Goal: Transaction & Acquisition: Book appointment/travel/reservation

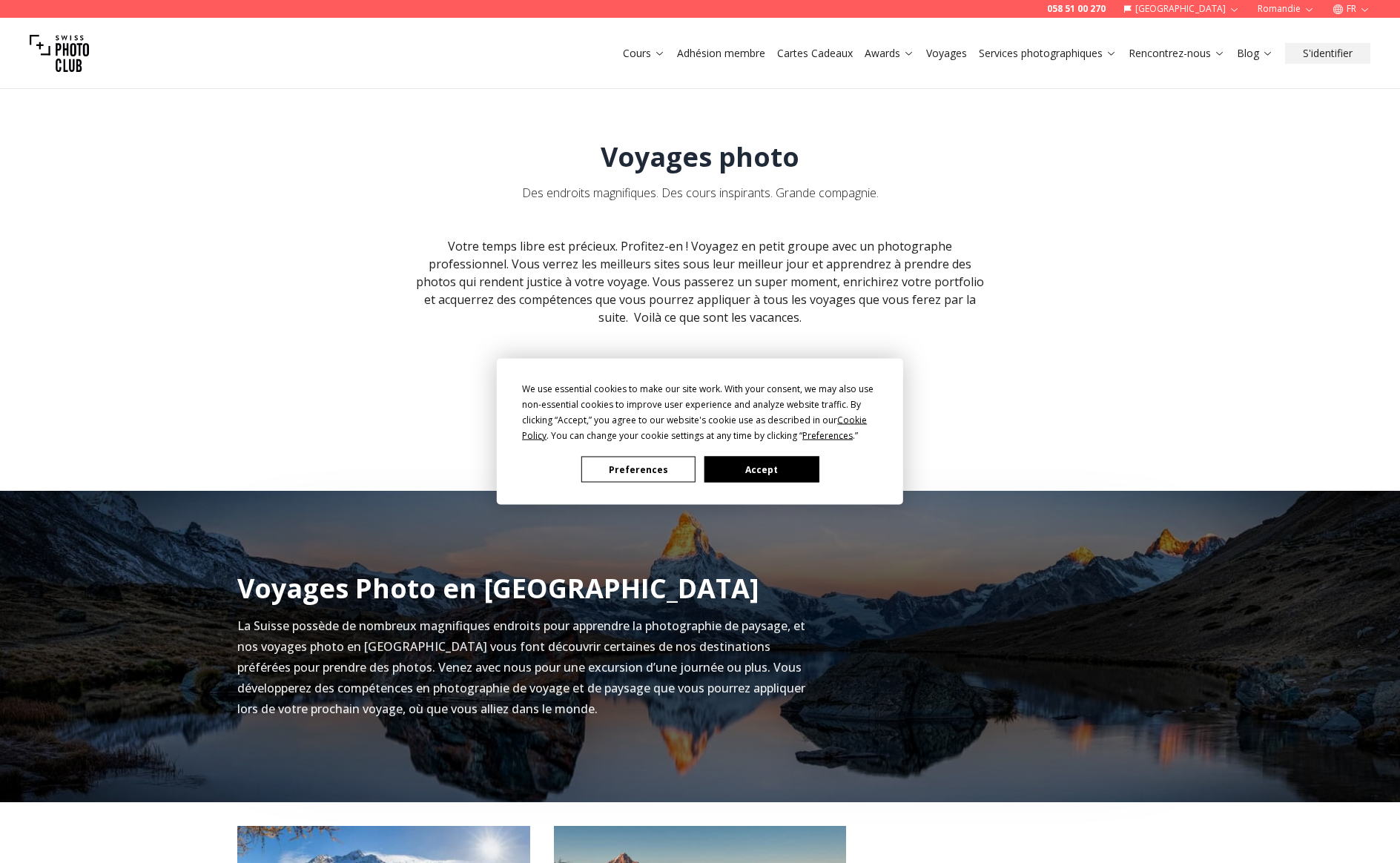
click at [786, 462] on button "Accept" at bounding box center [761, 470] width 114 height 26
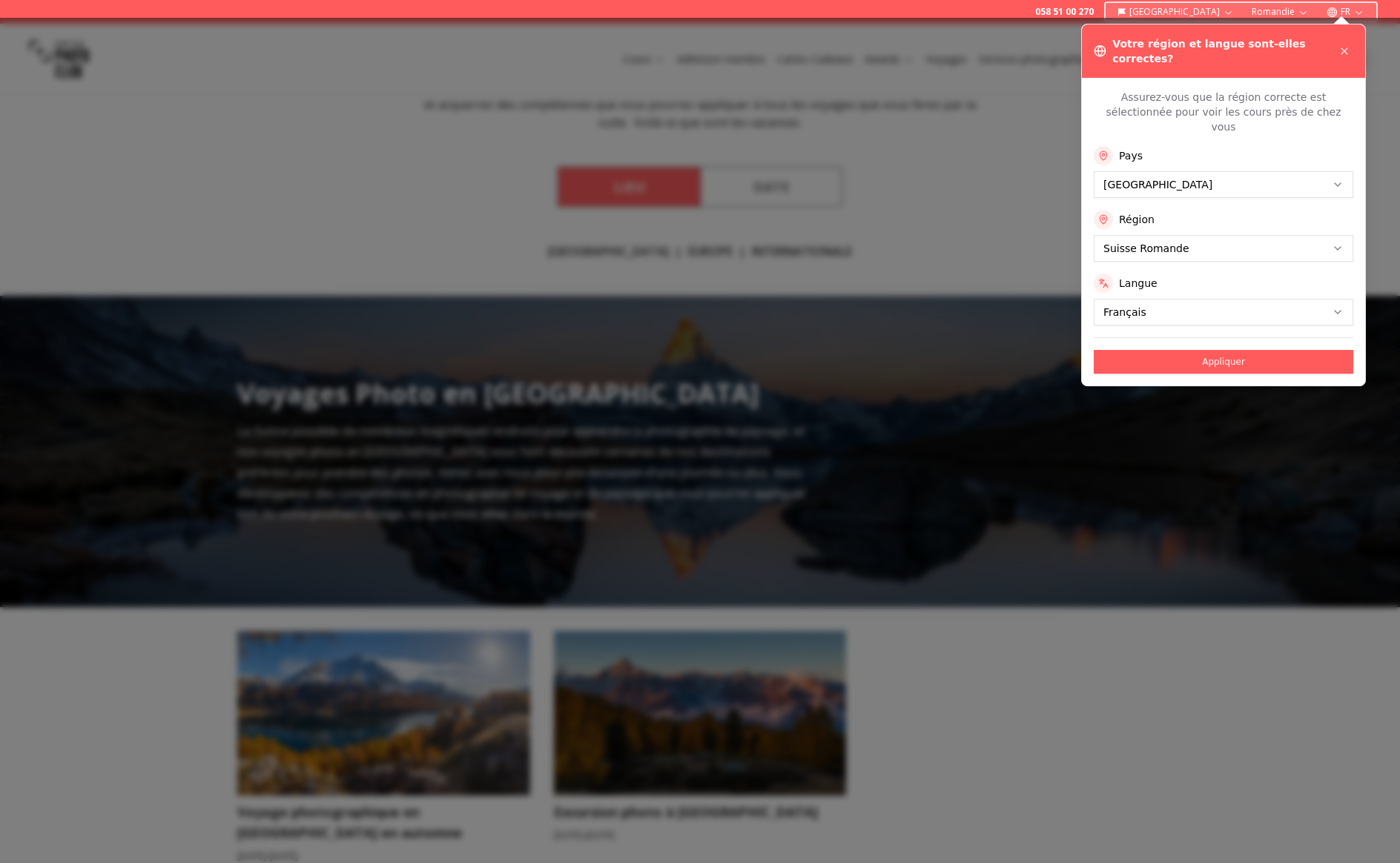
scroll to position [261, 0]
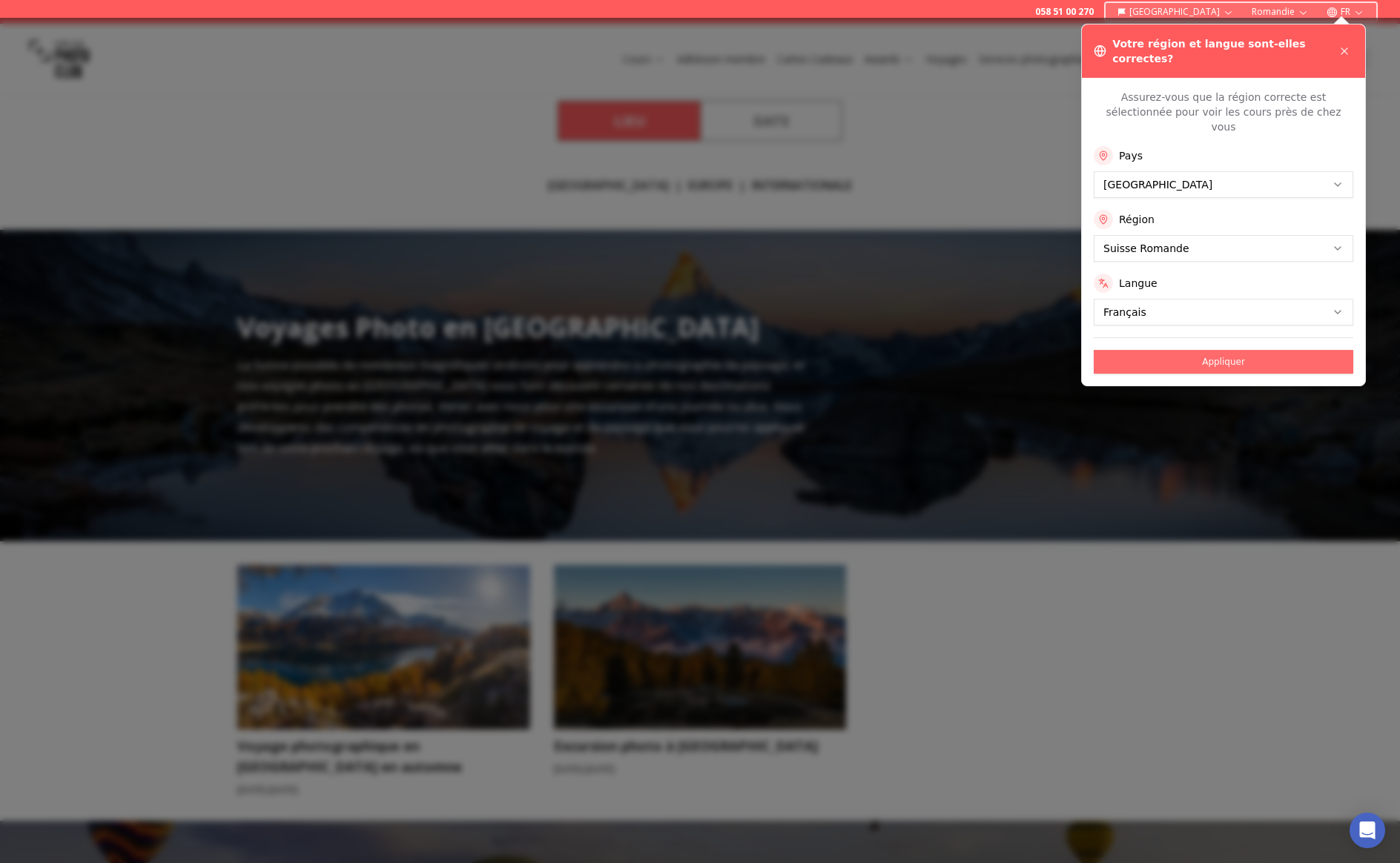
click at [1130, 350] on button "Appliquer" at bounding box center [1224, 361] width 260 height 24
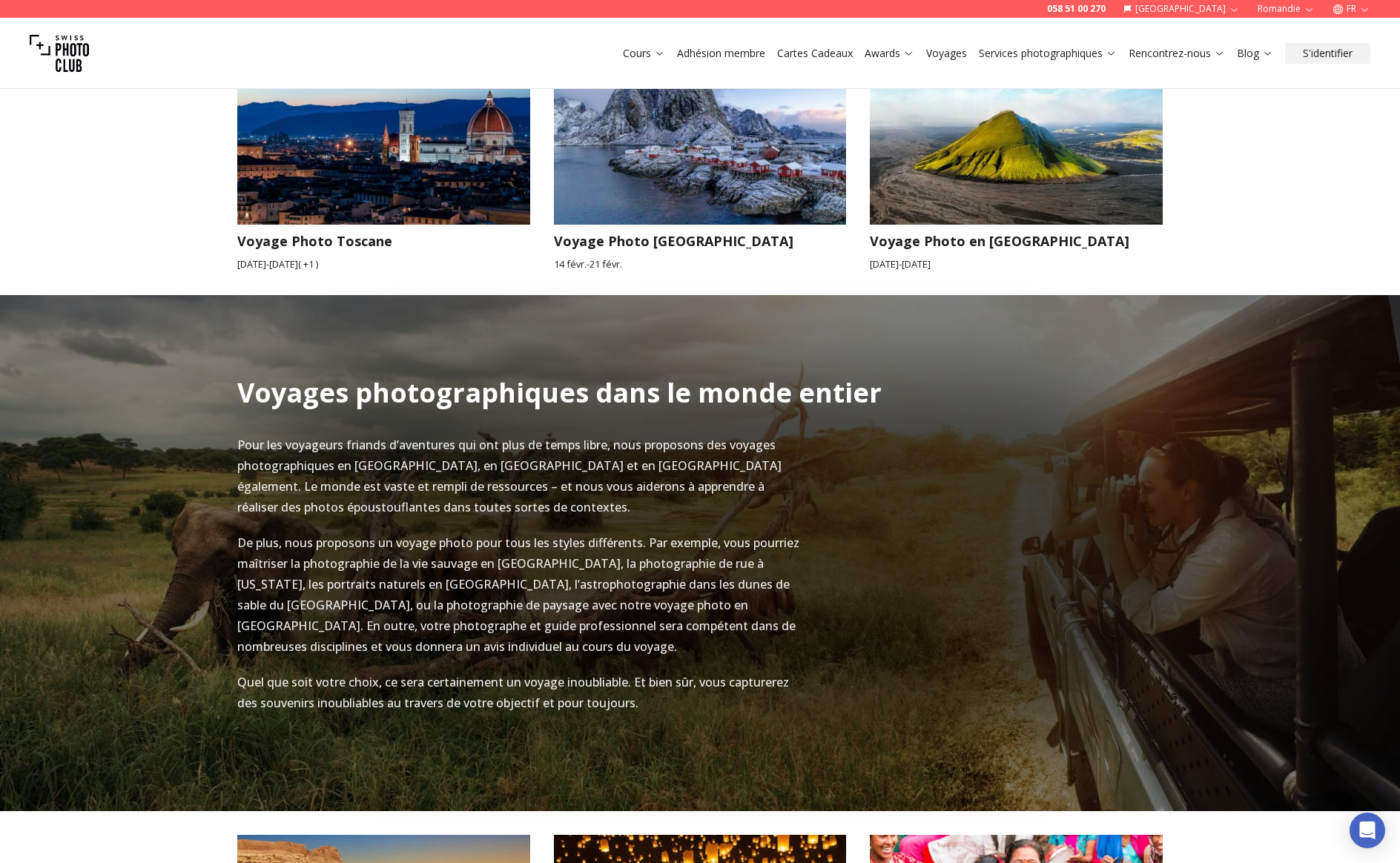
scroll to position [1250, 0]
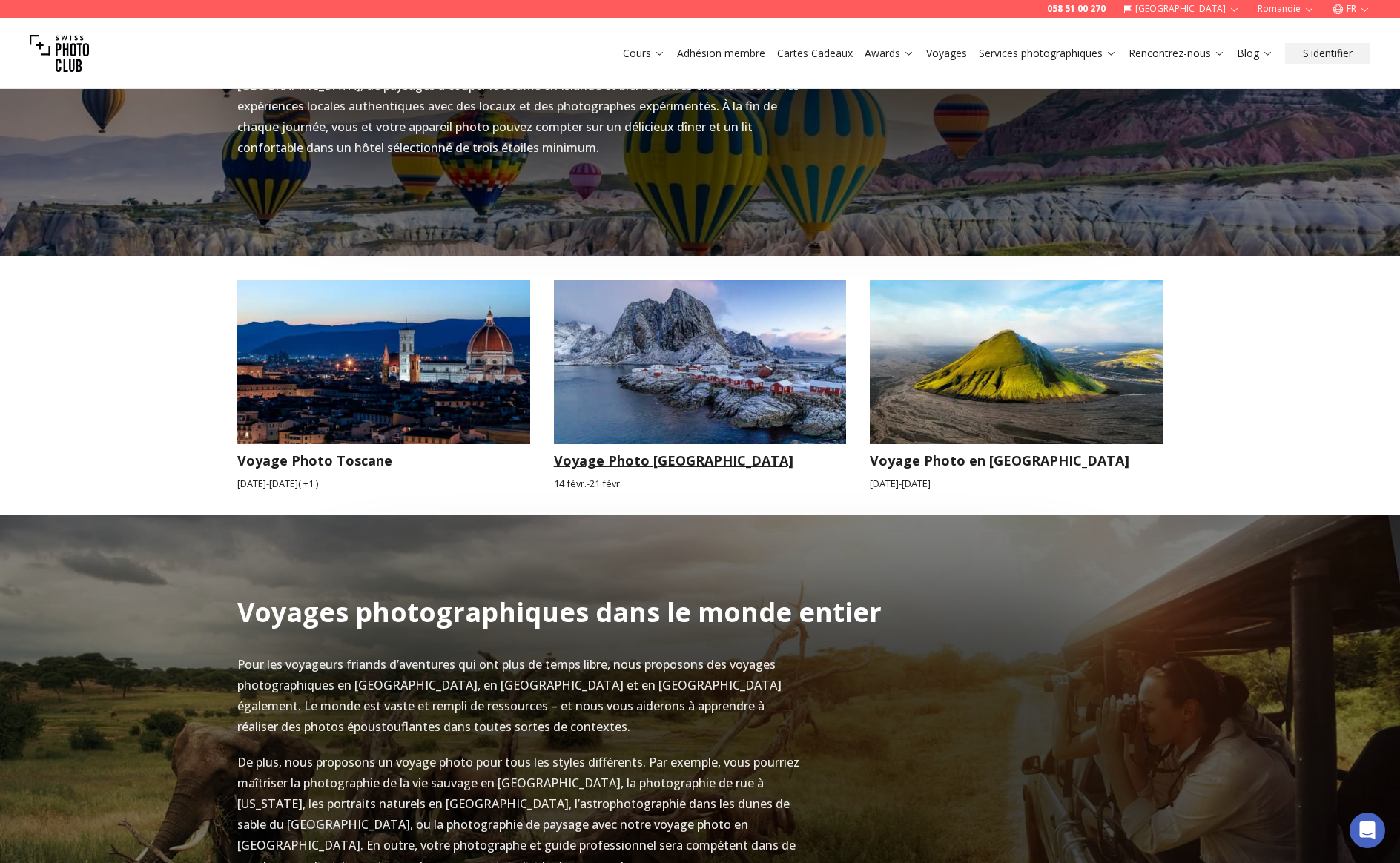
click at [708, 450] on h3 "Voyage Photo [GEOGRAPHIC_DATA]" at bounding box center [700, 460] width 293 height 21
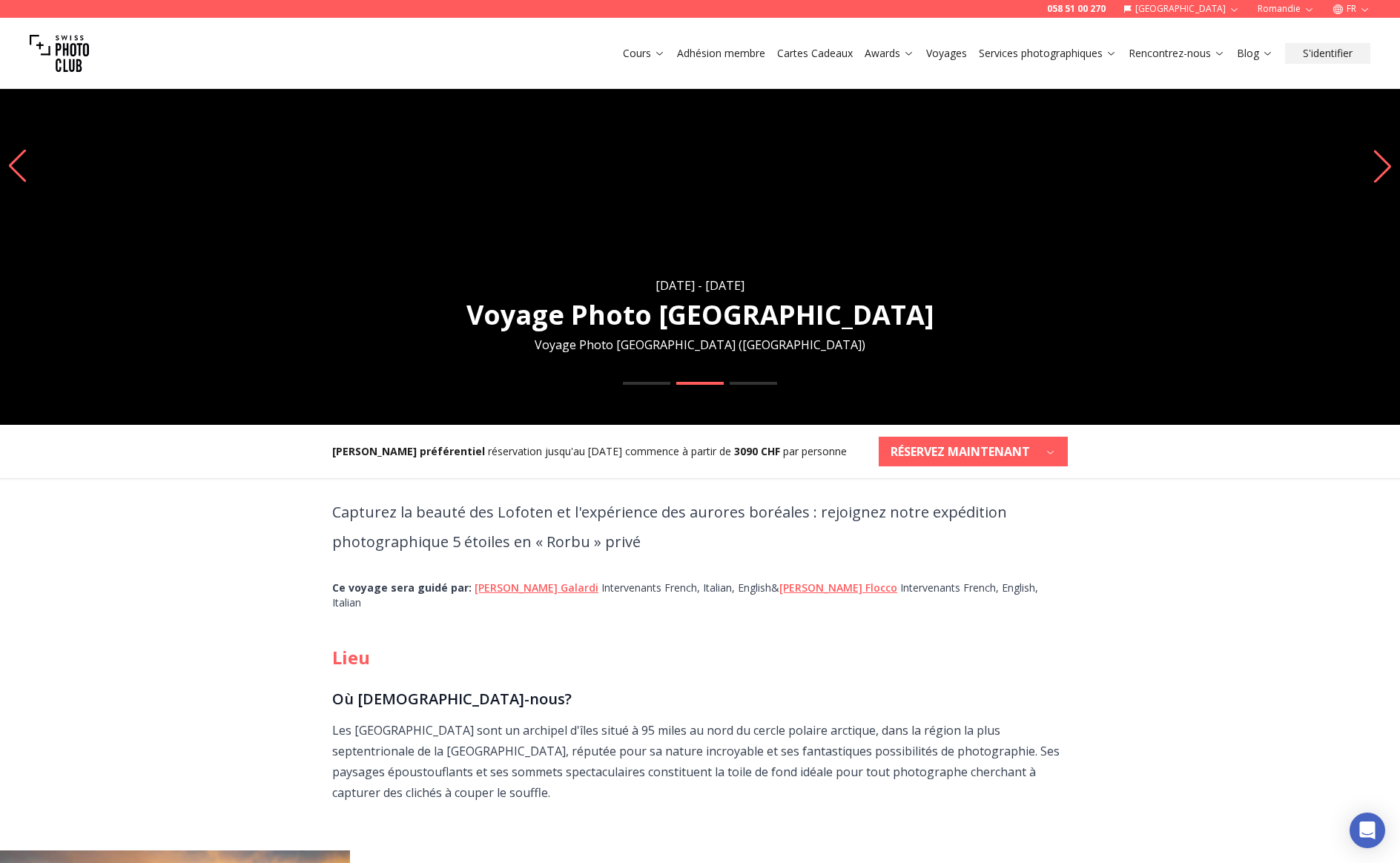
scroll to position [254, 0]
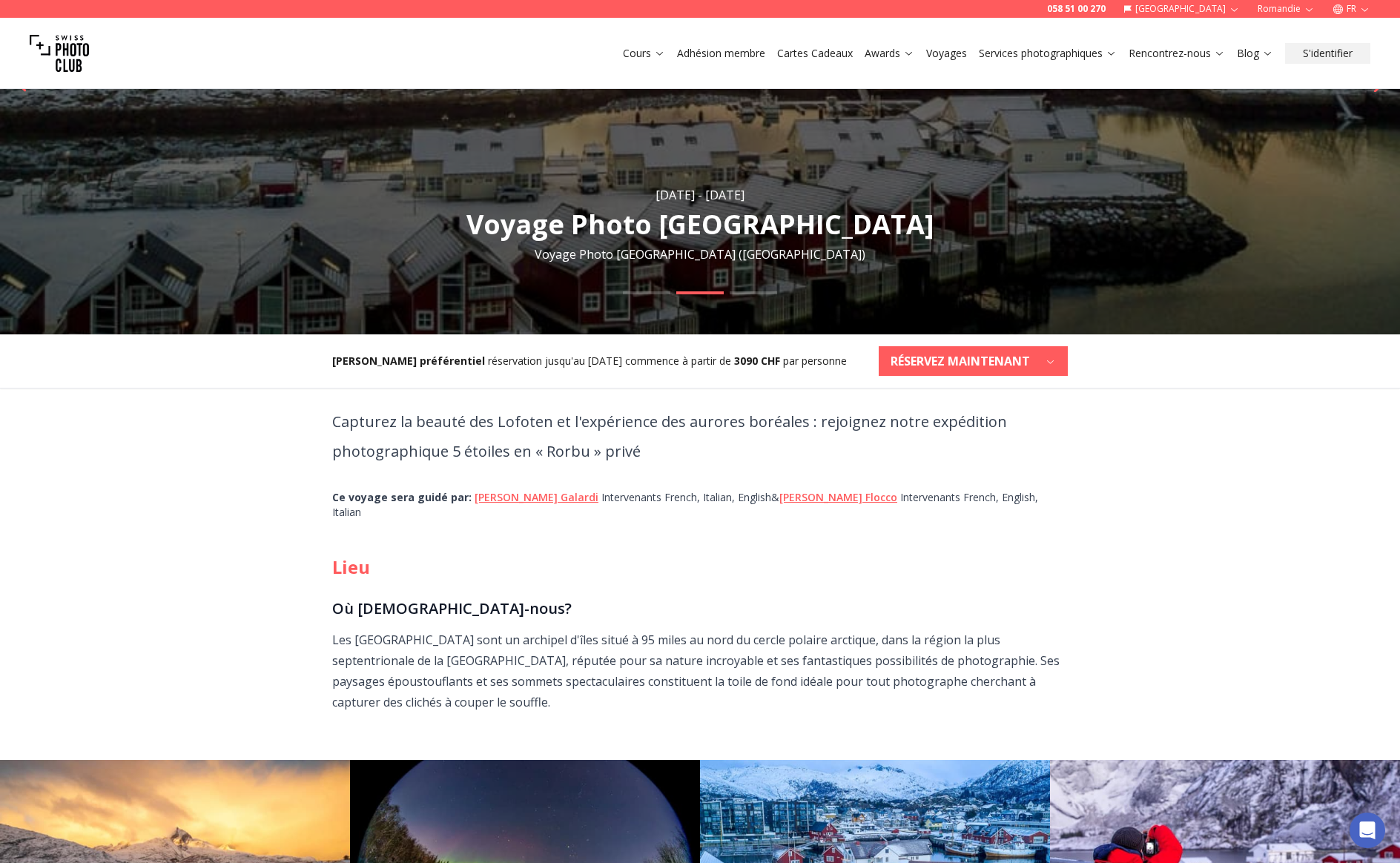
click at [502, 498] on link "[PERSON_NAME]" at bounding box center [536, 497] width 124 height 14
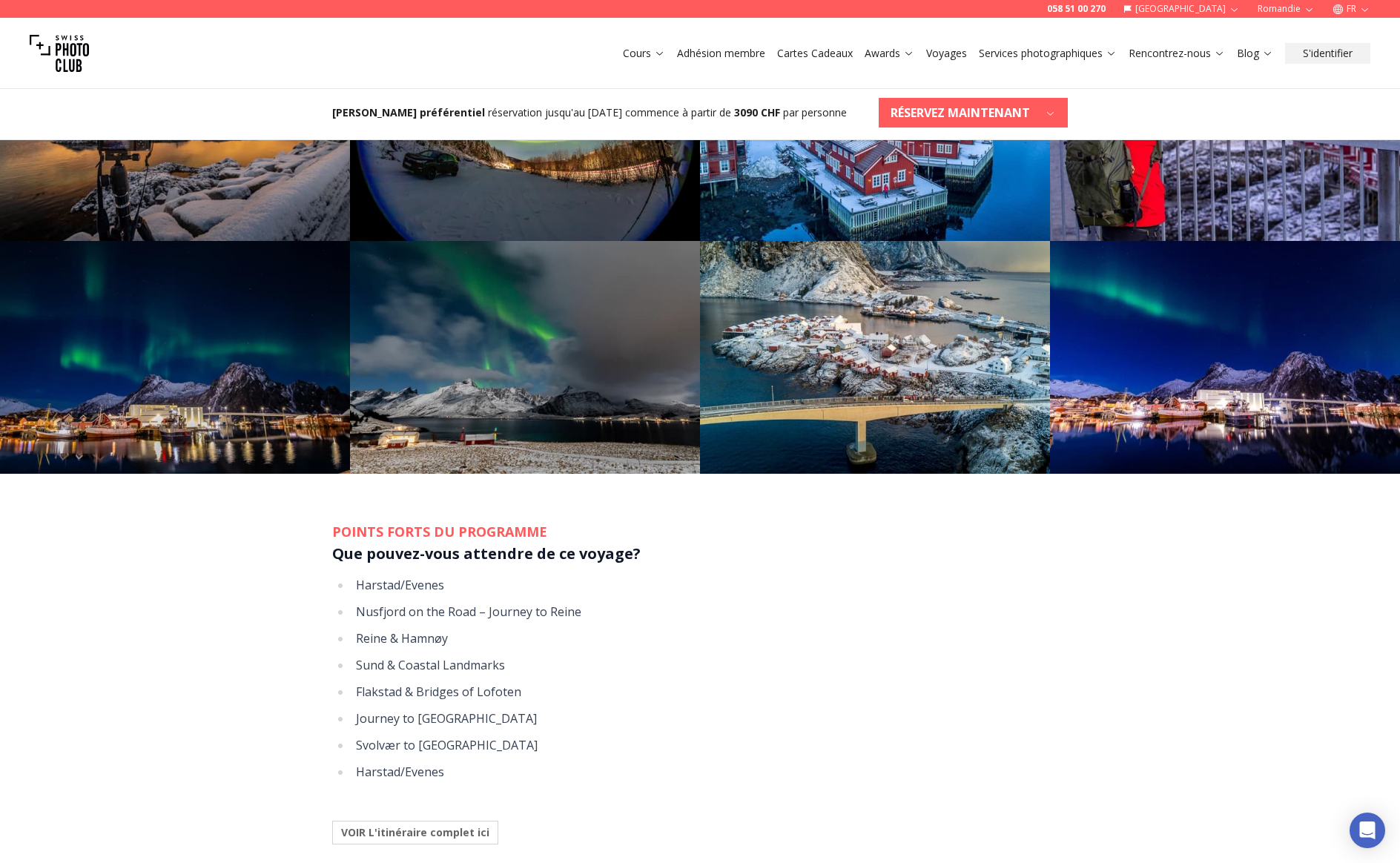
scroll to position [1095, 0]
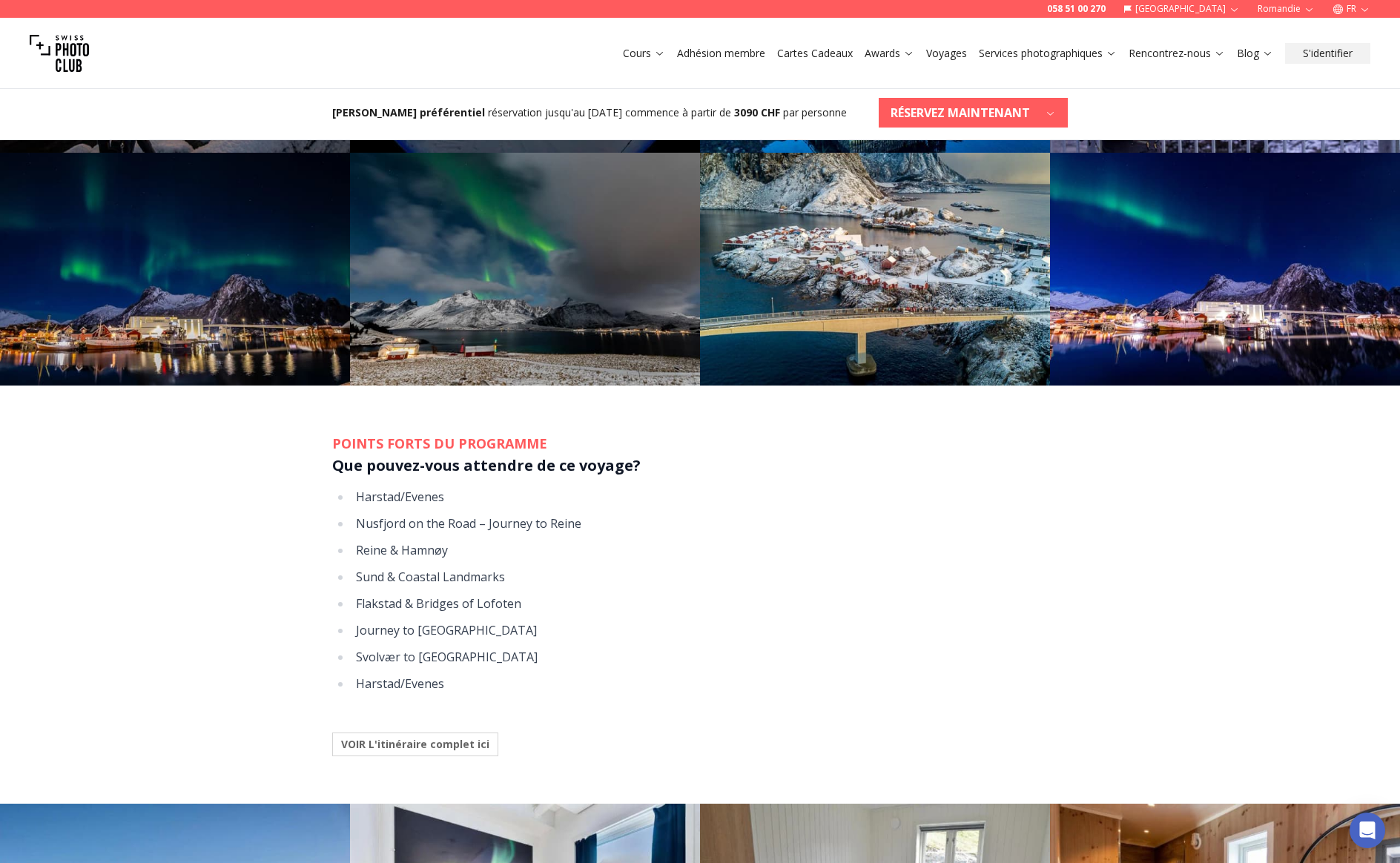
click at [434, 737] on b "VOIR L'itinéraire complet ici" at bounding box center [415, 744] width 148 height 15
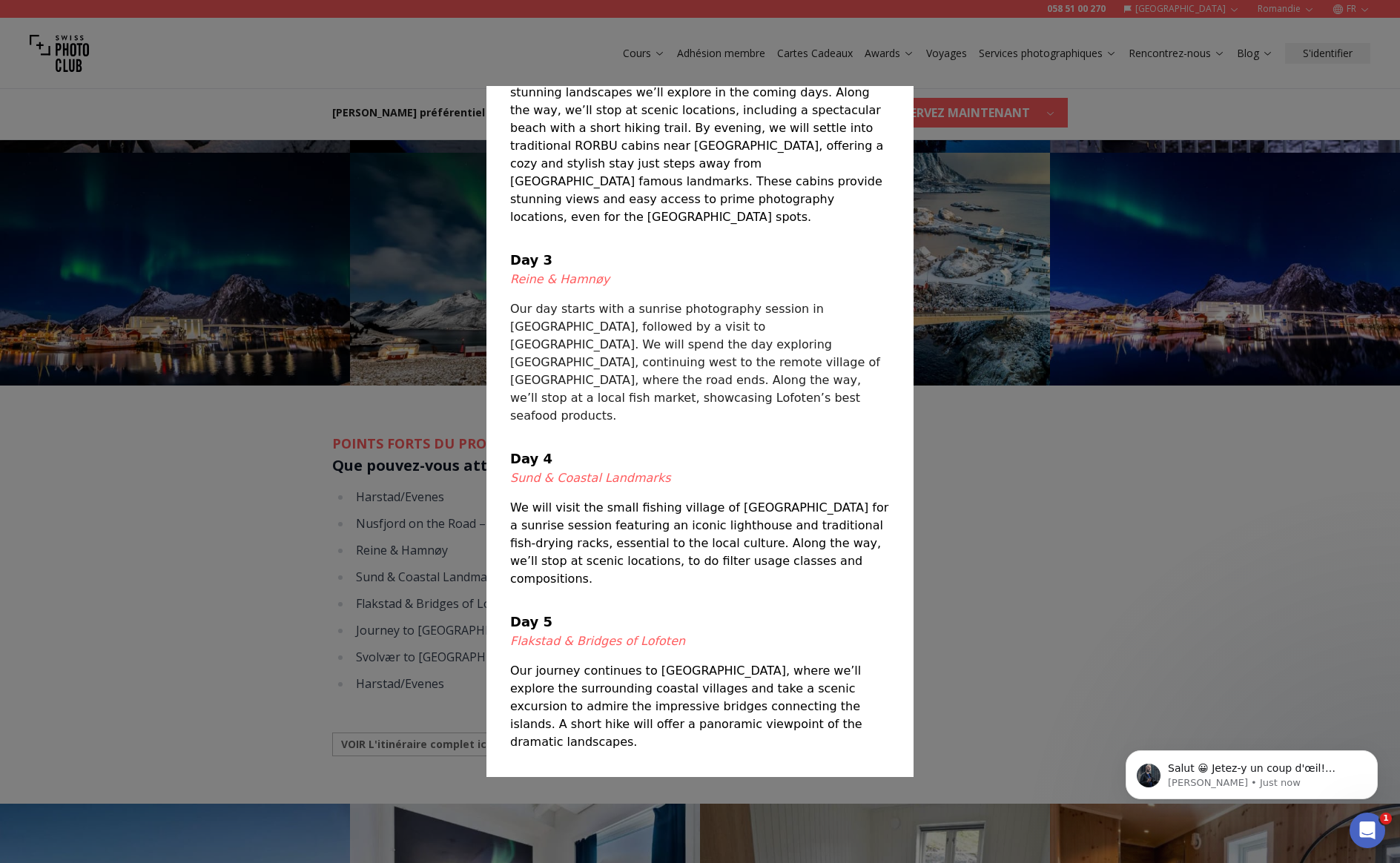
scroll to position [0, 0]
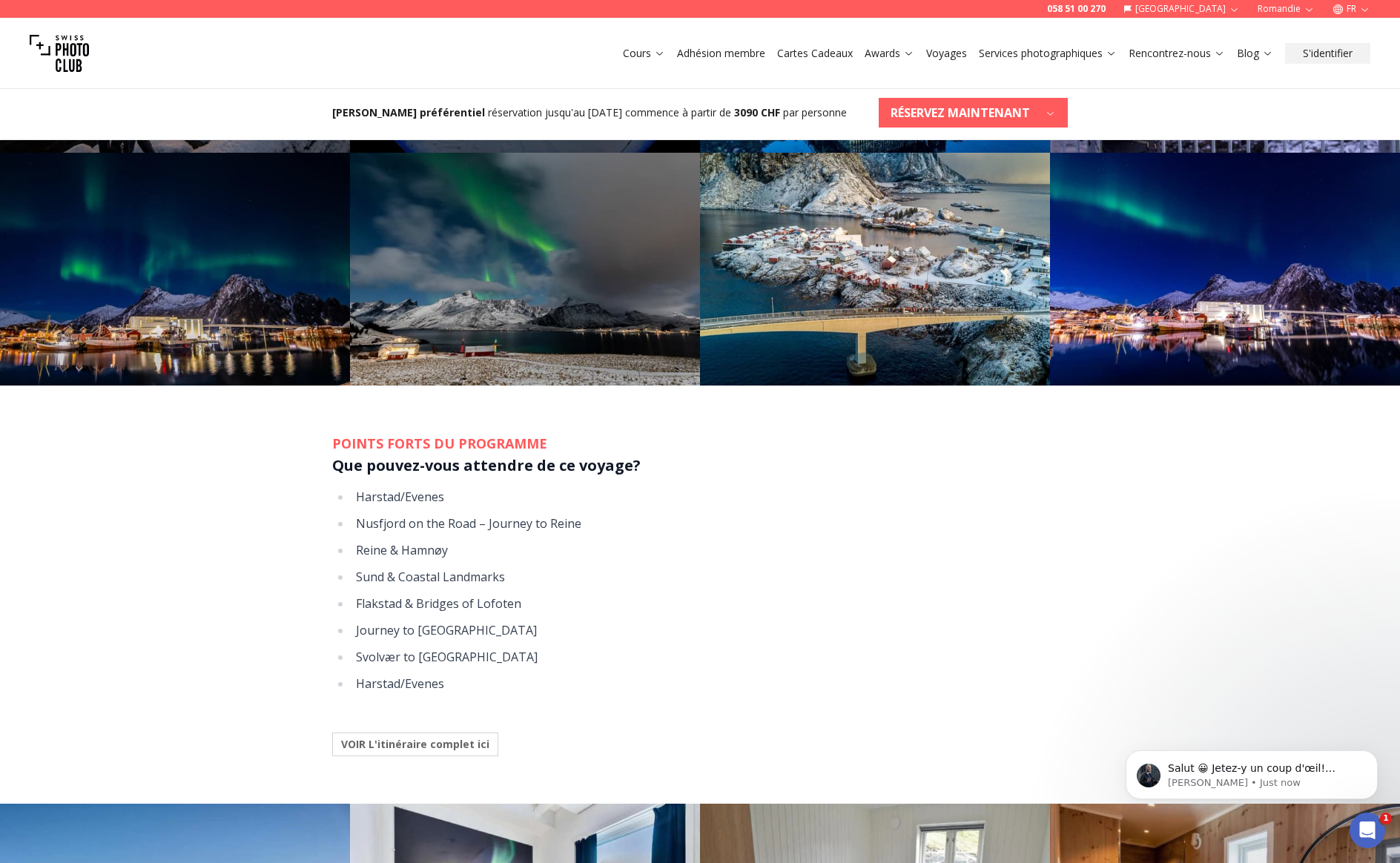
click at [1069, 456] on div at bounding box center [700, 432] width 1400 height 863
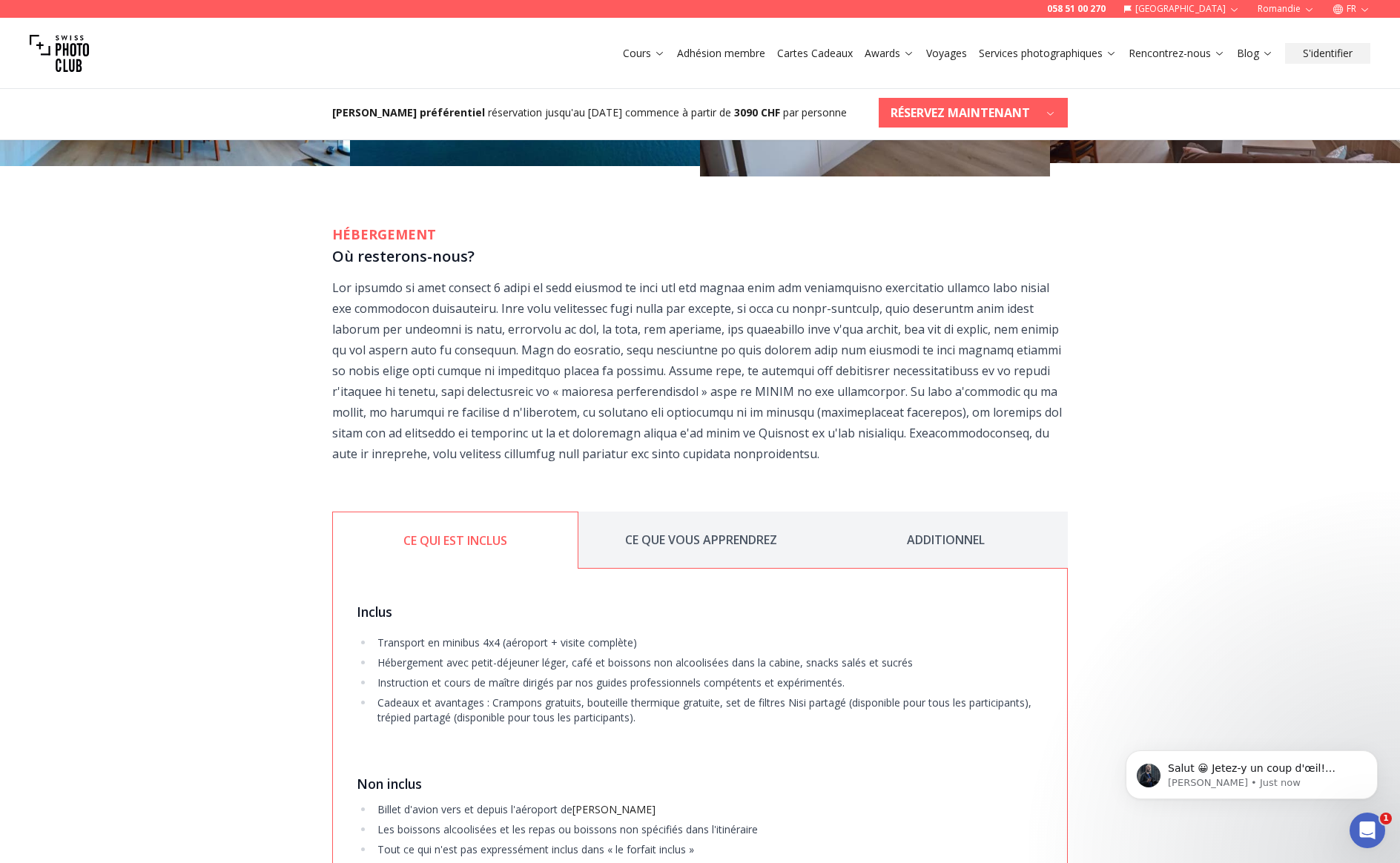
scroll to position [2198, 0]
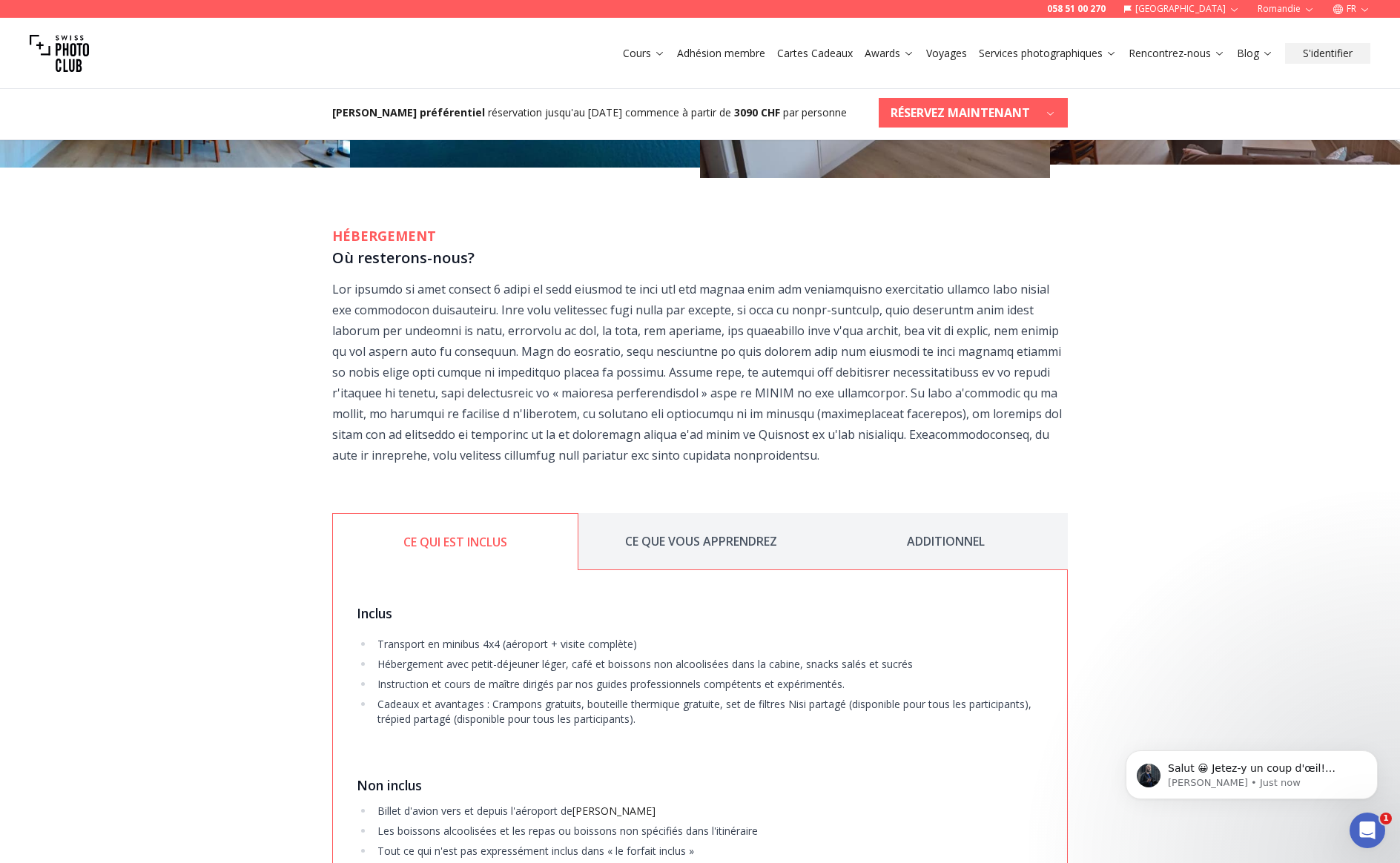
click at [650, 544] on button "CE QUE VOUS APPRENDREZ" at bounding box center [700, 541] width 245 height 57
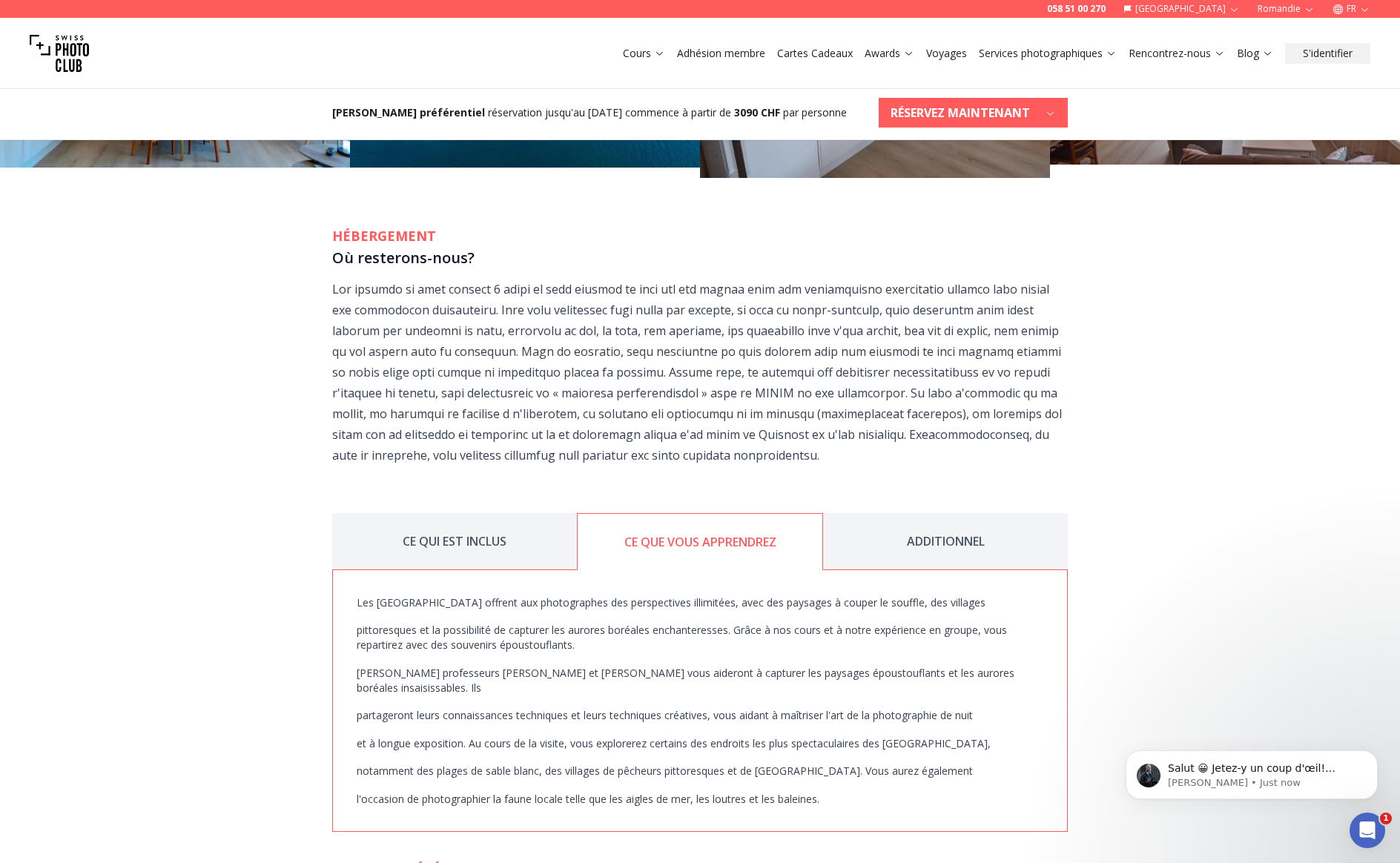
scroll to position [2236, 0]
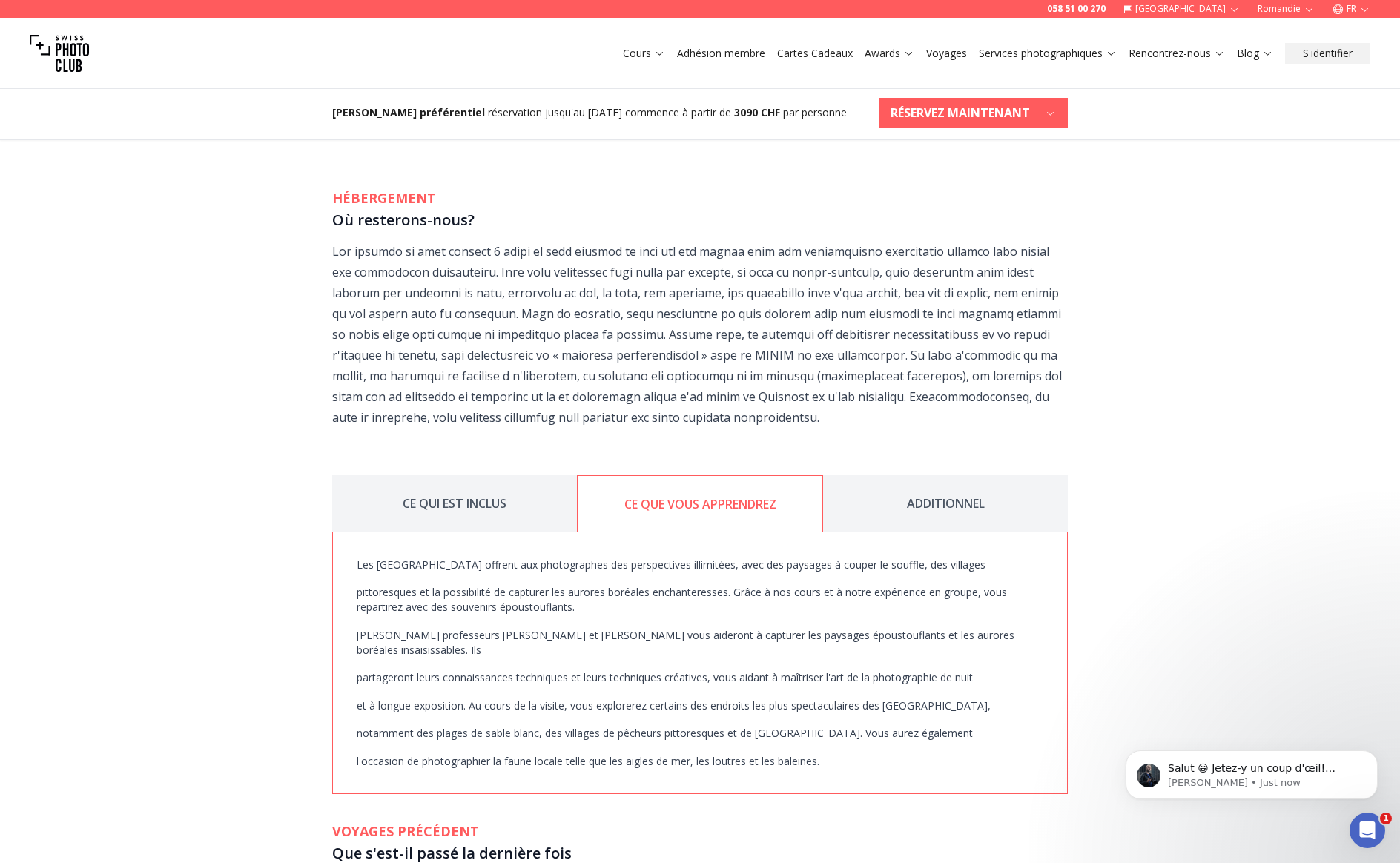
click at [971, 499] on button "ADDITIONNEL" at bounding box center [945, 503] width 245 height 57
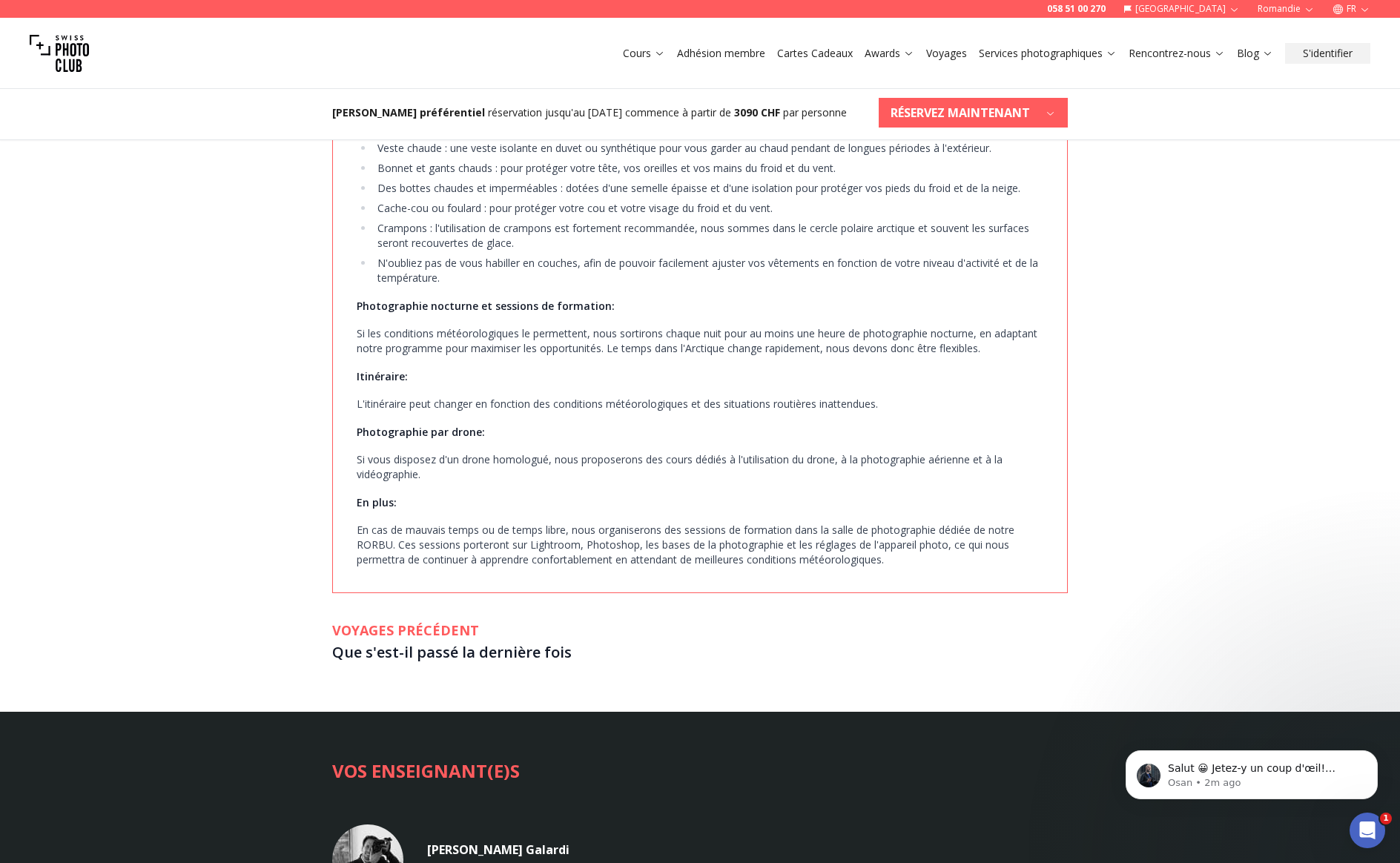
scroll to position [2915, 0]
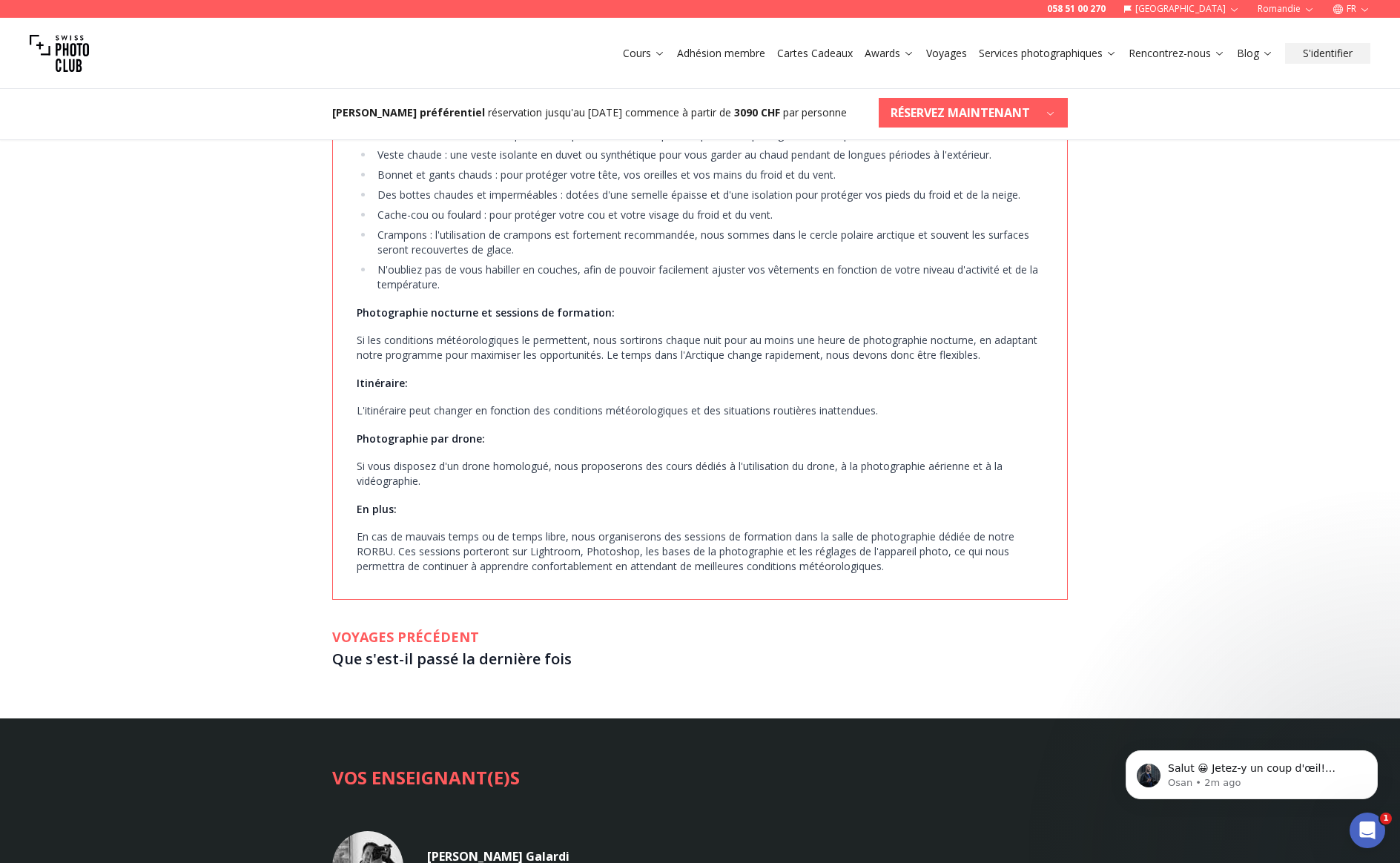
click at [510, 651] on h3 "Que s'est-il passé la dernière fois" at bounding box center [700, 659] width 736 height 24
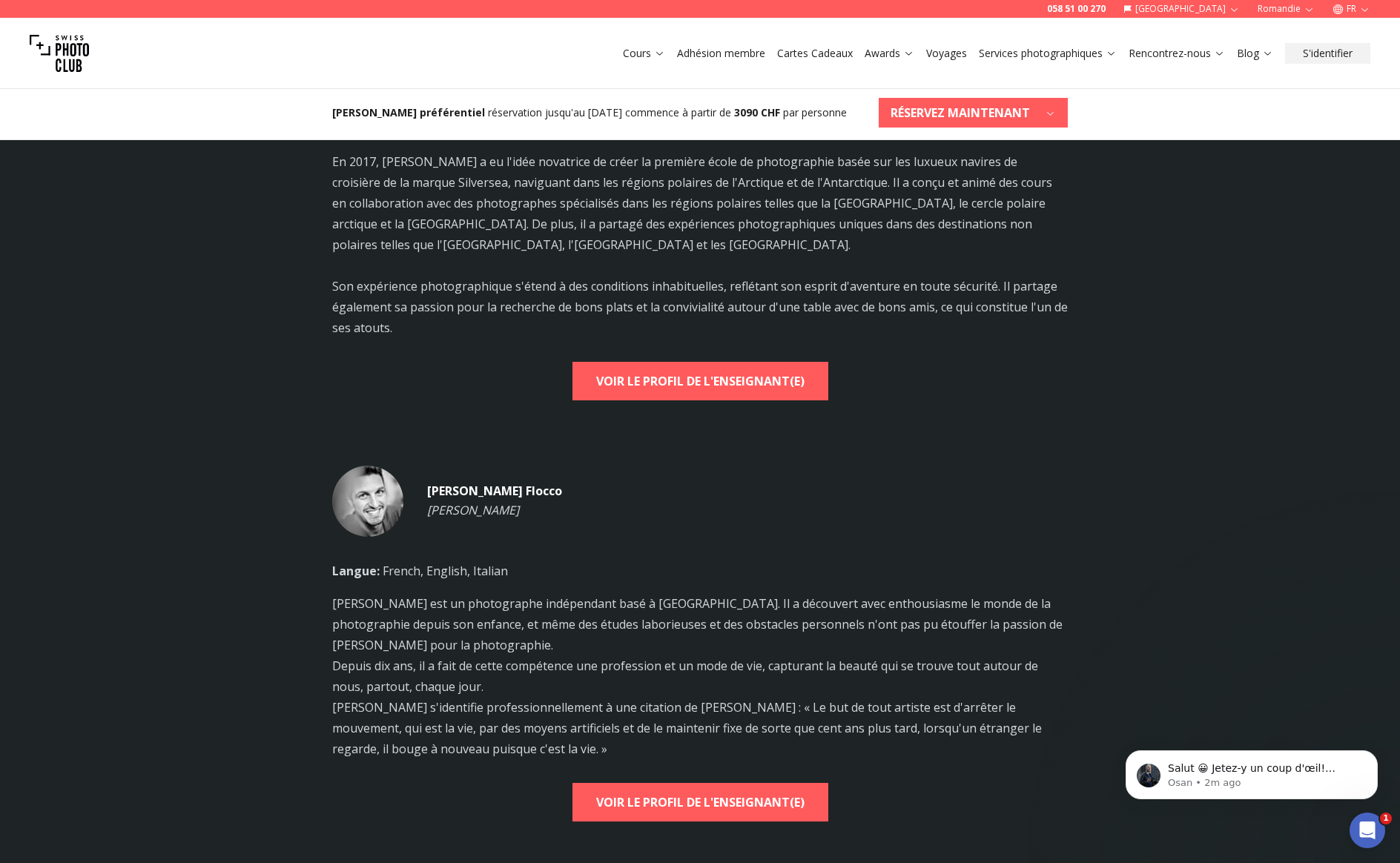
scroll to position [4530, 0]
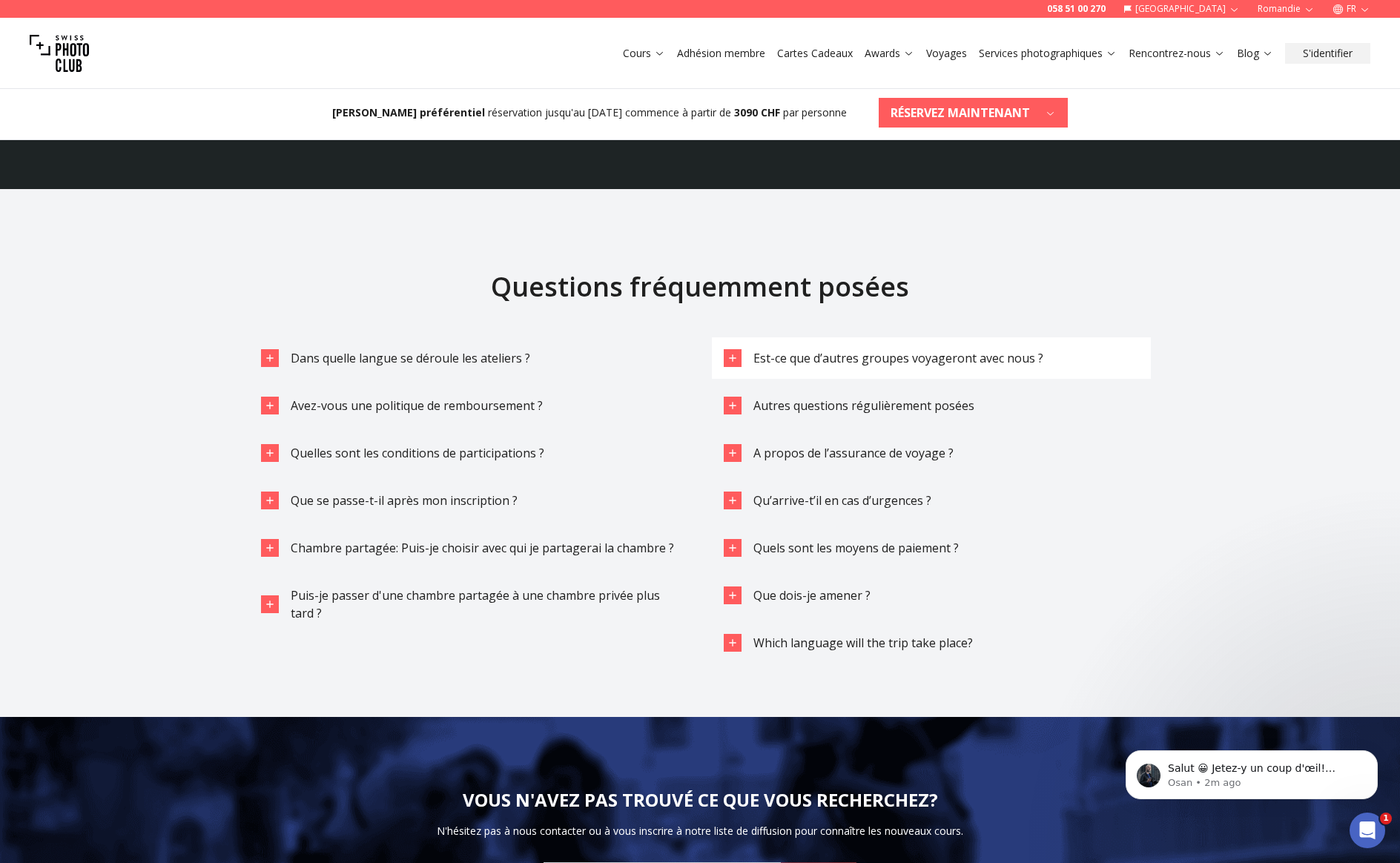
click at [814, 353] on button "Est-ce que d’autres groupes voyageront avec nous ?" at bounding box center [932, 358] width 439 height 41
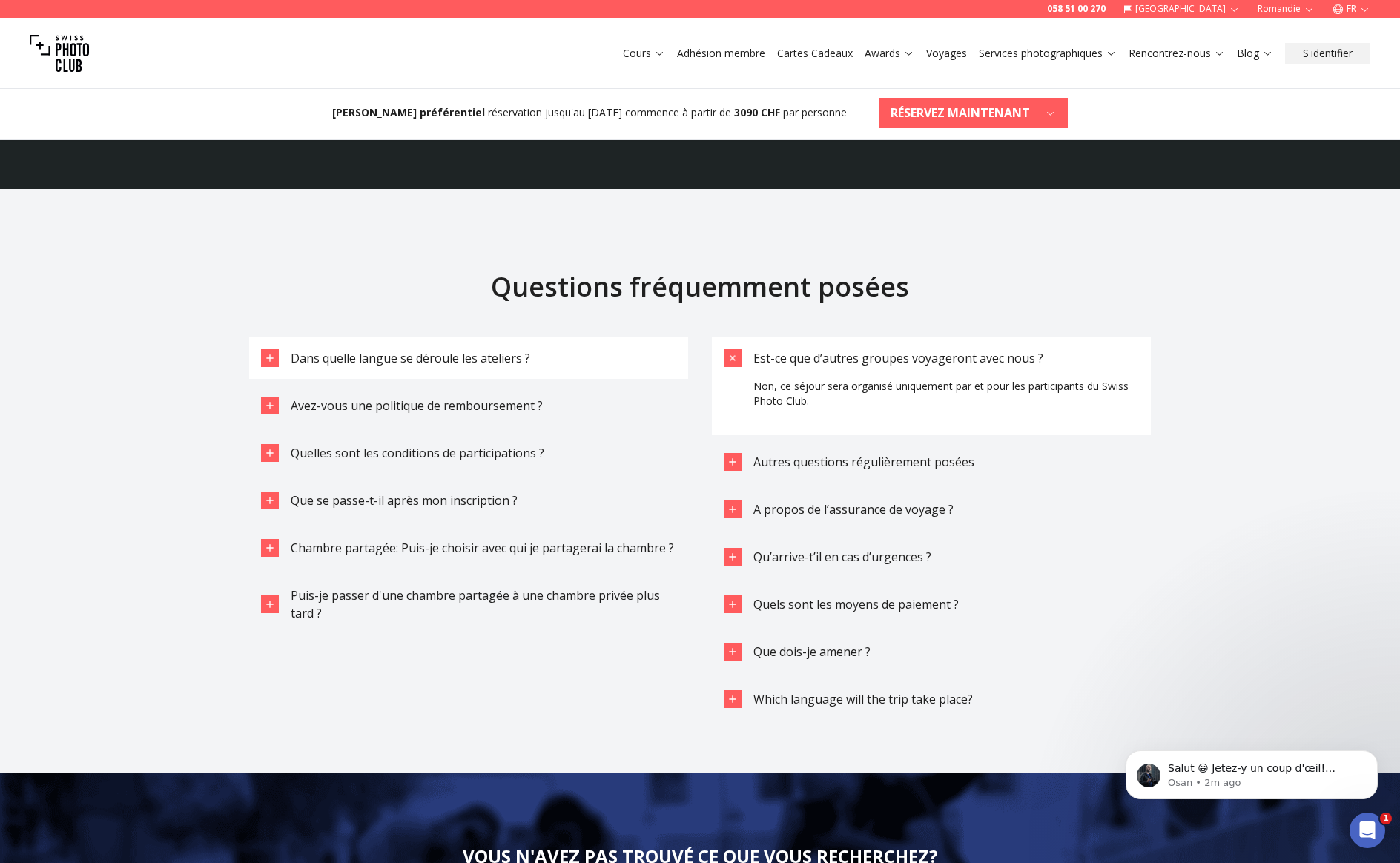
click at [405, 350] on span "Dans quelle langue se déroule les ateliers ?" at bounding box center [410, 358] width 239 height 17
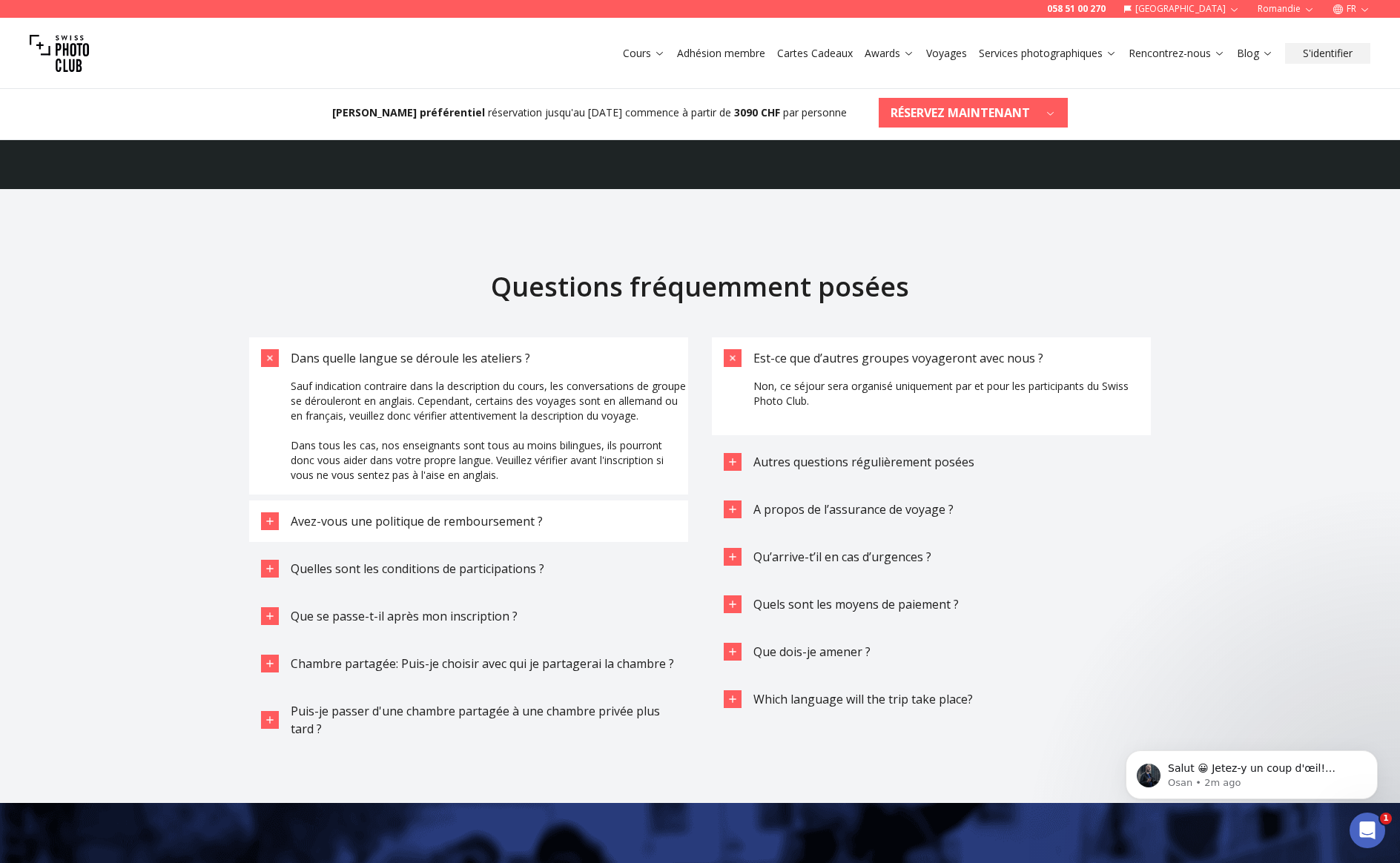
click at [505, 532] on button "Avez-vous une politique de remboursement ?" at bounding box center [468, 521] width 439 height 41
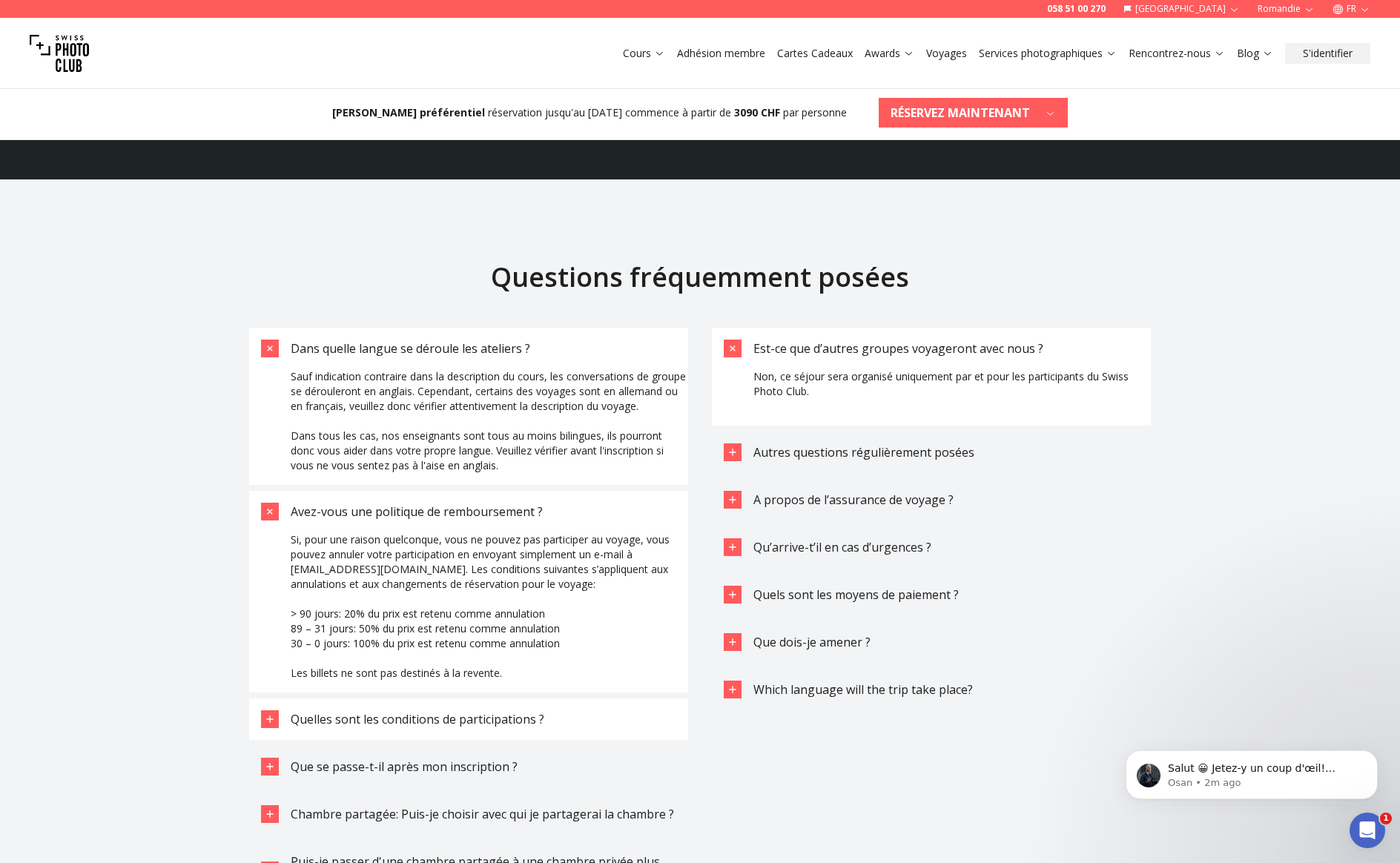
scroll to position [4575, 0]
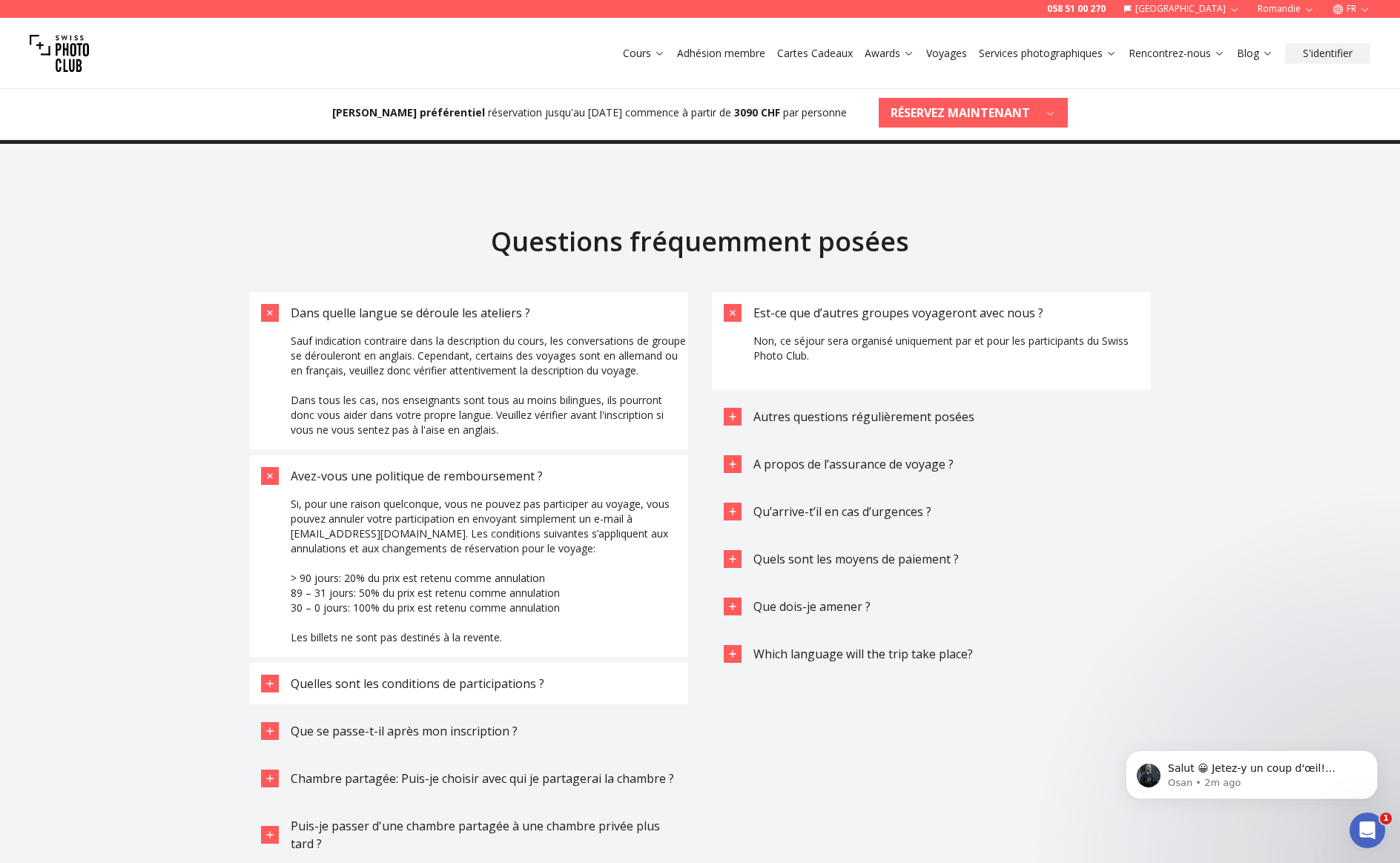
click at [415, 683] on span "Quelles sont les conditions de participations ?" at bounding box center [417, 683] width 254 height 17
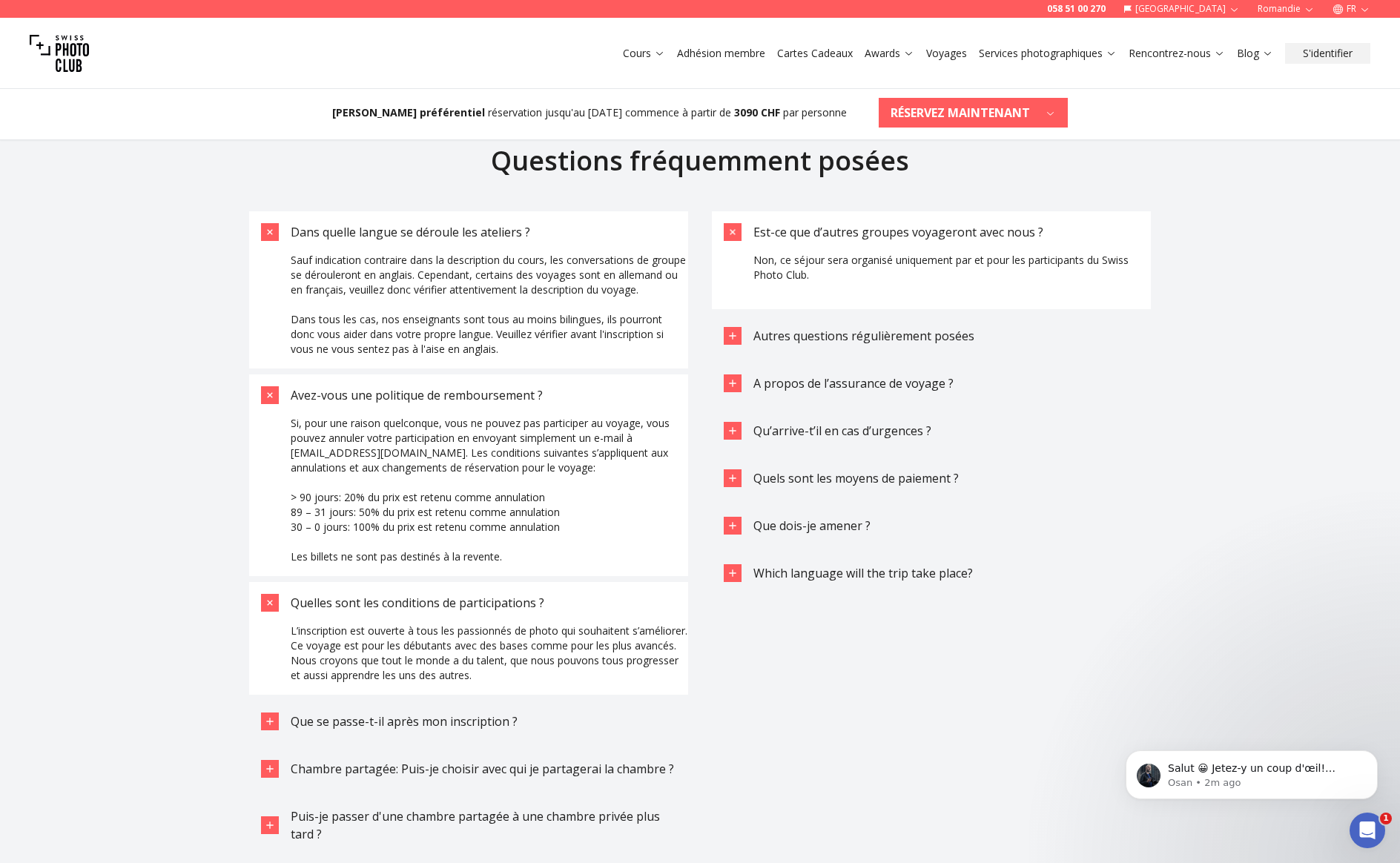
scroll to position [4744, 0]
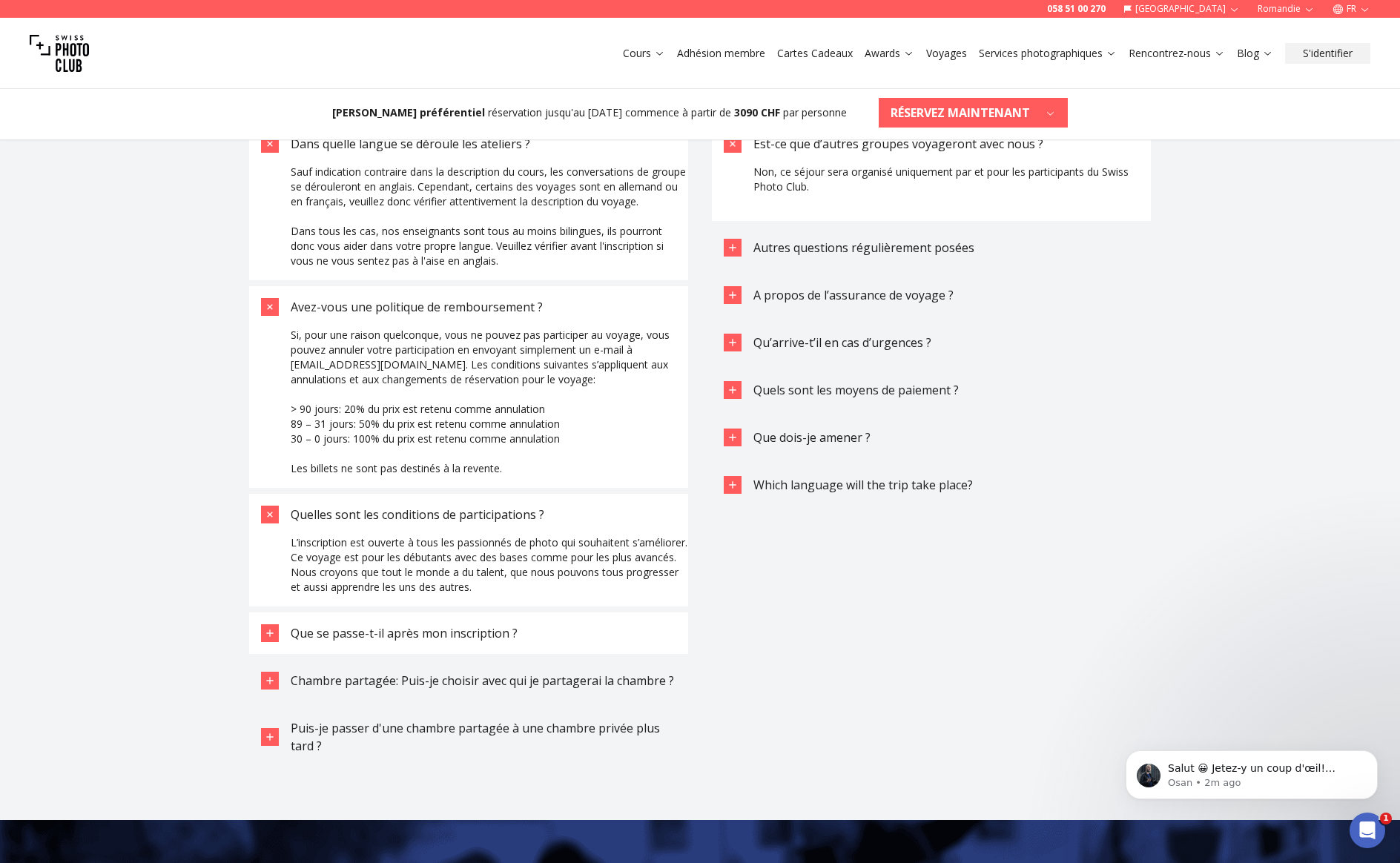
click at [429, 639] on span "Que se passe-t-il après mon inscription ?" at bounding box center [404, 633] width 227 height 17
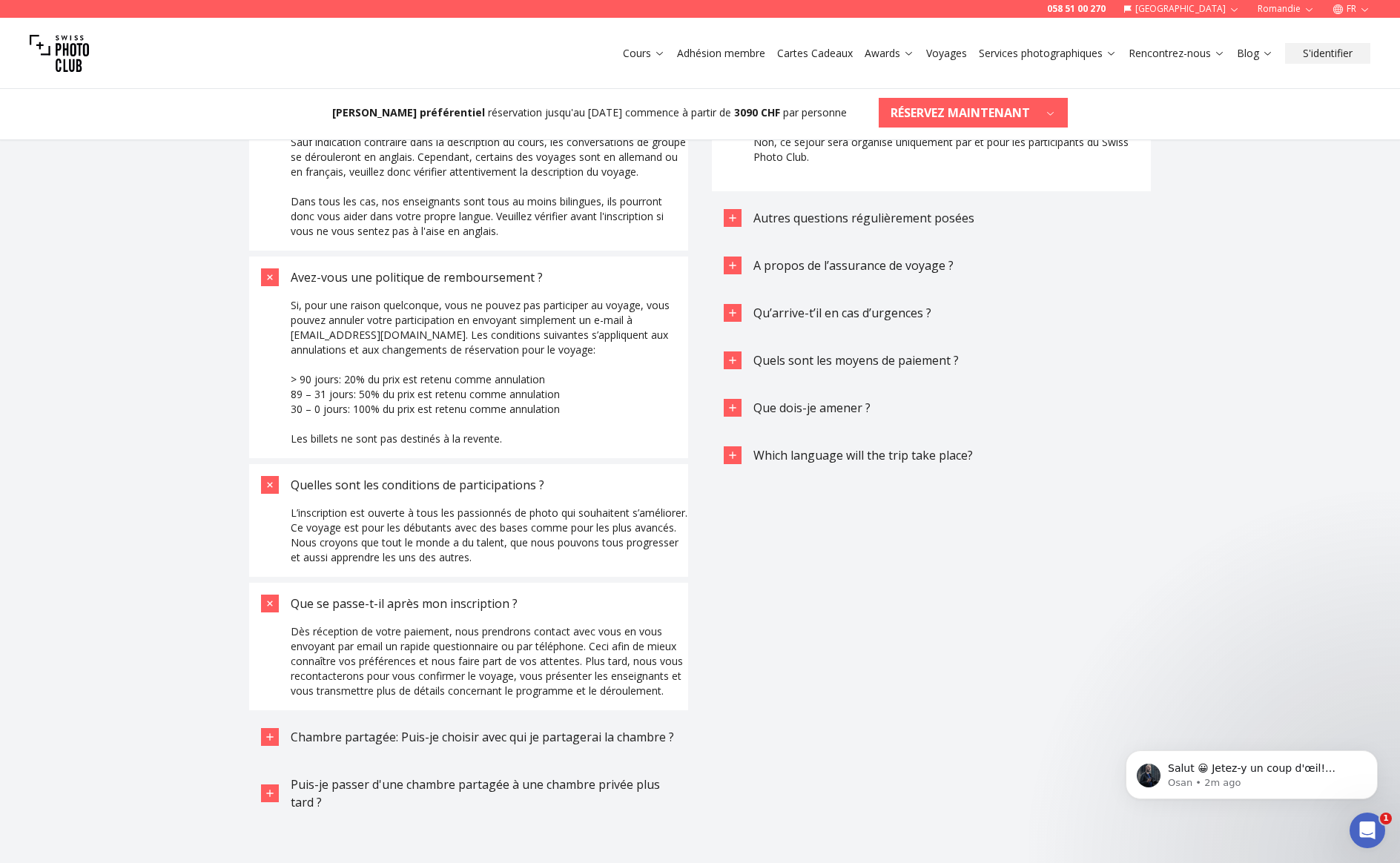
scroll to position [4904, 0]
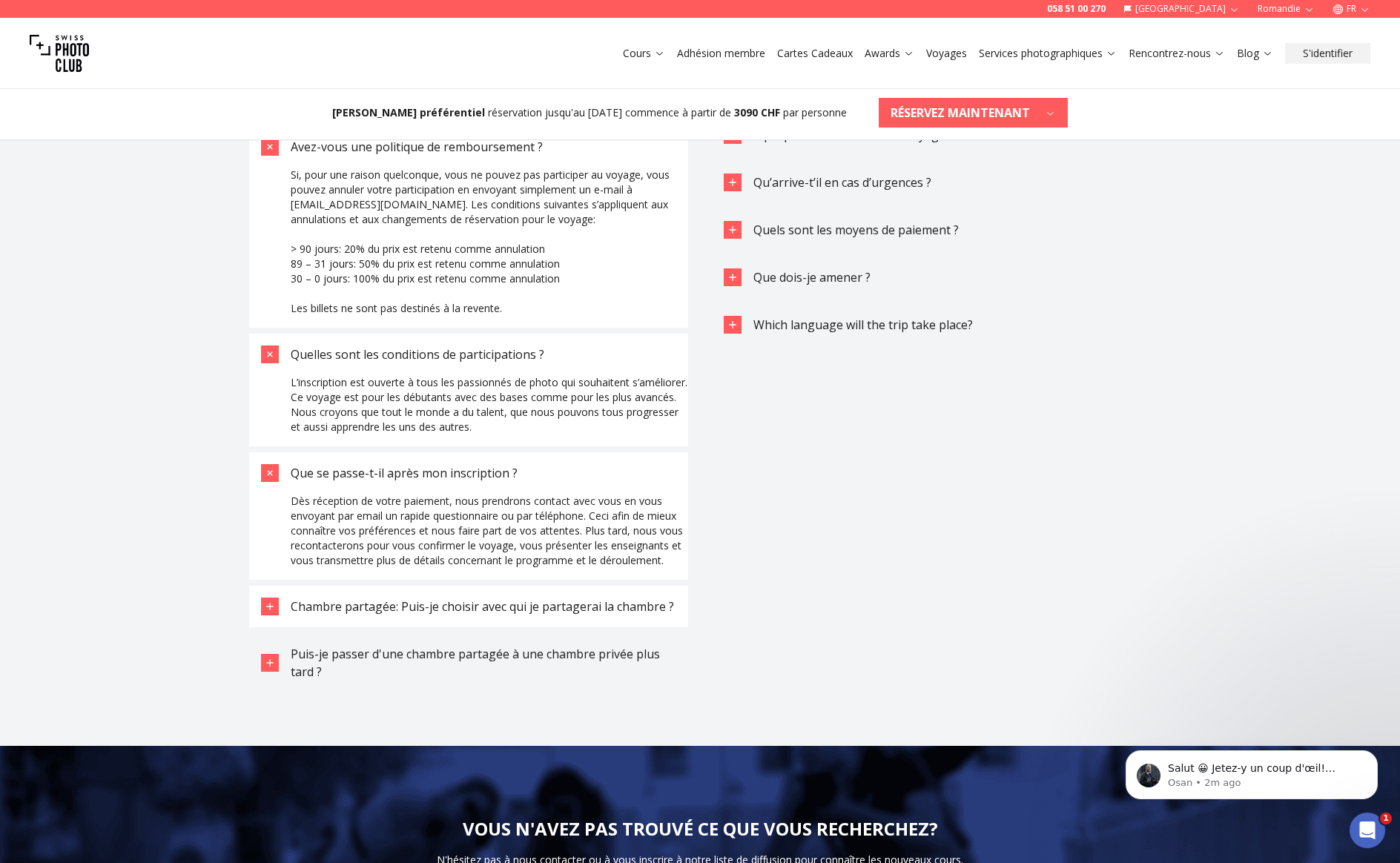
click at [436, 623] on button "Chambre partagée: Puis-je choisir avec qui je partagerai la chambre ?" at bounding box center [468, 606] width 439 height 41
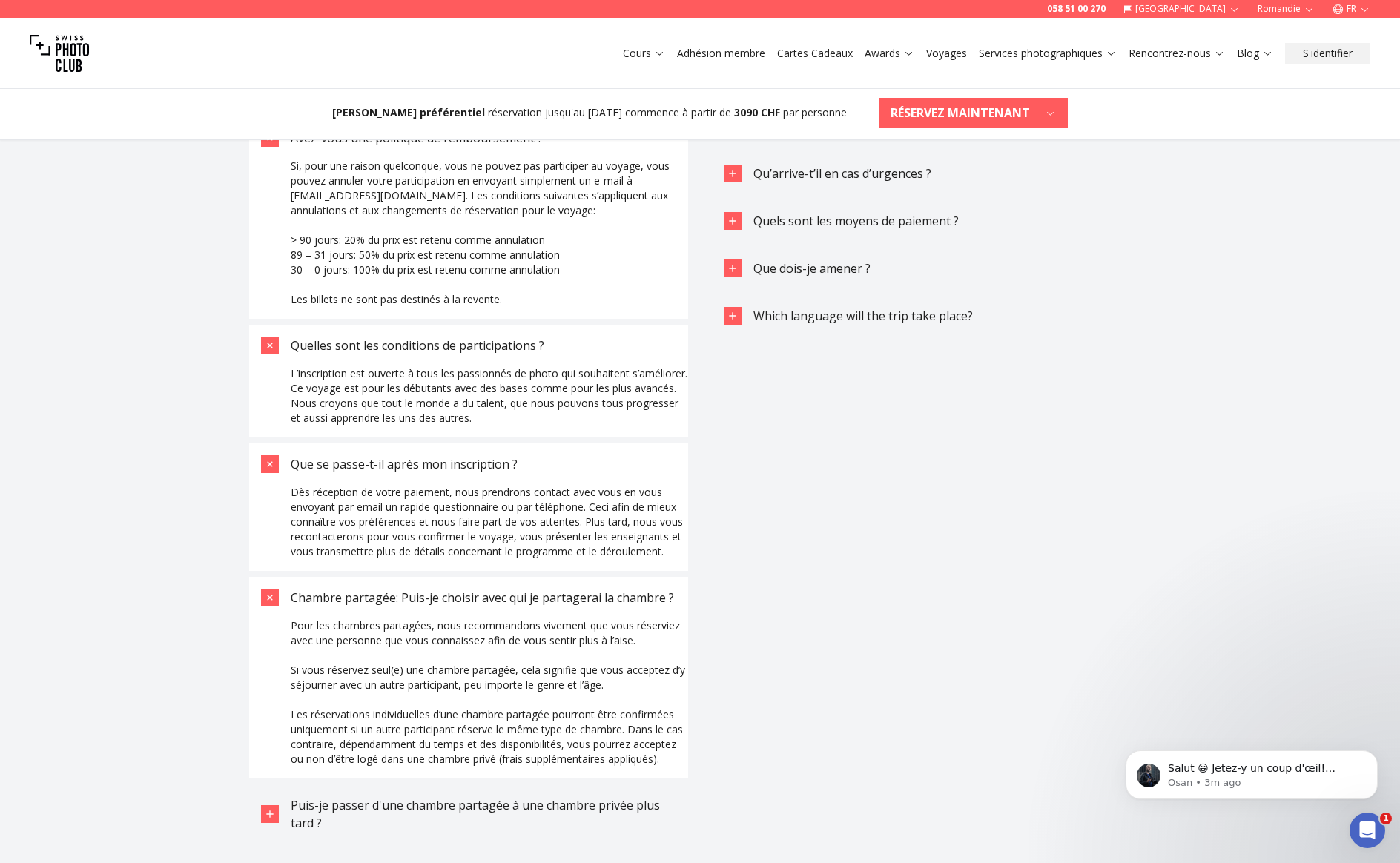
scroll to position [4922, 0]
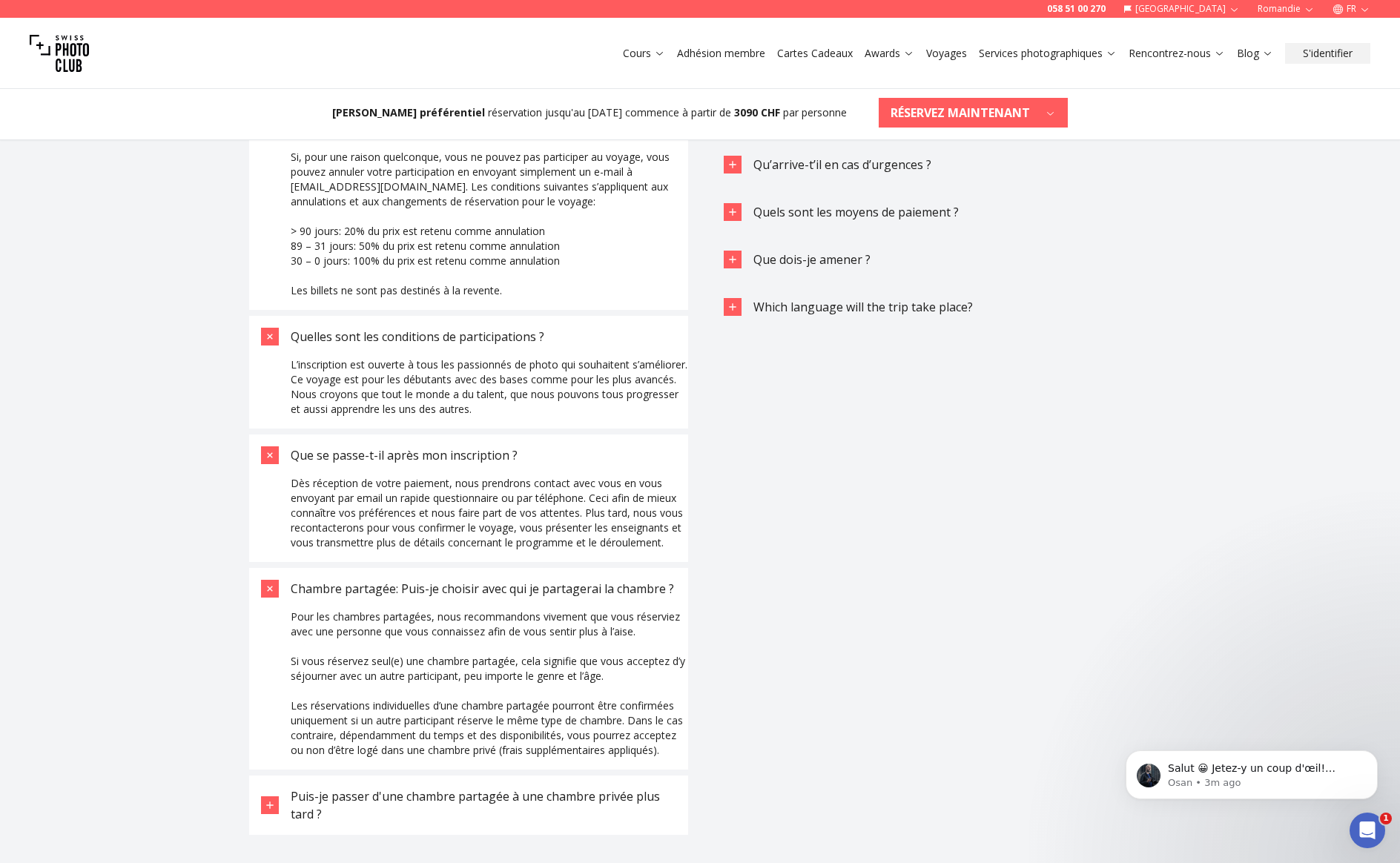
click at [437, 813] on div "Puis-je passer d'une chambre partagée à une chambre privée plus tard ?" at bounding box center [483, 805] width 386 height 36
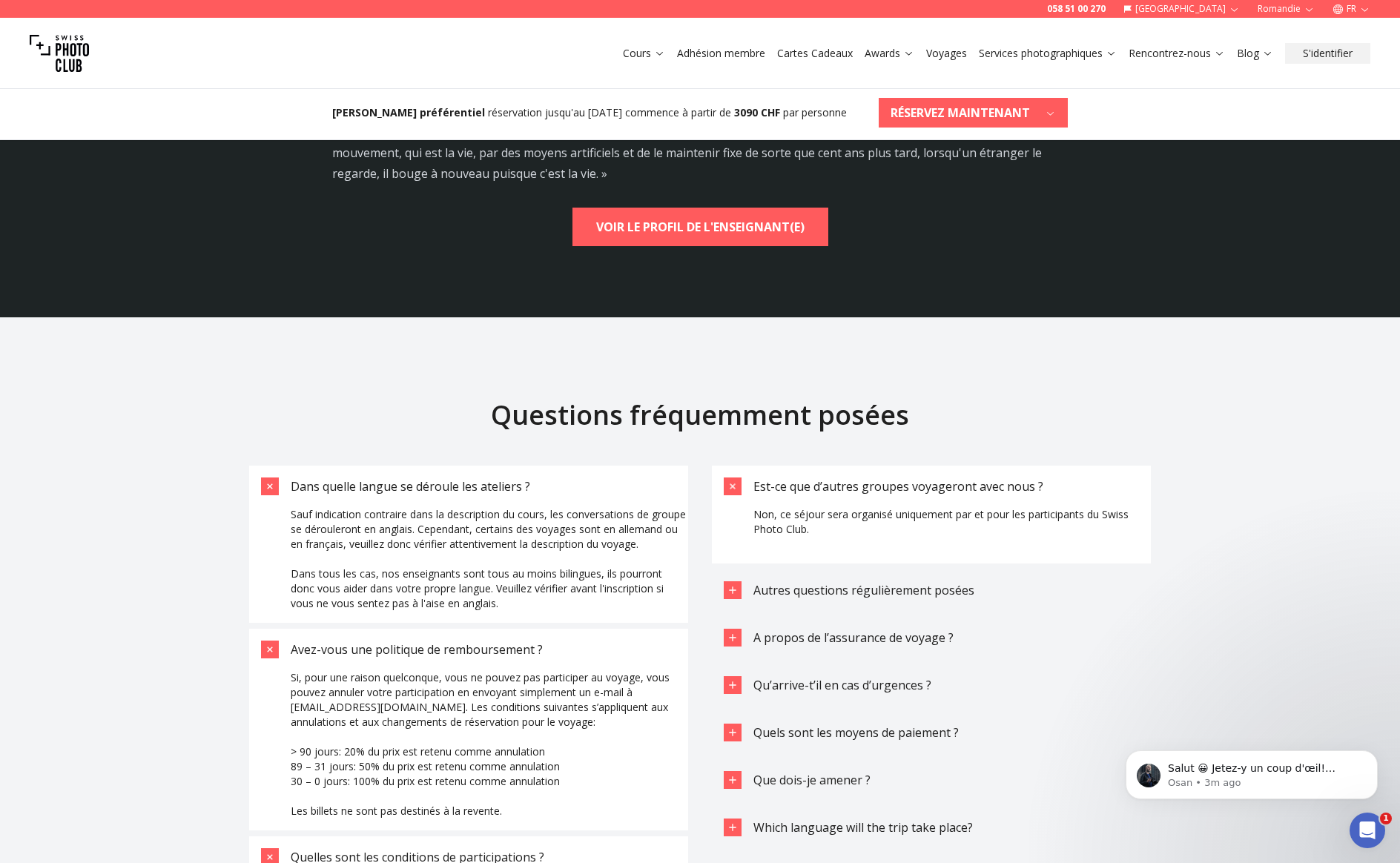
scroll to position [4366, 0]
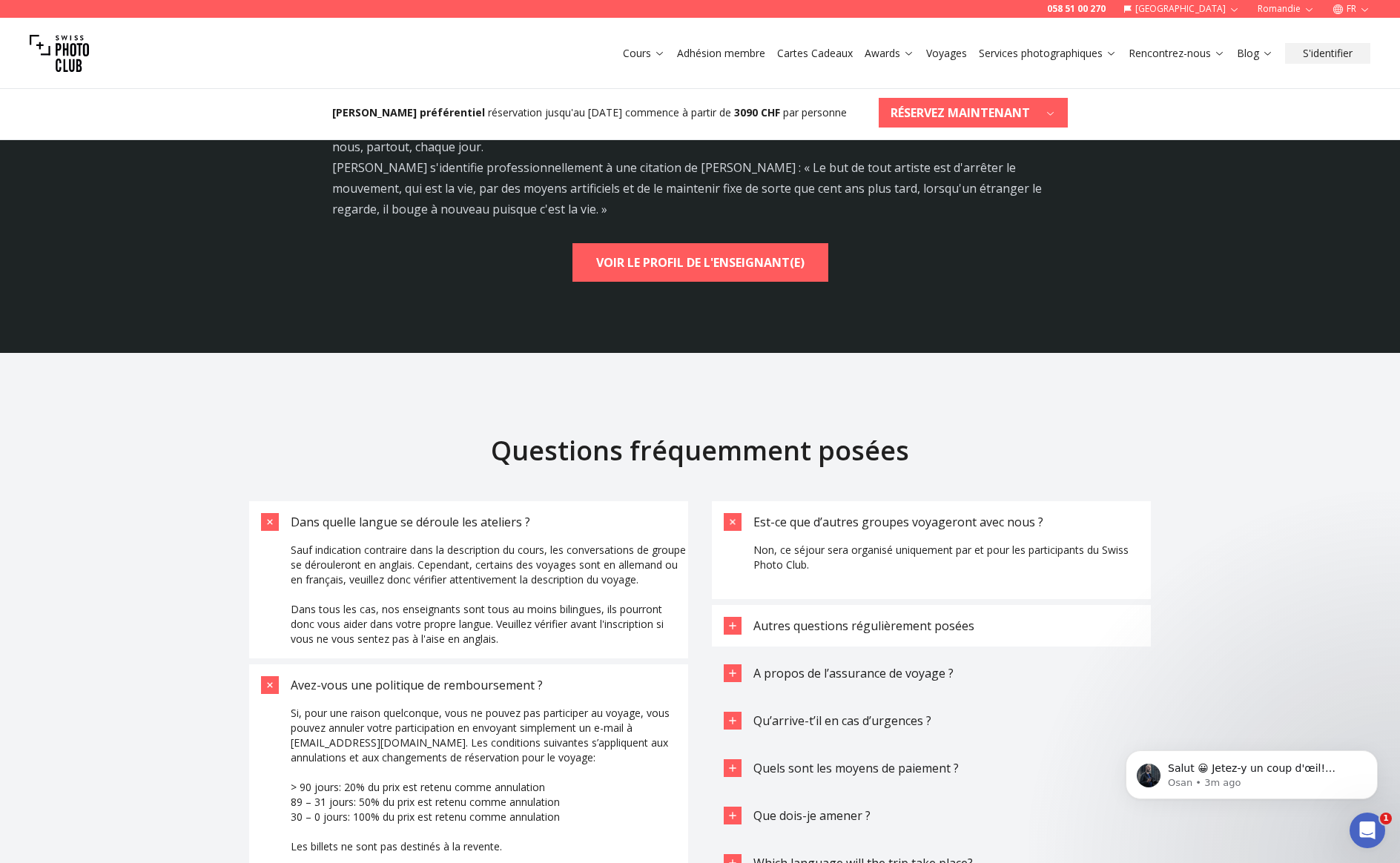
click at [868, 617] on span "Autres questions régulièrement posées" at bounding box center [864, 625] width 221 height 17
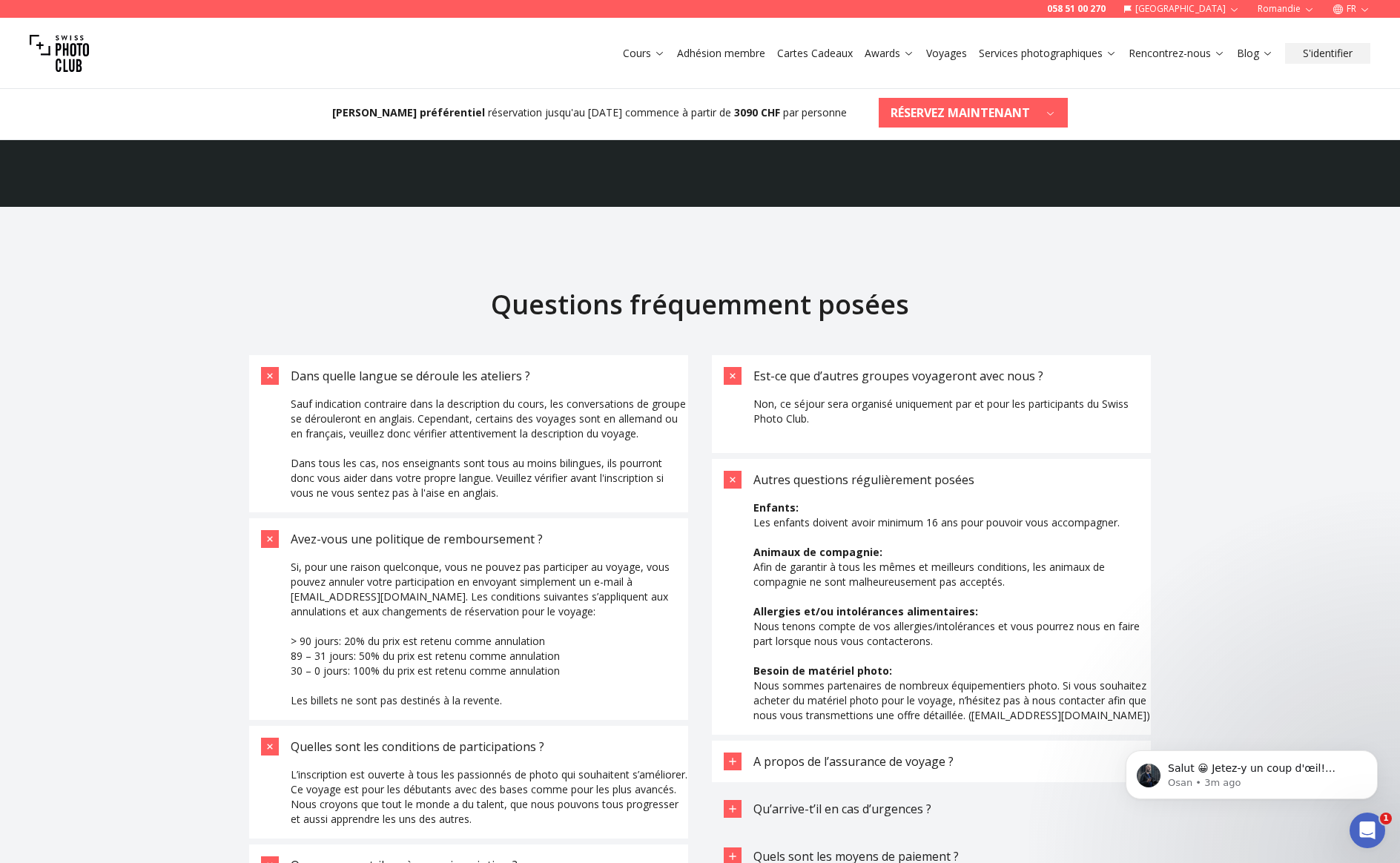
scroll to position [4637, 0]
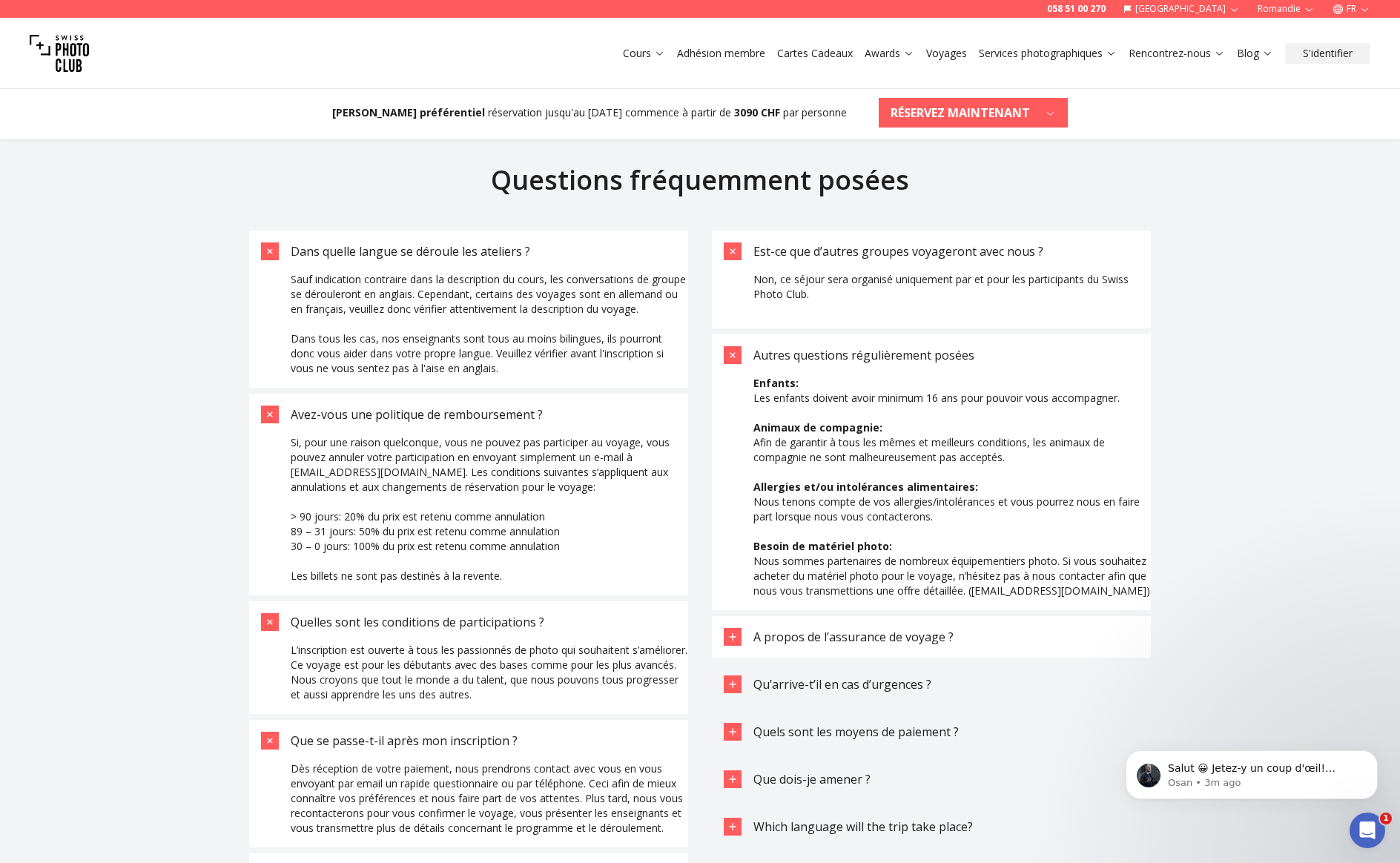
click at [819, 631] on span "A propos de l’assurance de voyage ?" at bounding box center [854, 637] width 200 height 17
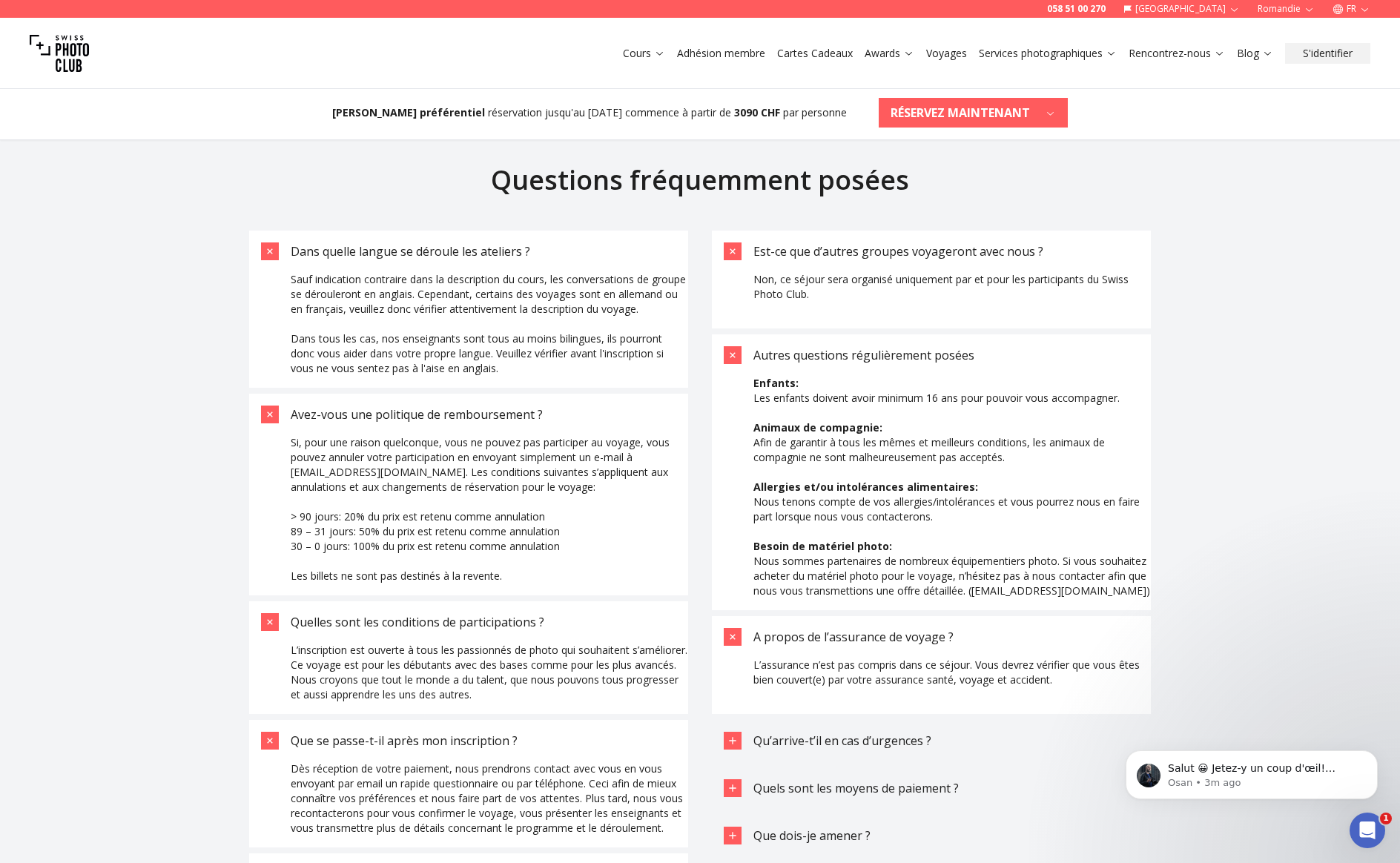
scroll to position [4667, 0]
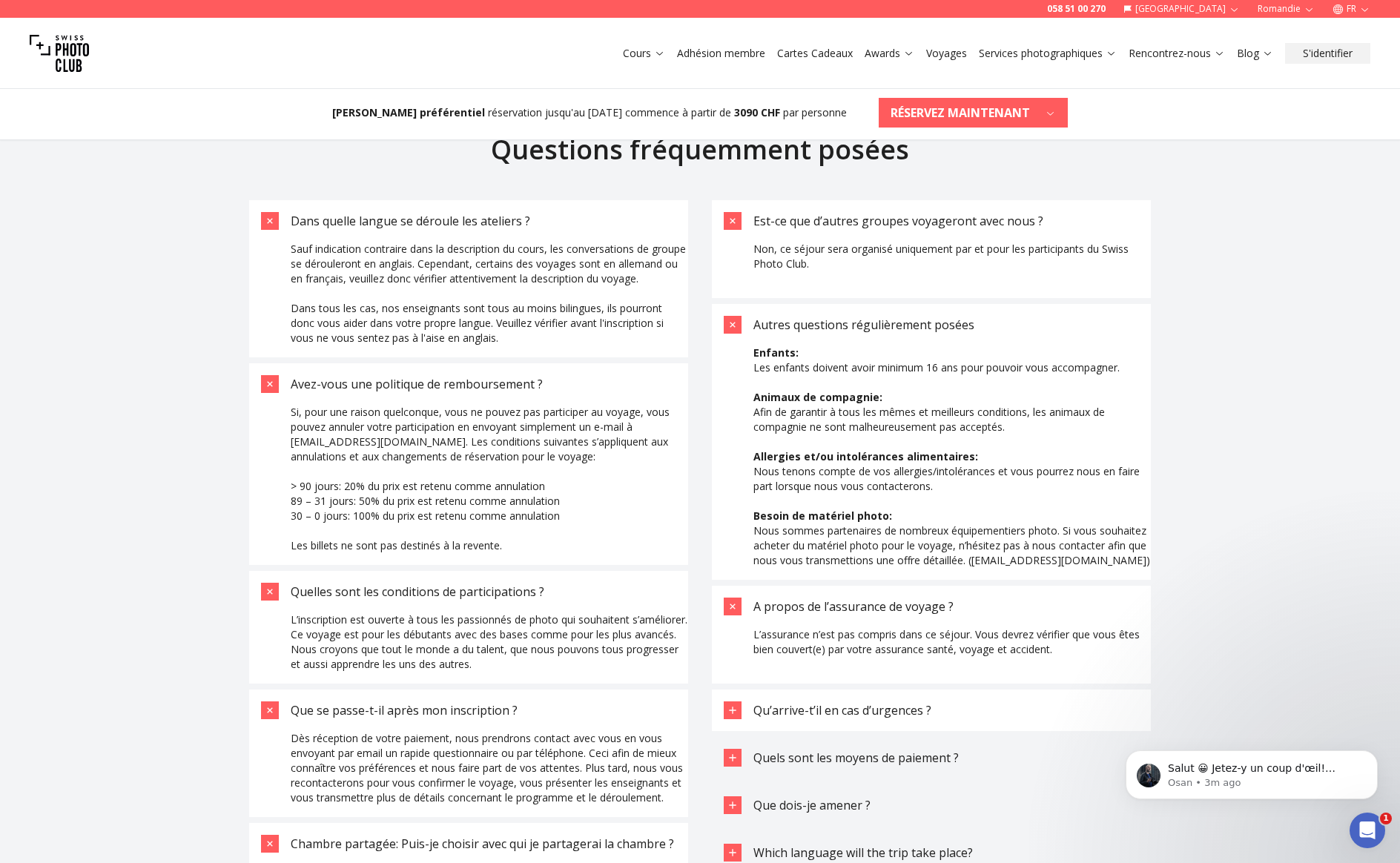
click at [775, 703] on span "Qu’arrive-t’il en cas d’urgences ?" at bounding box center [842, 710] width 178 height 17
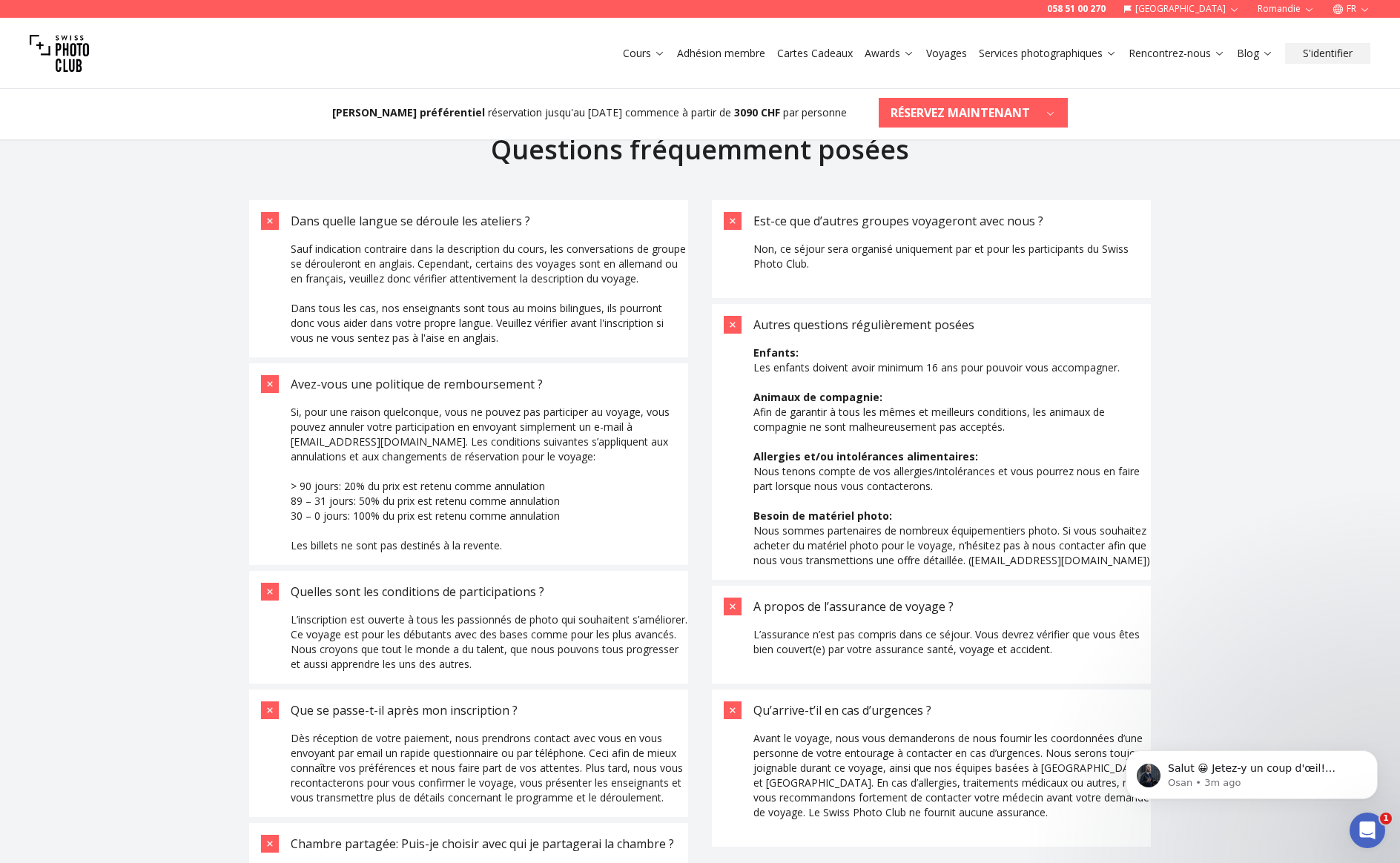
scroll to position [4809, 0]
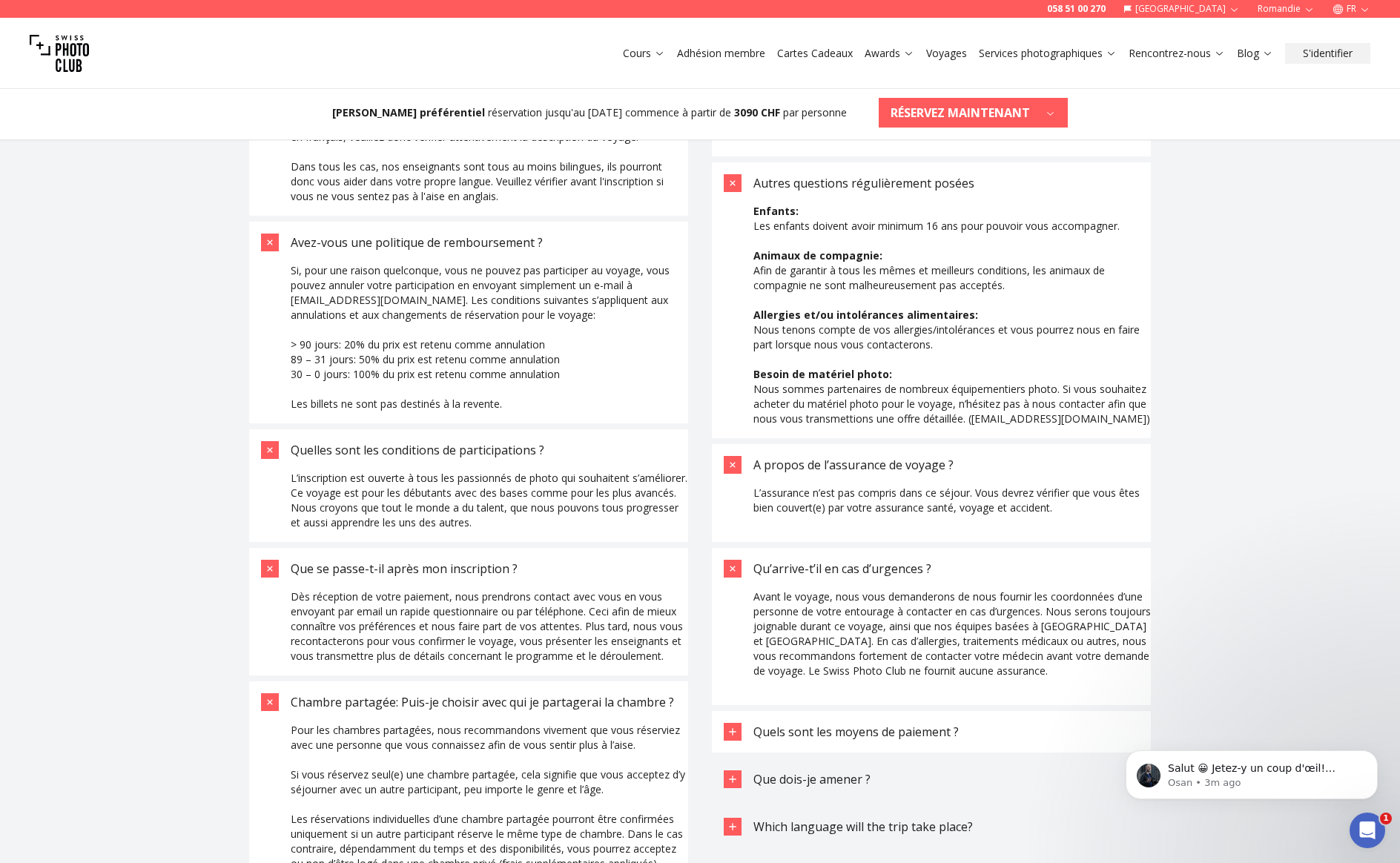
click at [770, 724] on span "Quels sont les moyens de paiement ?" at bounding box center [856, 731] width 205 height 17
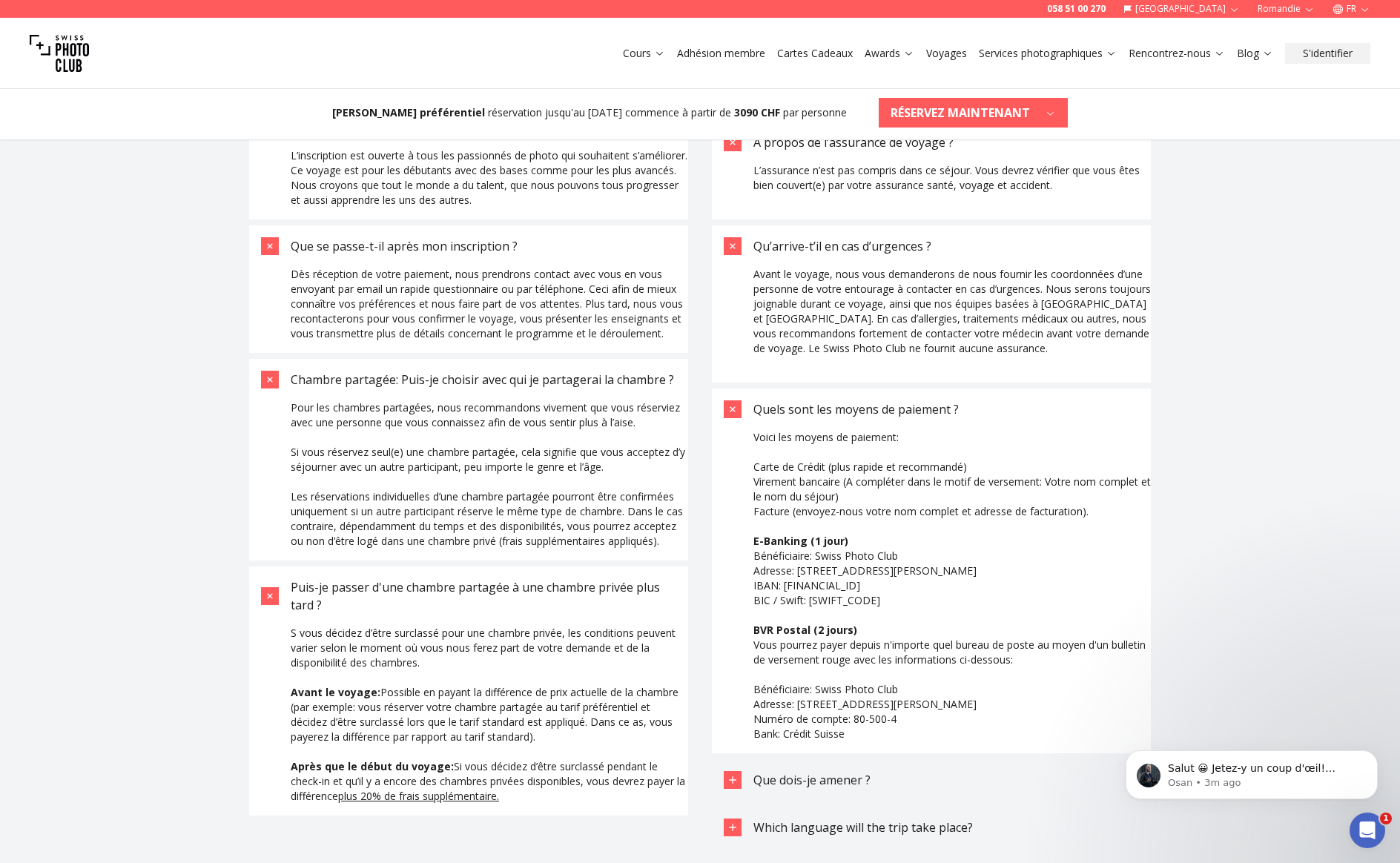
scroll to position [5159, 0]
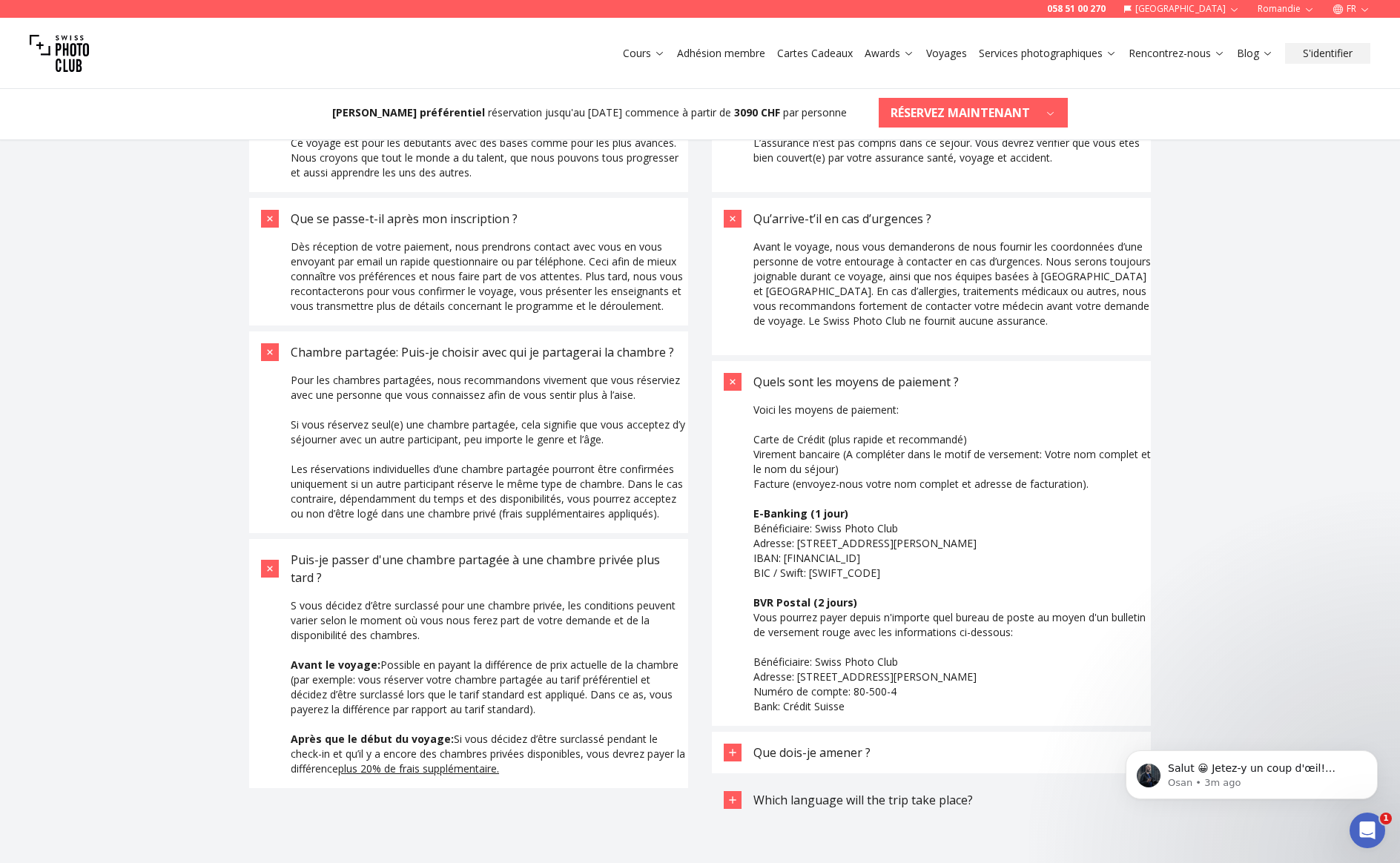
click at [789, 745] on span "Que dois-je amener ?" at bounding box center [812, 752] width 118 height 17
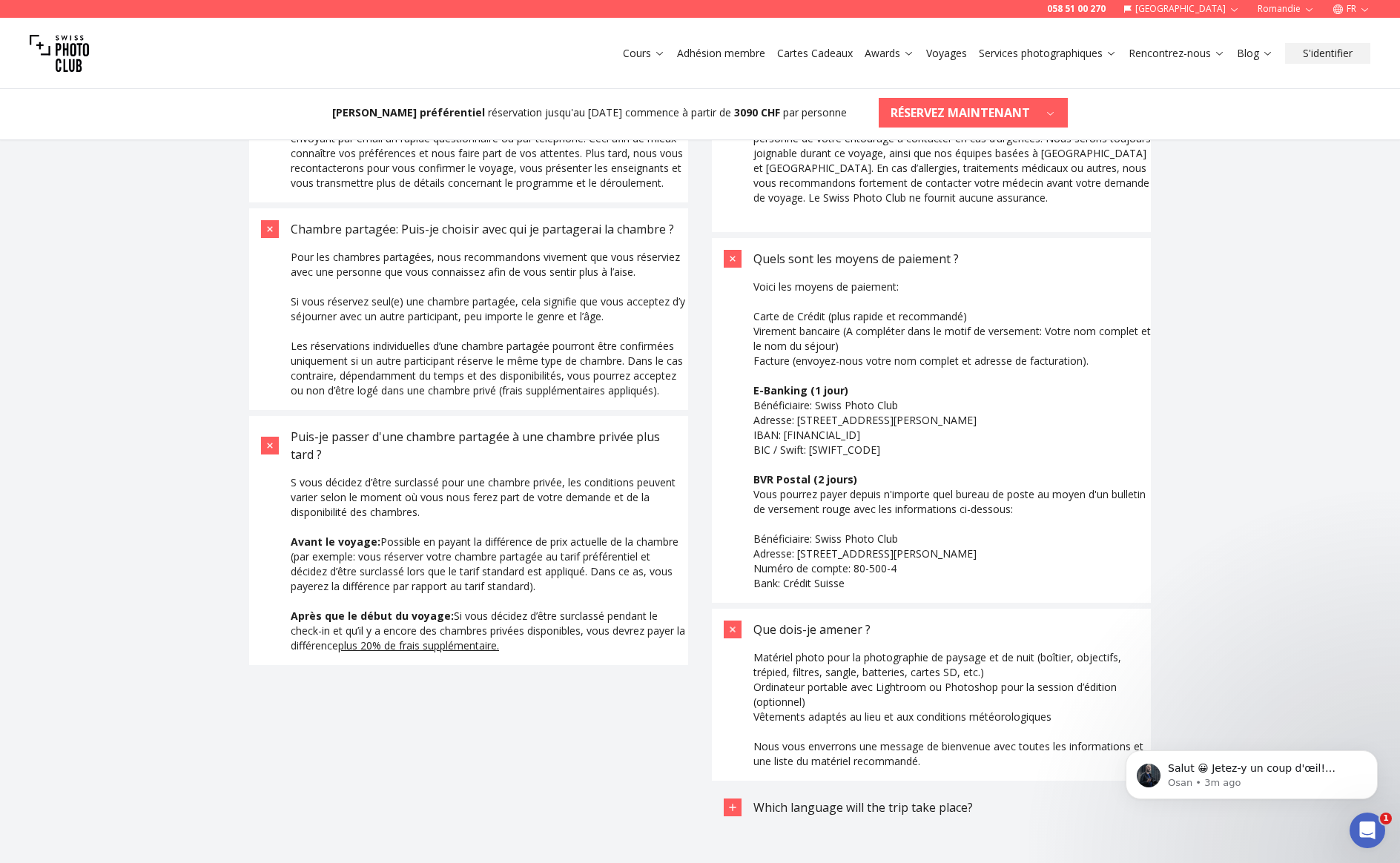
scroll to position [5286, 0]
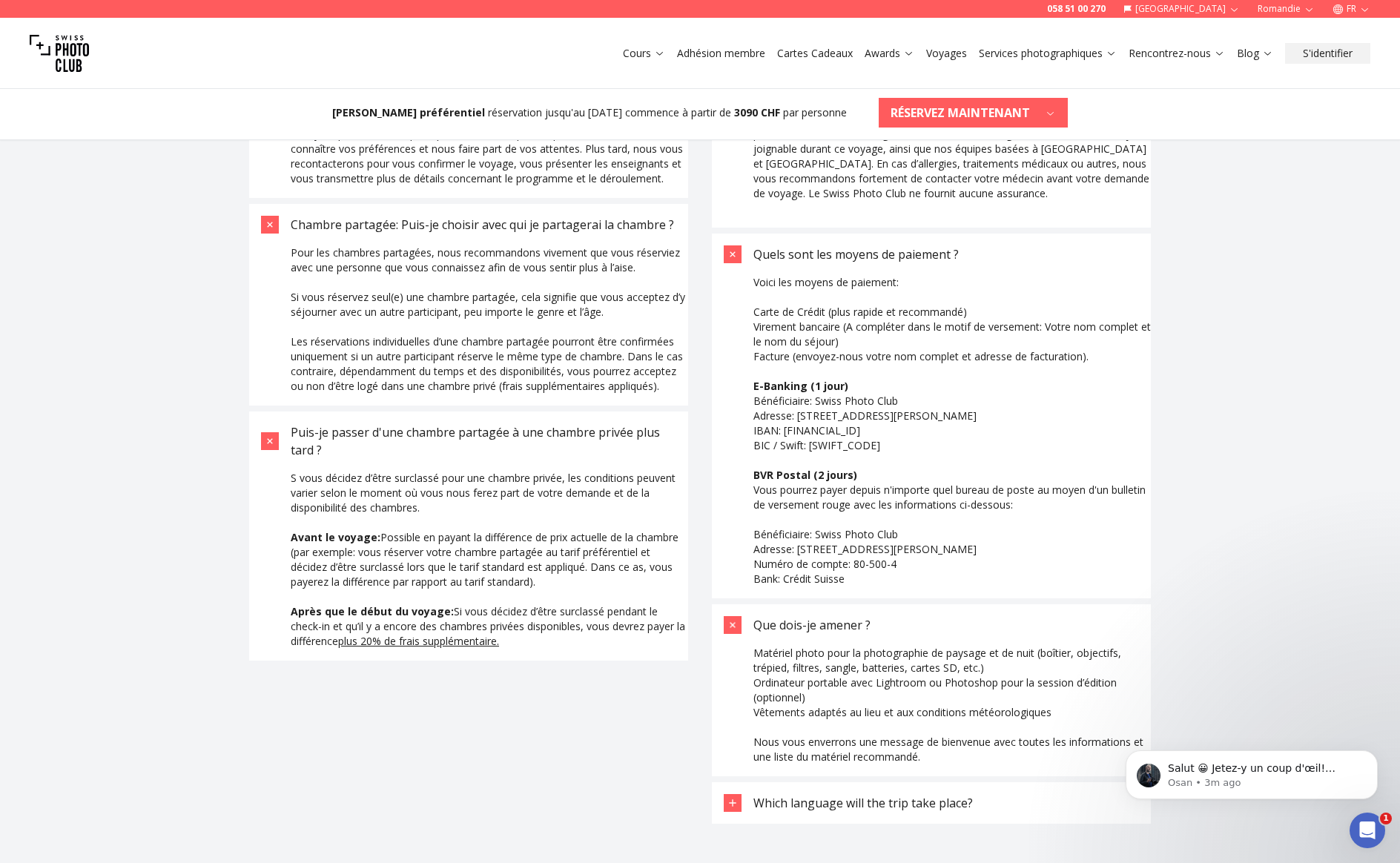
click at [785, 795] on span "Which language will the trip take place?" at bounding box center [863, 802] width 219 height 17
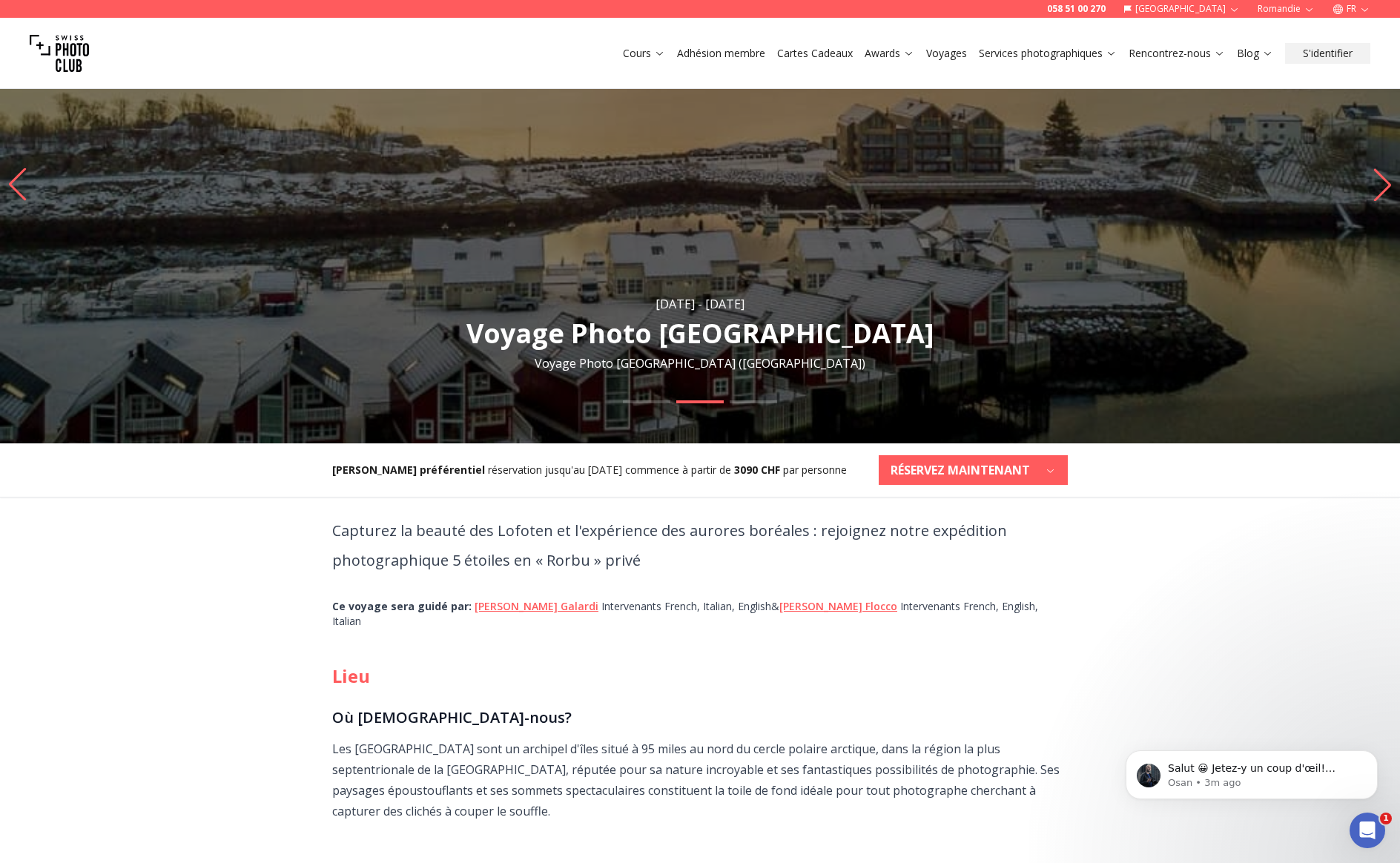
scroll to position [0, 0]
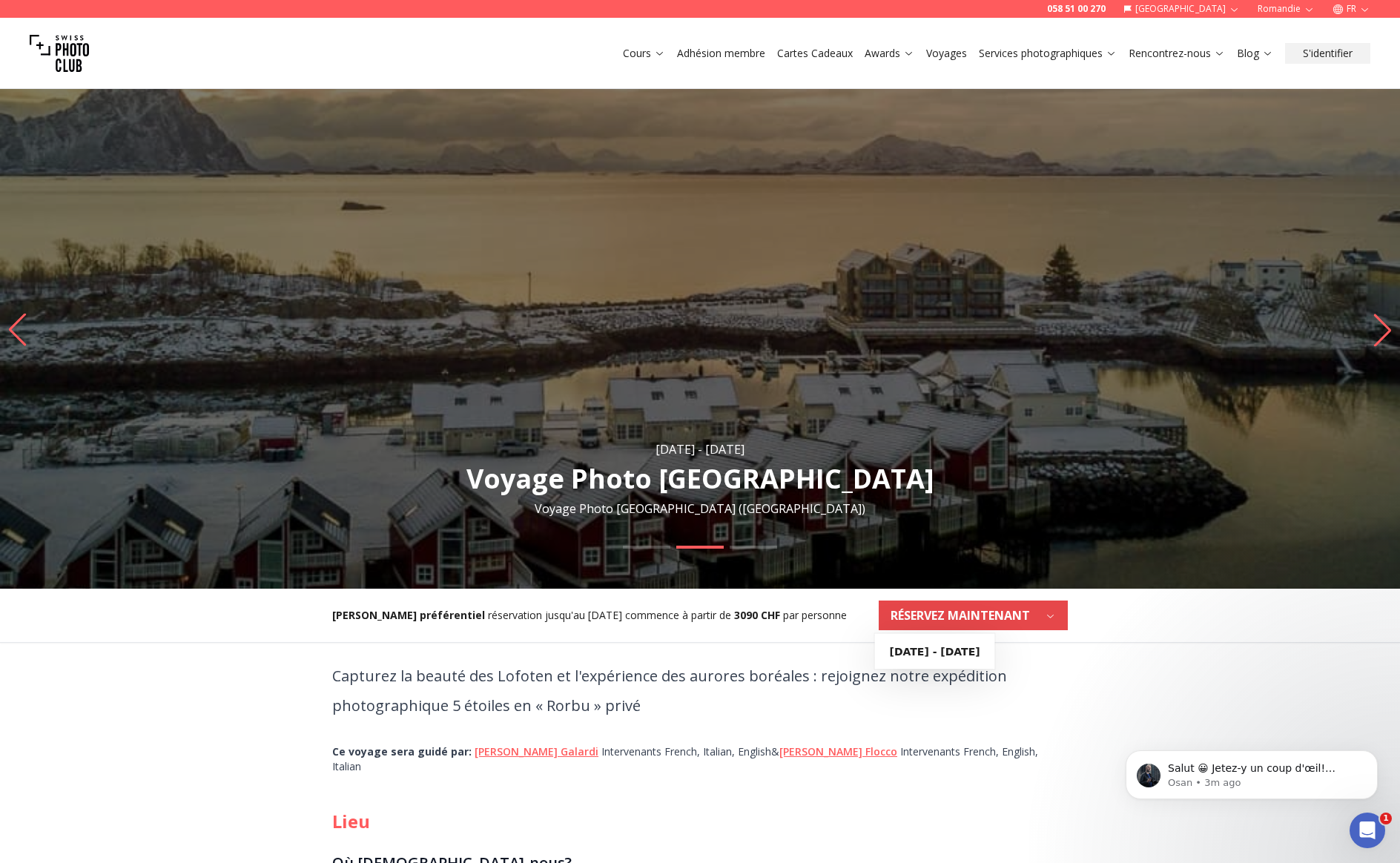
click at [1004, 612] on b "RÉSERVEZ MAINTENANT" at bounding box center [960, 615] width 139 height 18
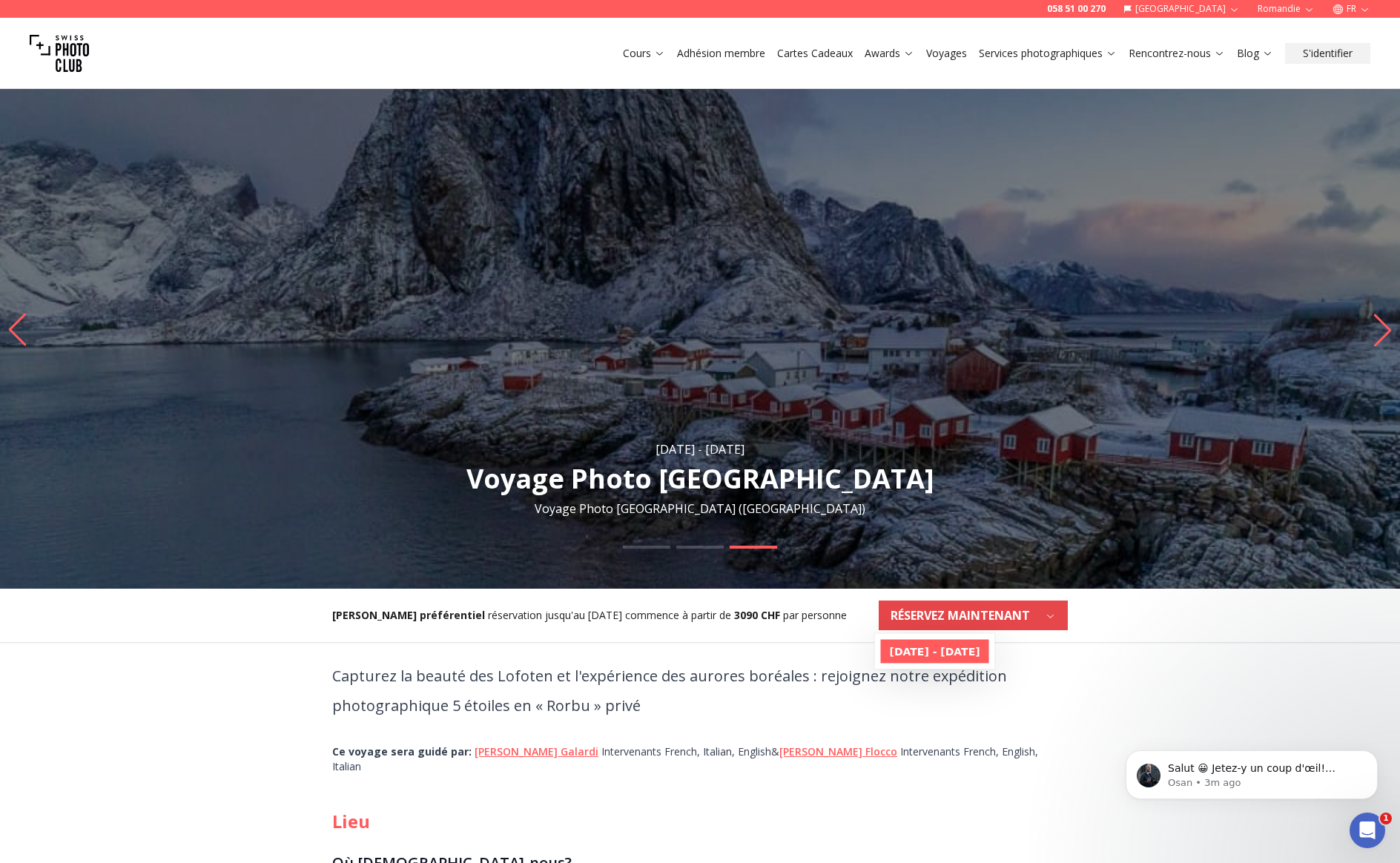
click at [978, 650] on b "[DATE] - [DATE]" at bounding box center [934, 652] width 90 height 15
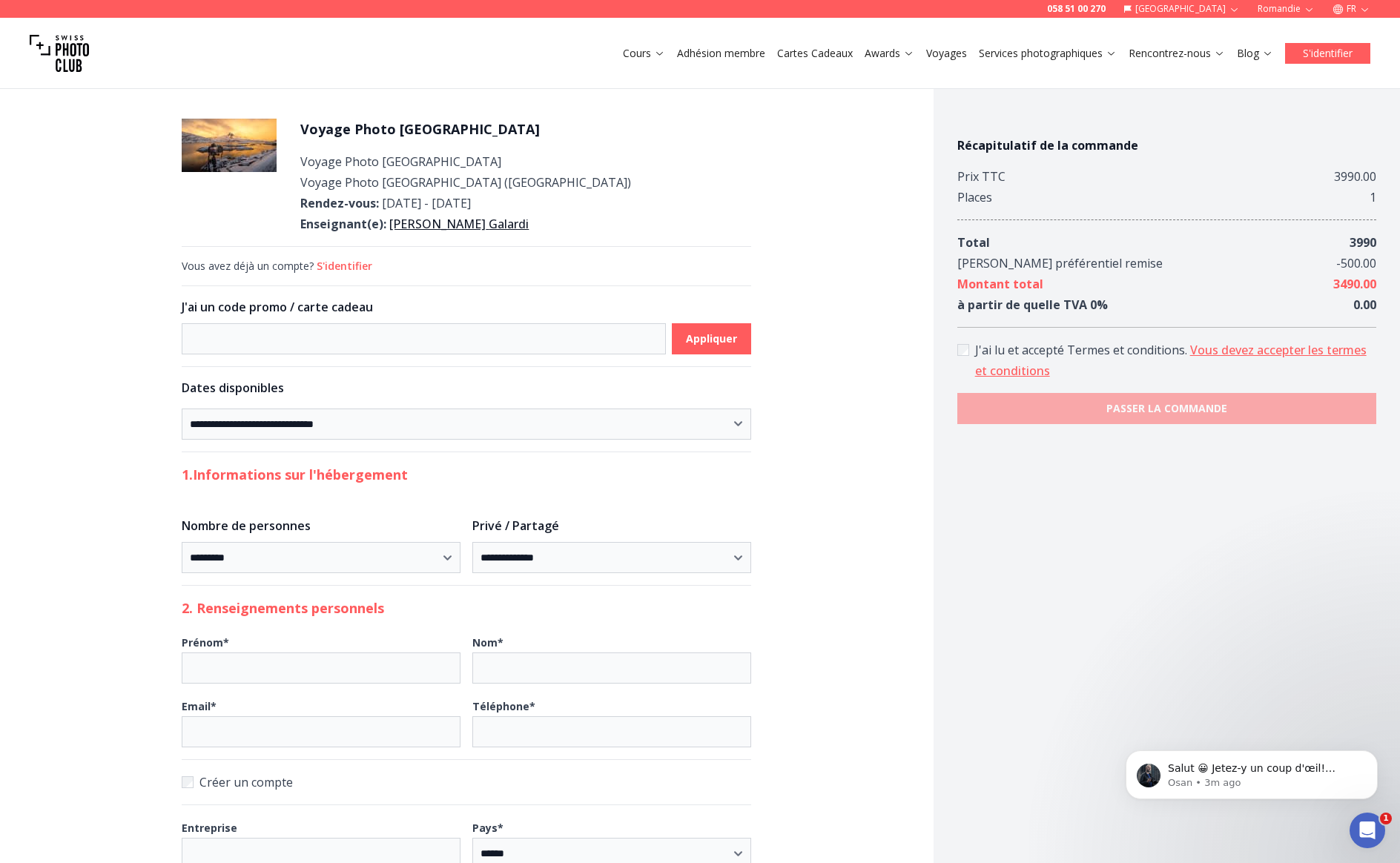
click at [1325, 53] on button "S'identifier" at bounding box center [1327, 53] width 85 height 21
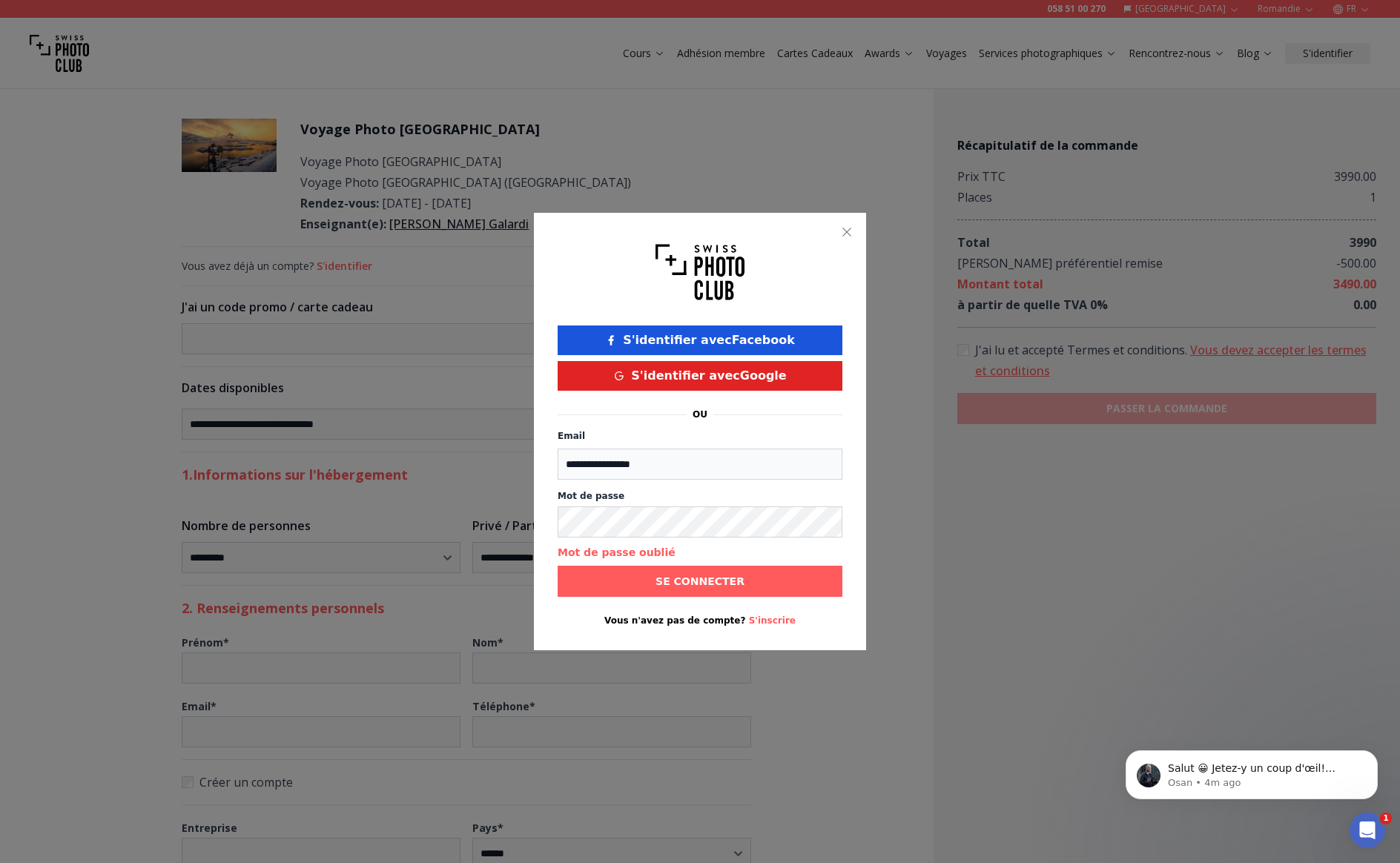
click at [708, 497] on label "Mot de passe" at bounding box center [700, 496] width 285 height 12
drag, startPoint x: 704, startPoint y: 467, endPoint x: 441, endPoint y: 441, distance: 264.3
type input "**********"
click at [746, 578] on span "Se connecter" at bounding box center [700, 581] width 112 height 26
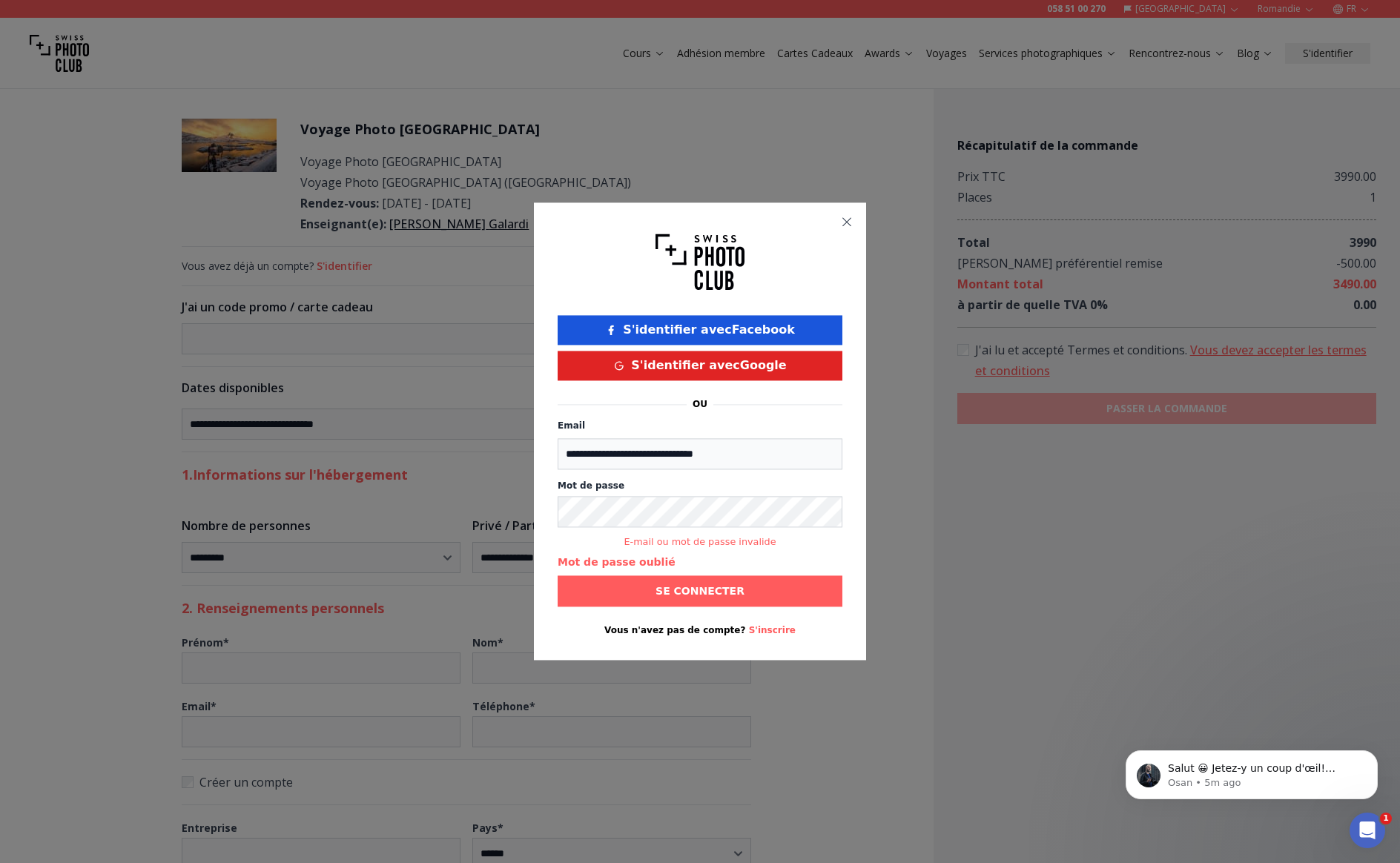
click at [846, 227] on icon "button" at bounding box center [847, 222] width 12 height 12
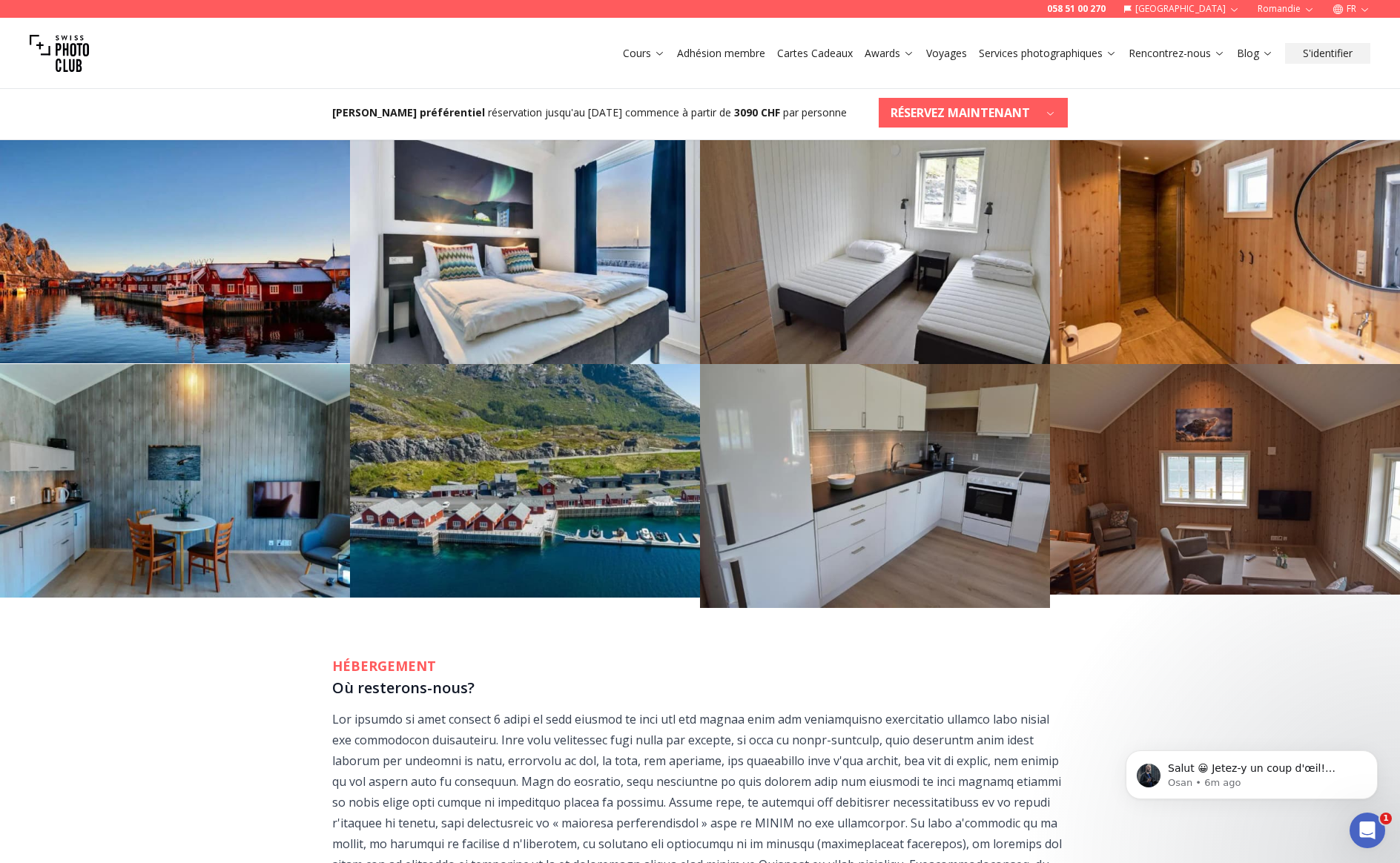
scroll to position [1834, 0]
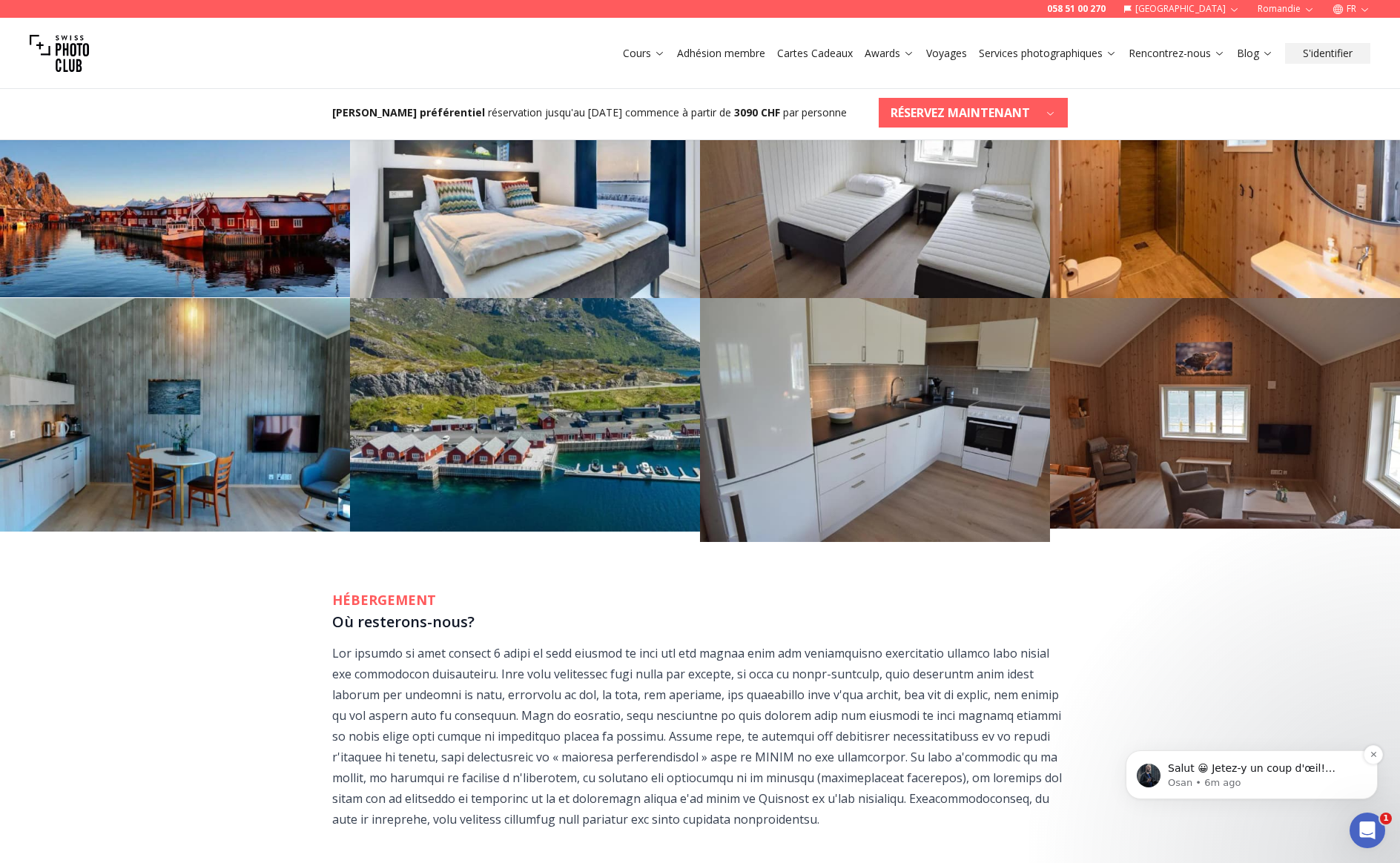
click at [1260, 780] on p "Osan • 6m ago" at bounding box center [1263, 782] width 191 height 13
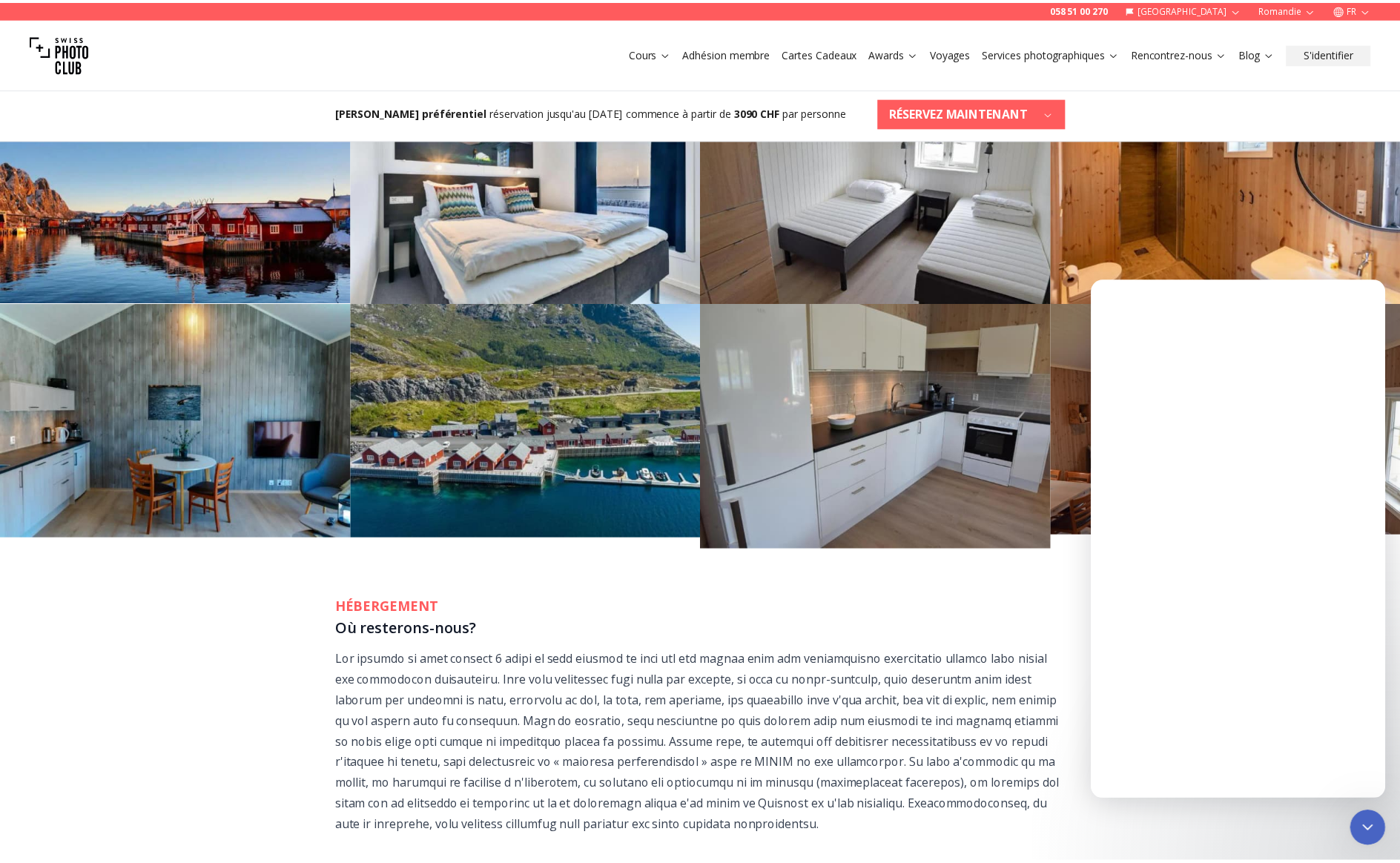
scroll to position [0, 0]
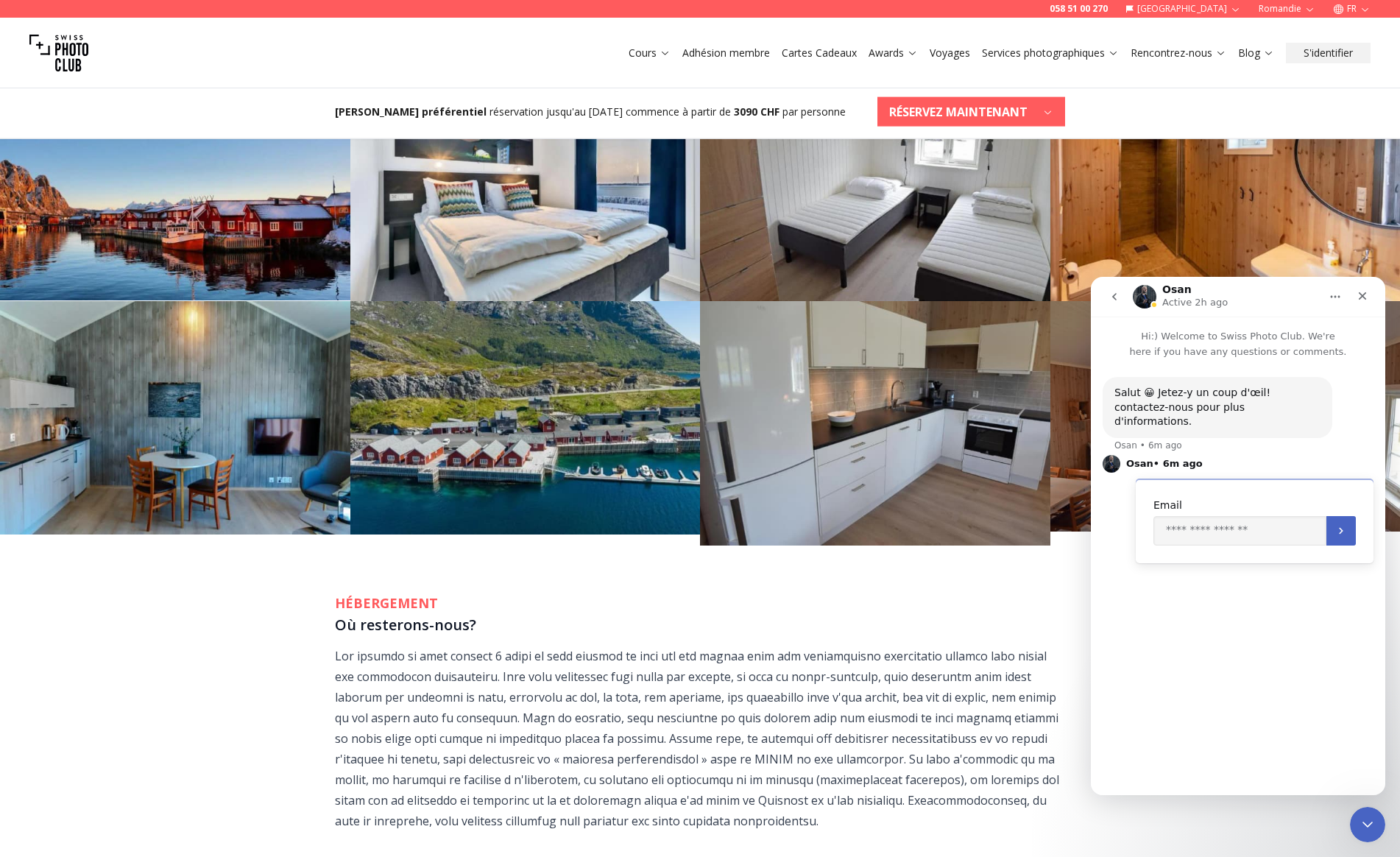
click at [972, 613] on h3 "Où resterons-nous?" at bounding box center [700, 624] width 730 height 24
click at [1354, 294] on div "Close" at bounding box center [1362, 296] width 26 height 26
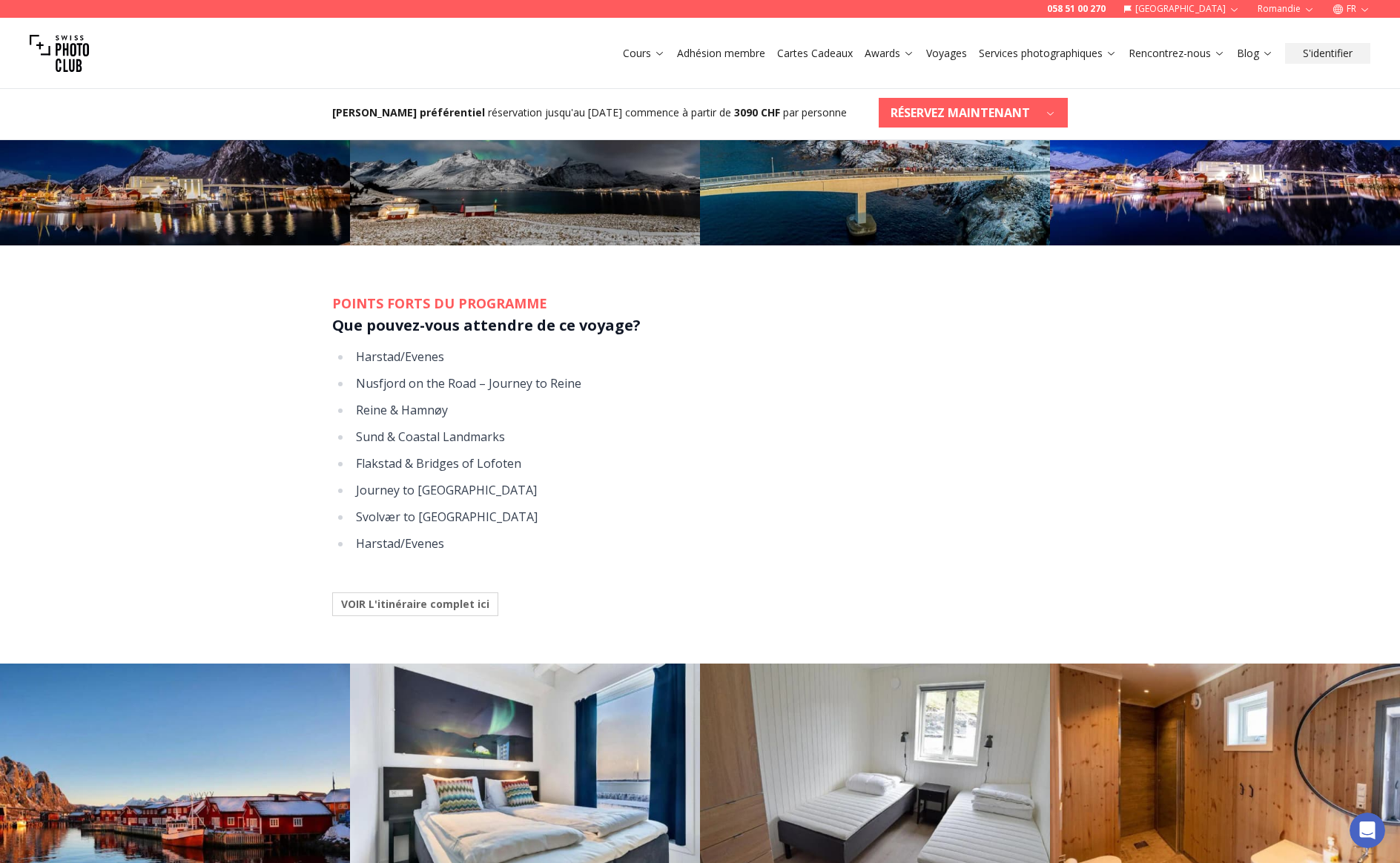
scroll to position [1154, 0]
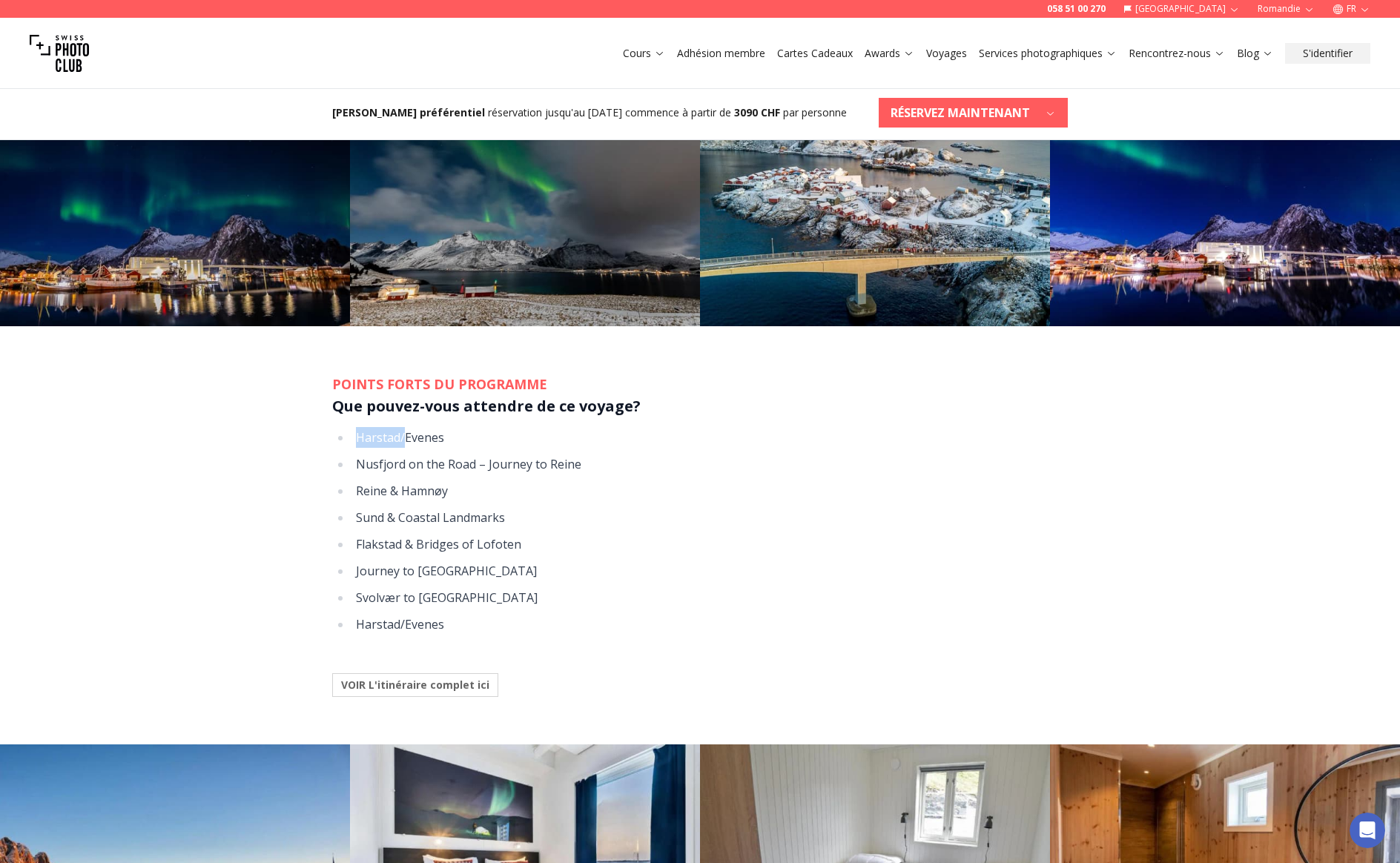
drag, startPoint x: 358, startPoint y: 421, endPoint x: 403, endPoint y: 424, distance: 45.1
click at [403, 427] on li "Harstad/Evenes" at bounding box center [710, 438] width 717 height 21
copy li "[PERSON_NAME]/"
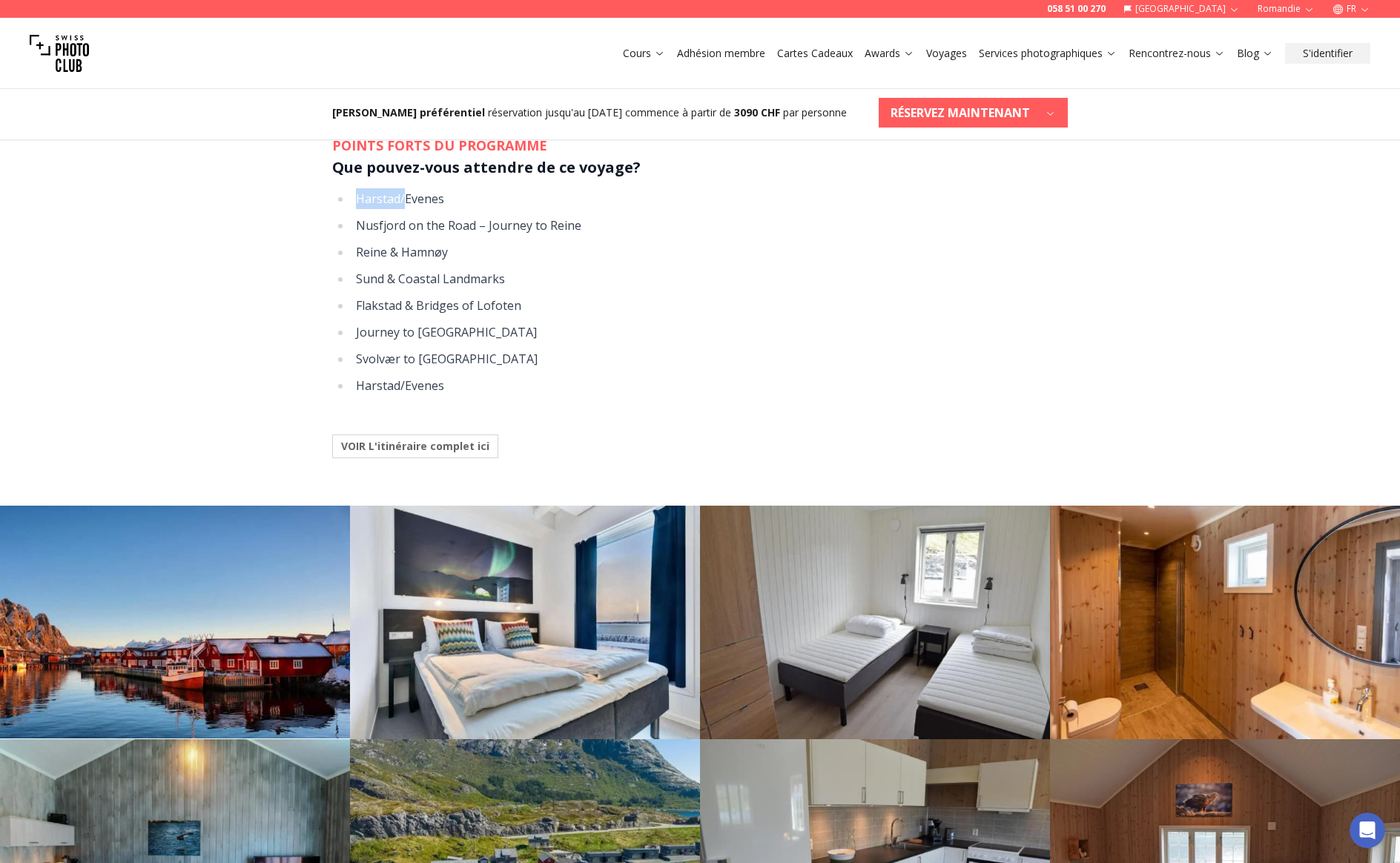
scroll to position [1380, 0]
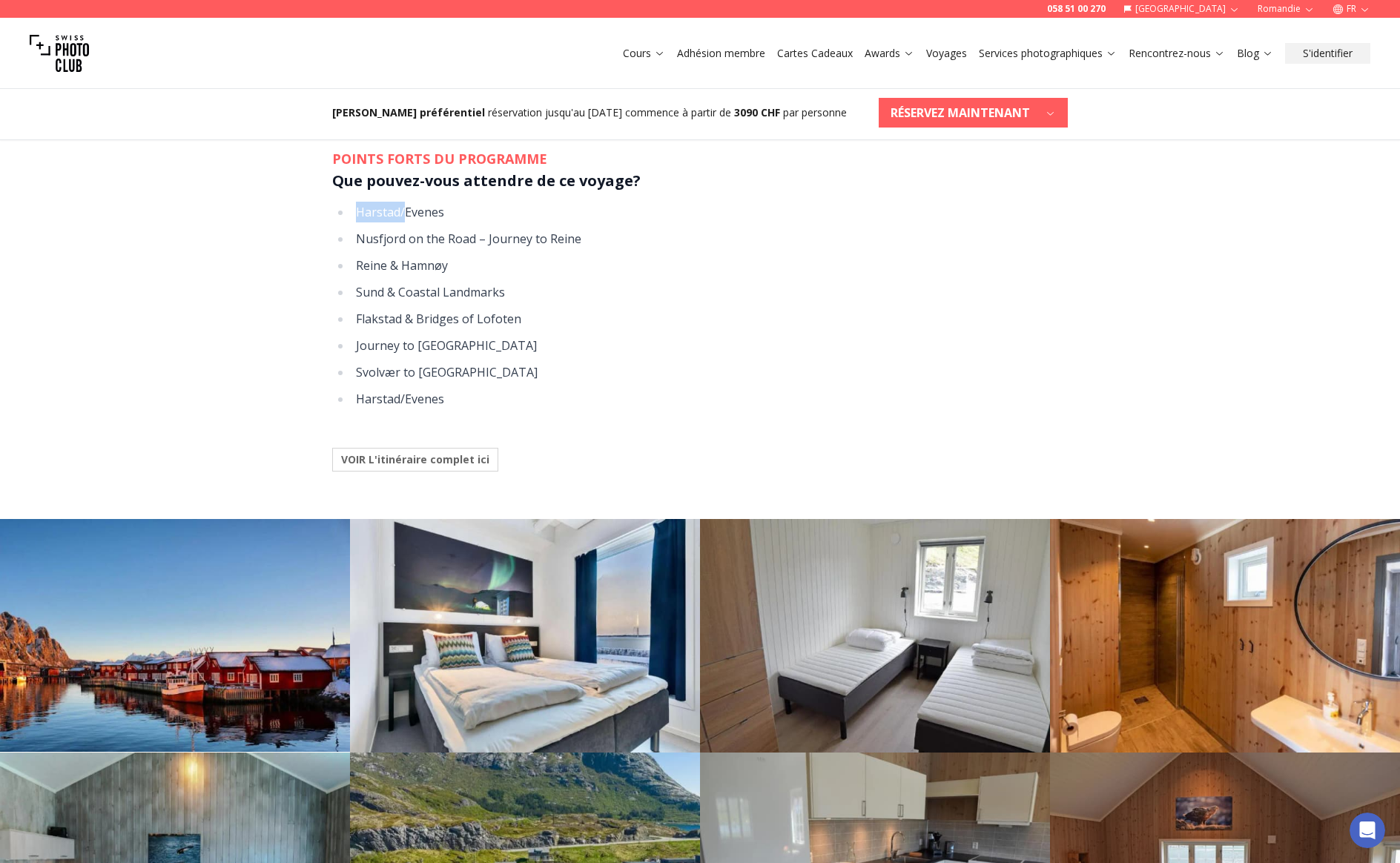
click at [472, 453] on b "VOIR L'itinéraire complet ici" at bounding box center [415, 460] width 148 height 15
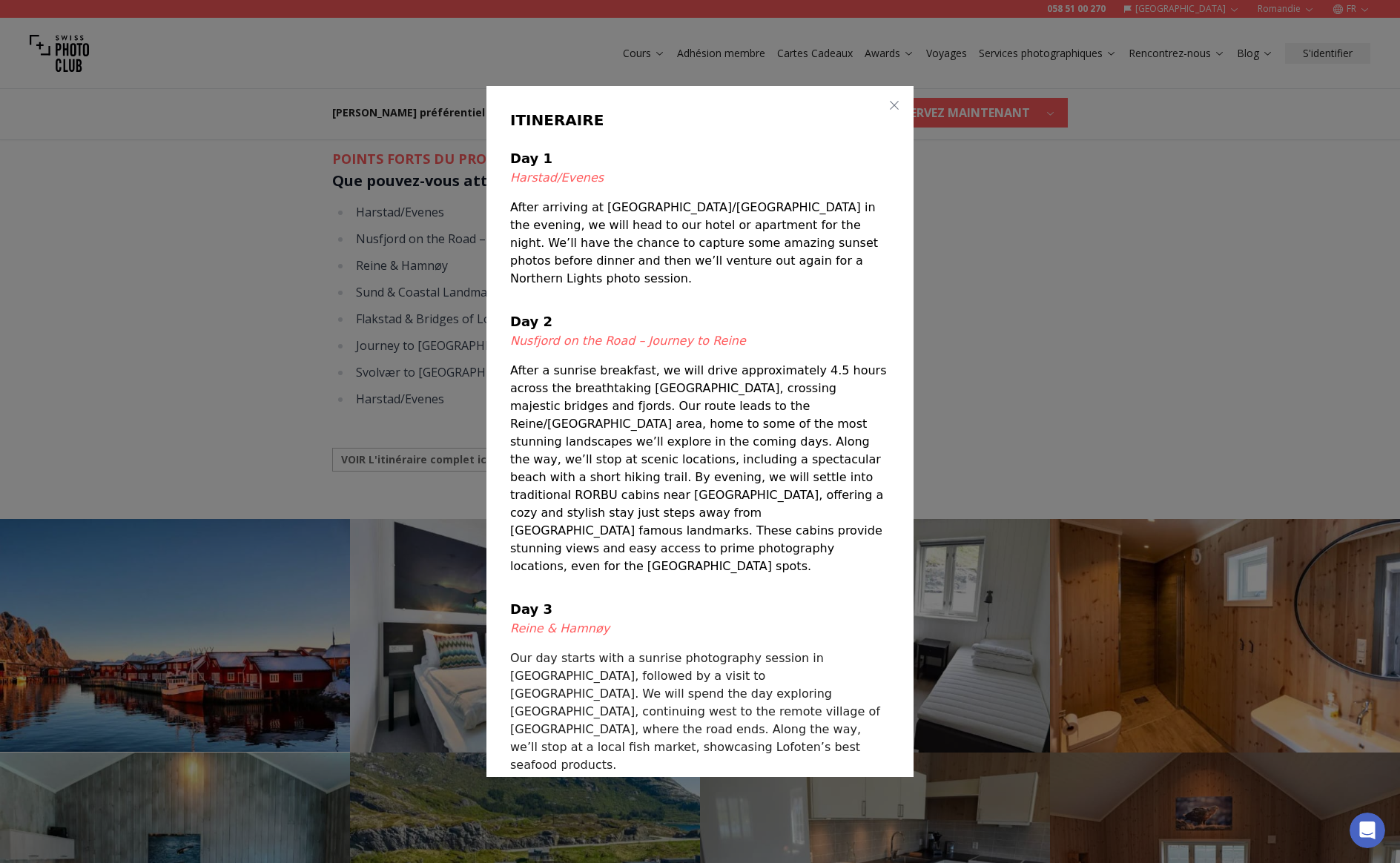
click at [1111, 303] on div at bounding box center [700, 432] width 1400 height 863
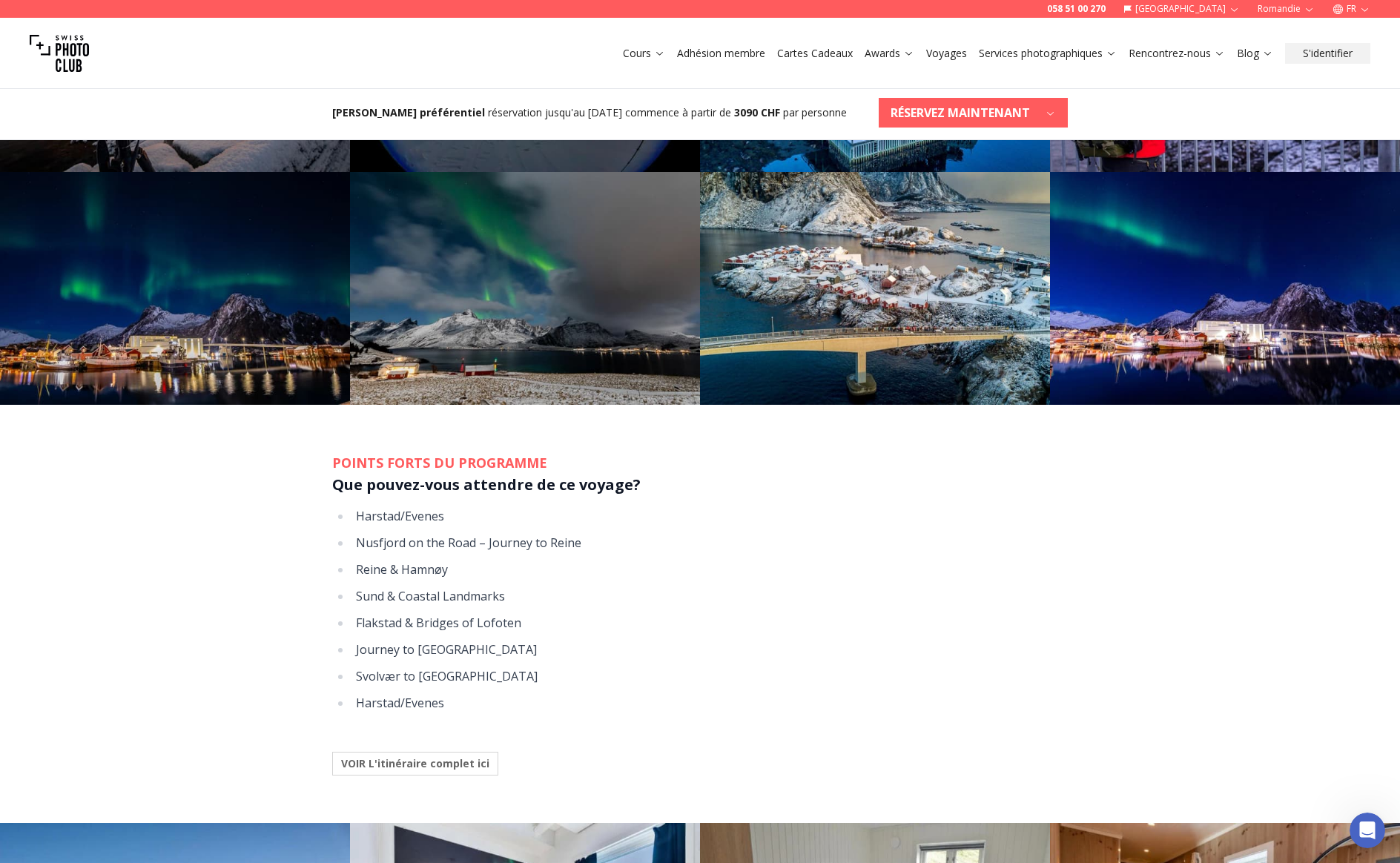
scroll to position [1223, 0]
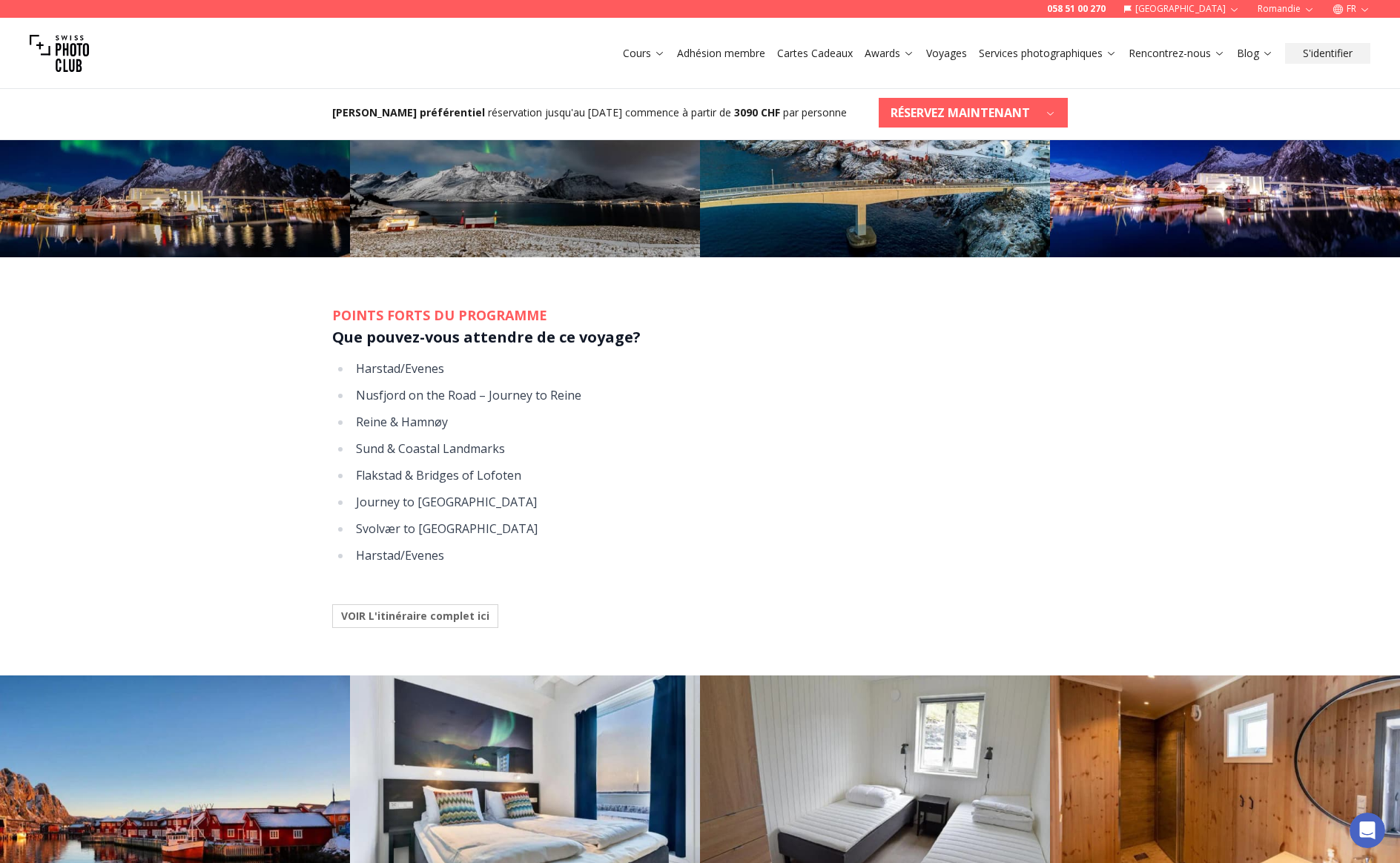
click at [441, 622] on div "POINTS FORTS DU PROGRAMME Que pouvez-vous attendre de ce voyage? [GEOGRAPHIC_DA…" at bounding box center [700, 466] width 760 height 418
click at [439, 614] on div "POINTS FORTS DU PROGRAMME Que pouvez-vous attendre de ce voyage? [GEOGRAPHIC_DA…" at bounding box center [700, 466] width 760 height 418
click at [440, 610] on button "VOIR L'itinéraire complet ici" at bounding box center [415, 616] width 166 height 24
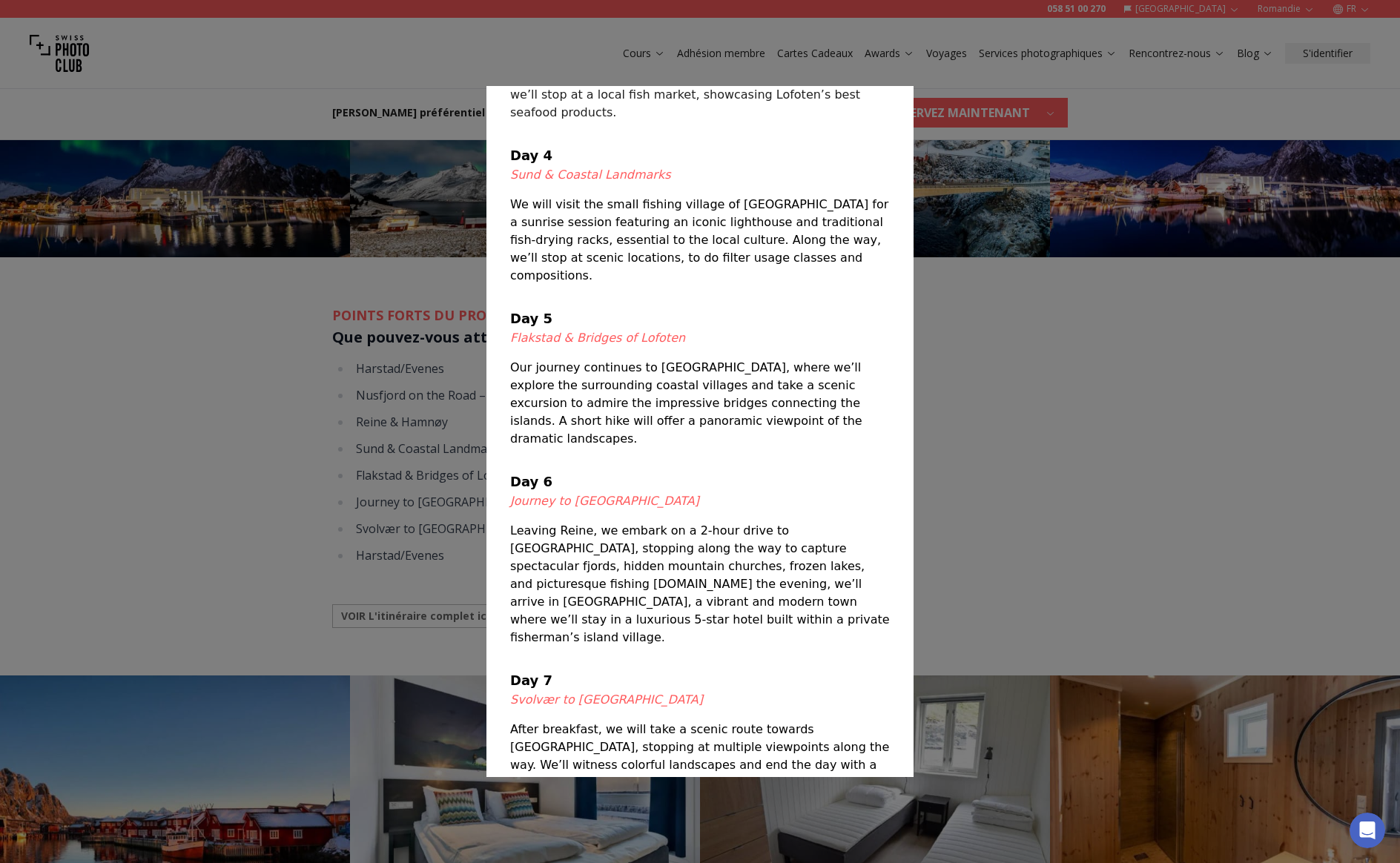
scroll to position [659, 0]
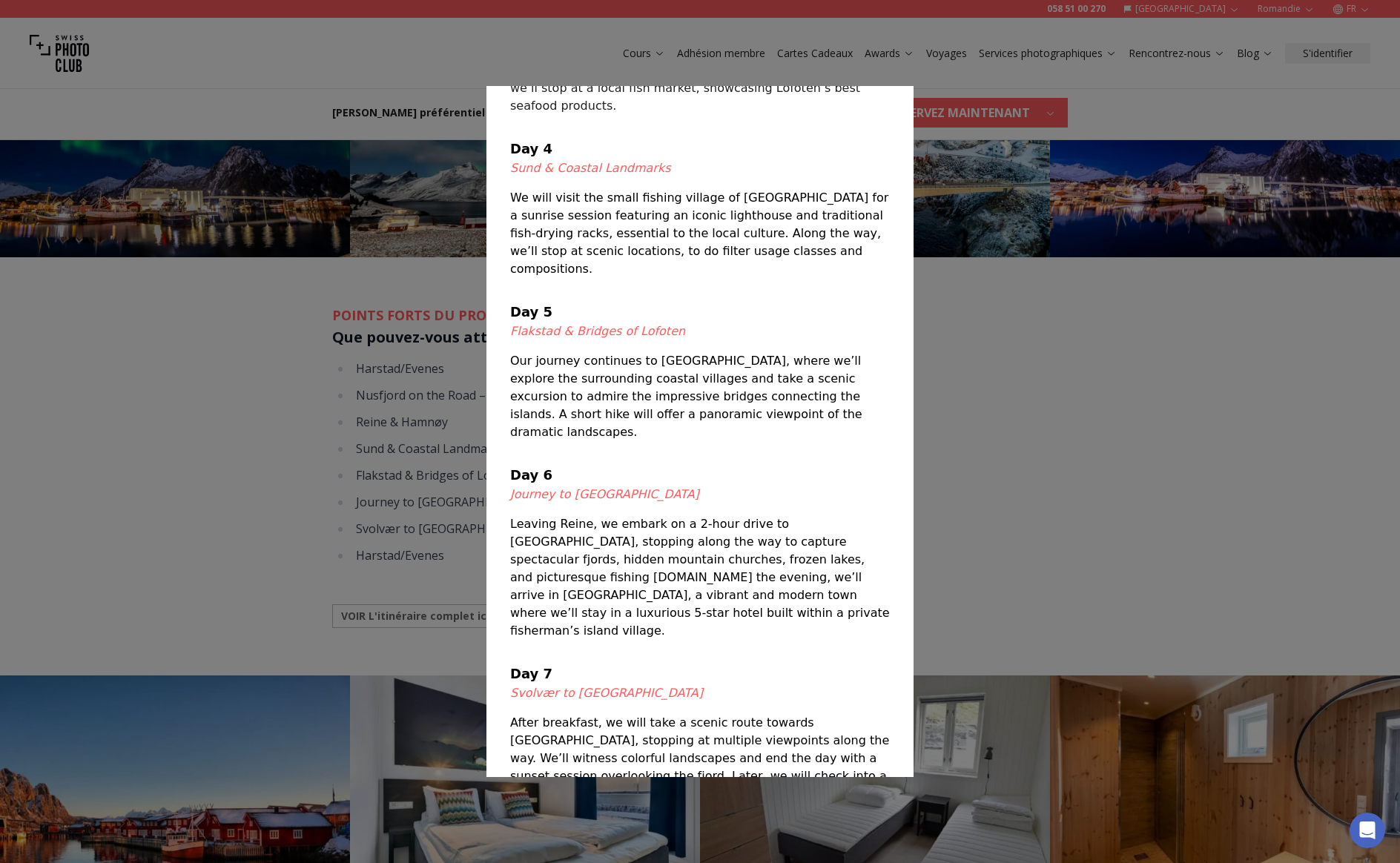
click at [207, 281] on div at bounding box center [700, 432] width 1400 height 863
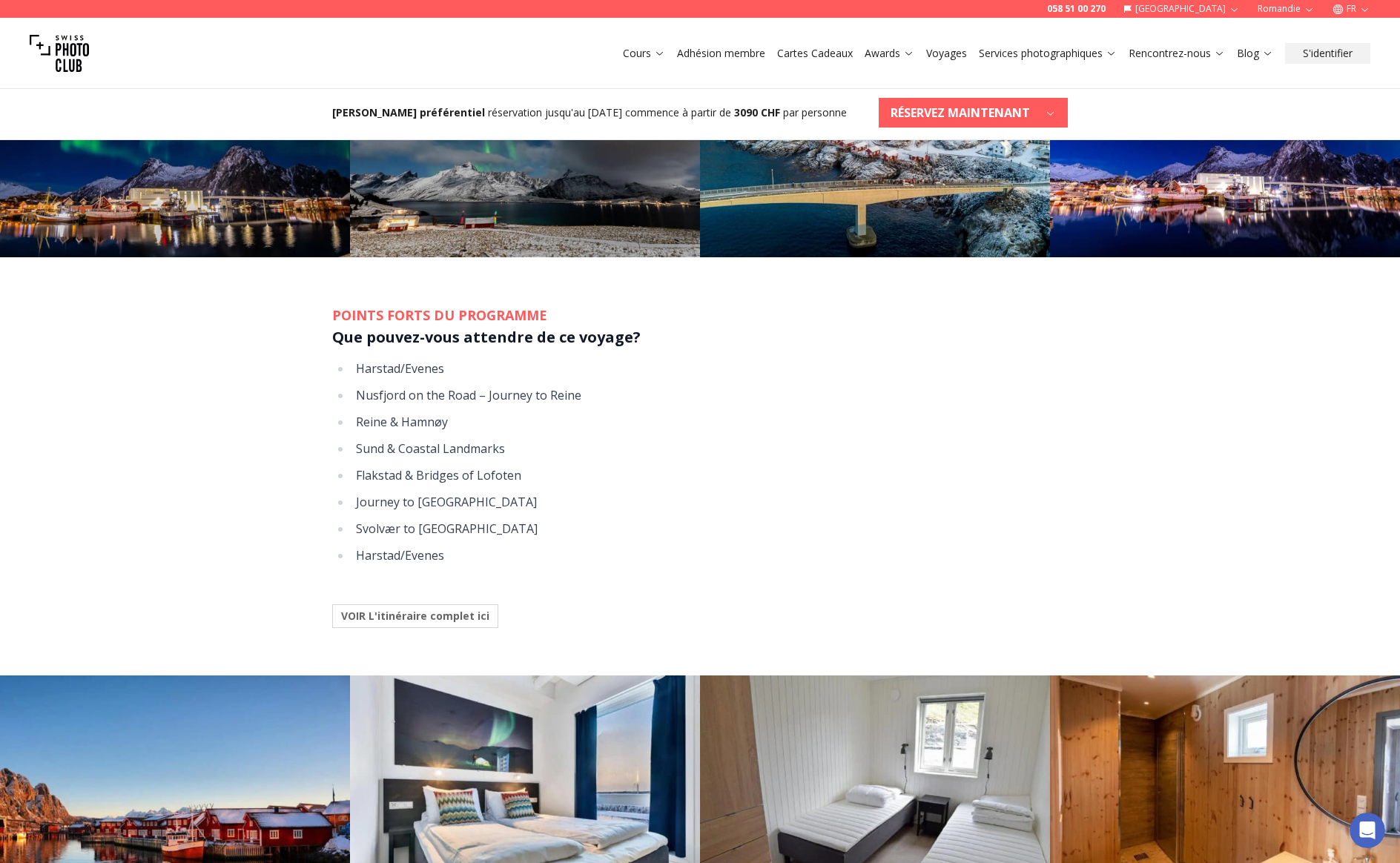
click at [61, 57] on img at bounding box center [60, 53] width 60 height 60
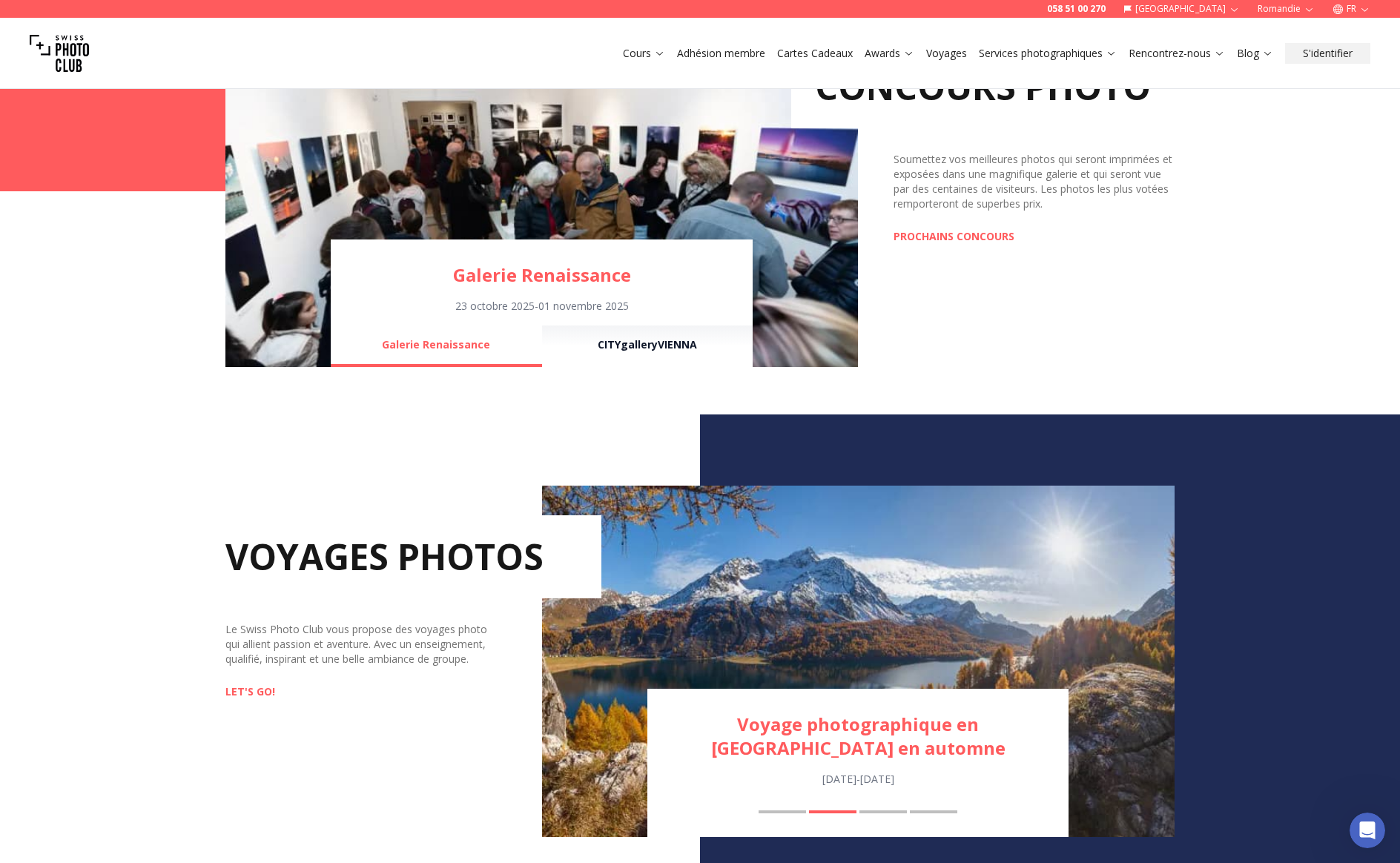
scroll to position [1364, 0]
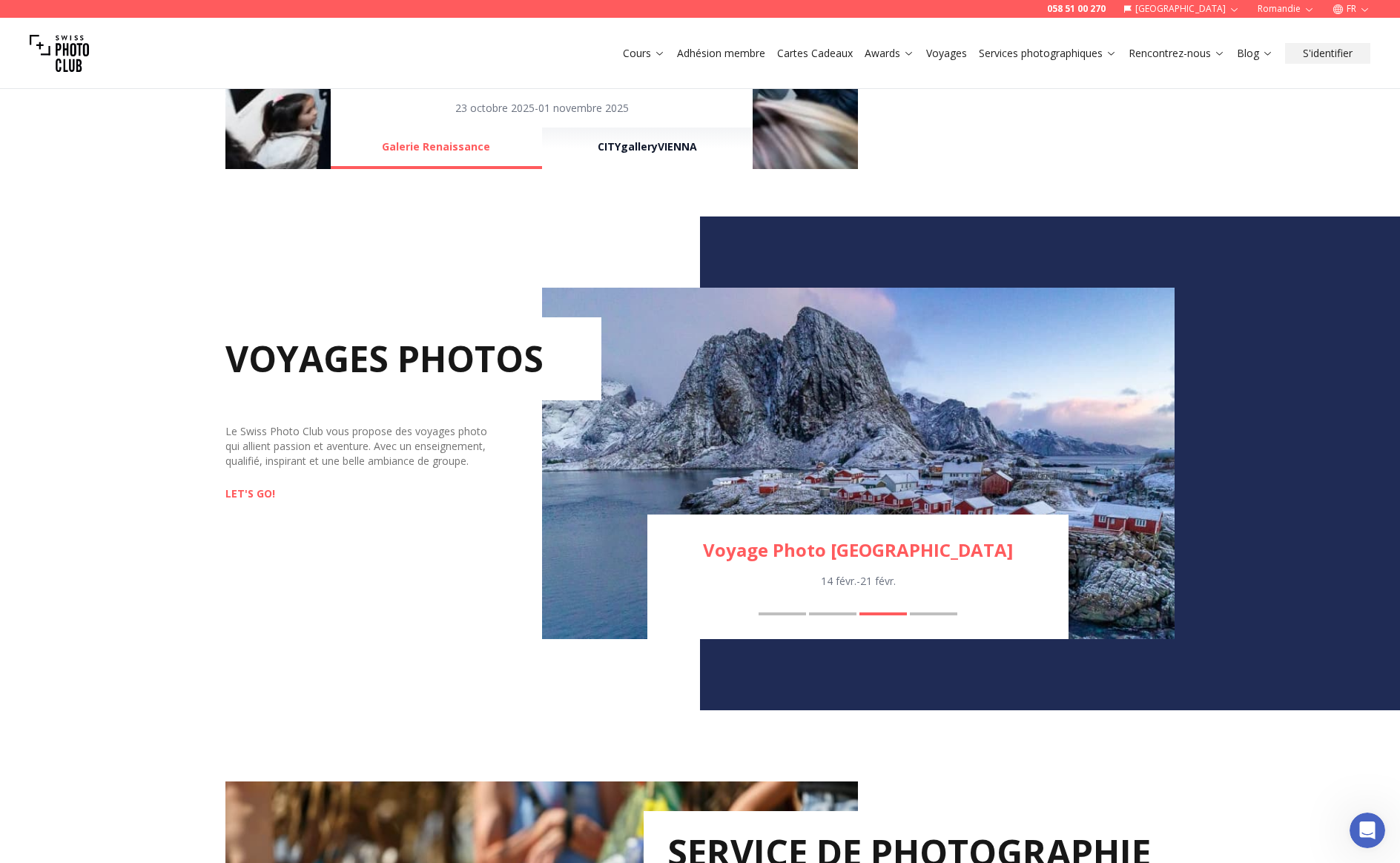
click at [253, 496] on link "LET'S GO!" at bounding box center [250, 494] width 50 height 15
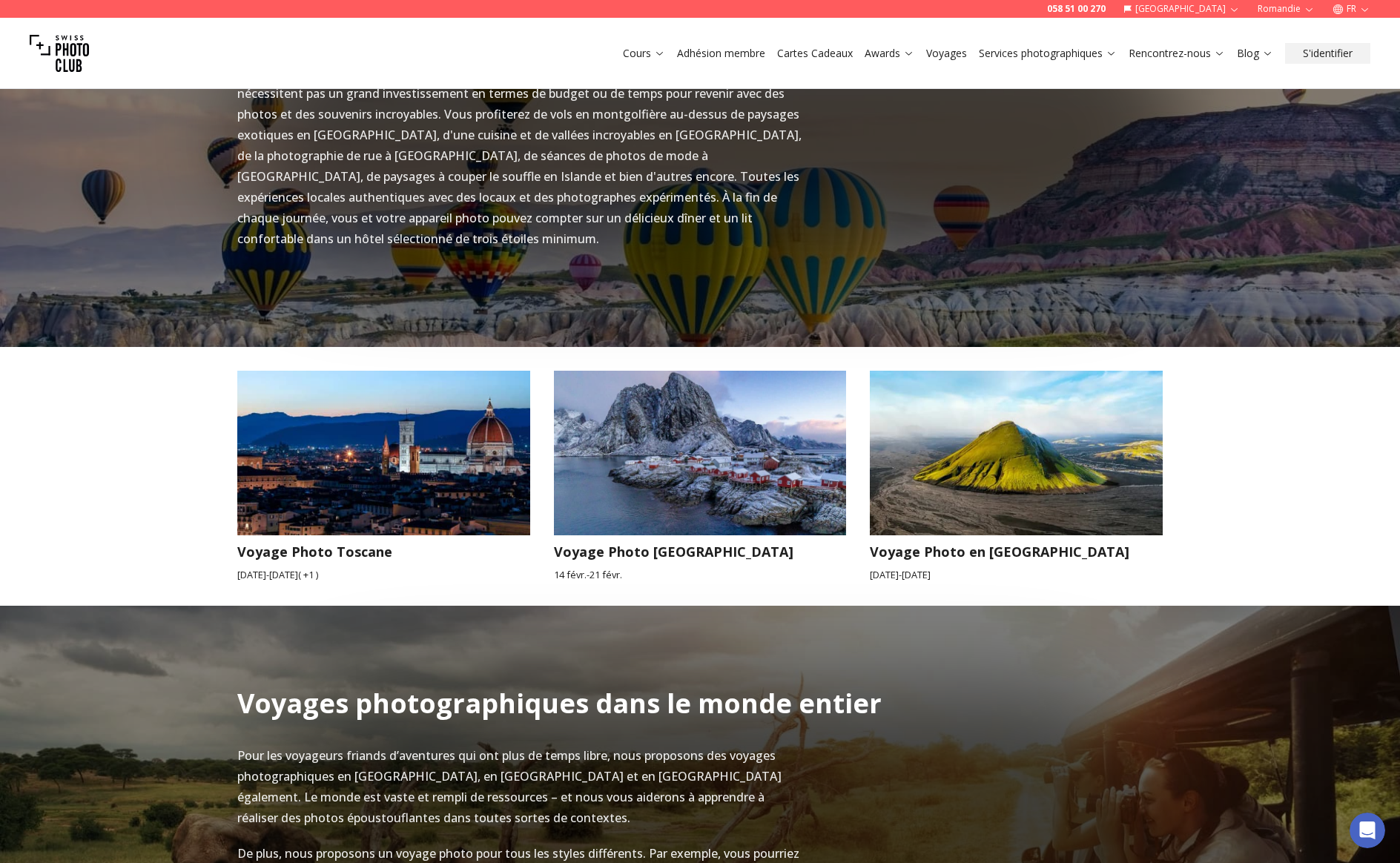
scroll to position [1393, 0]
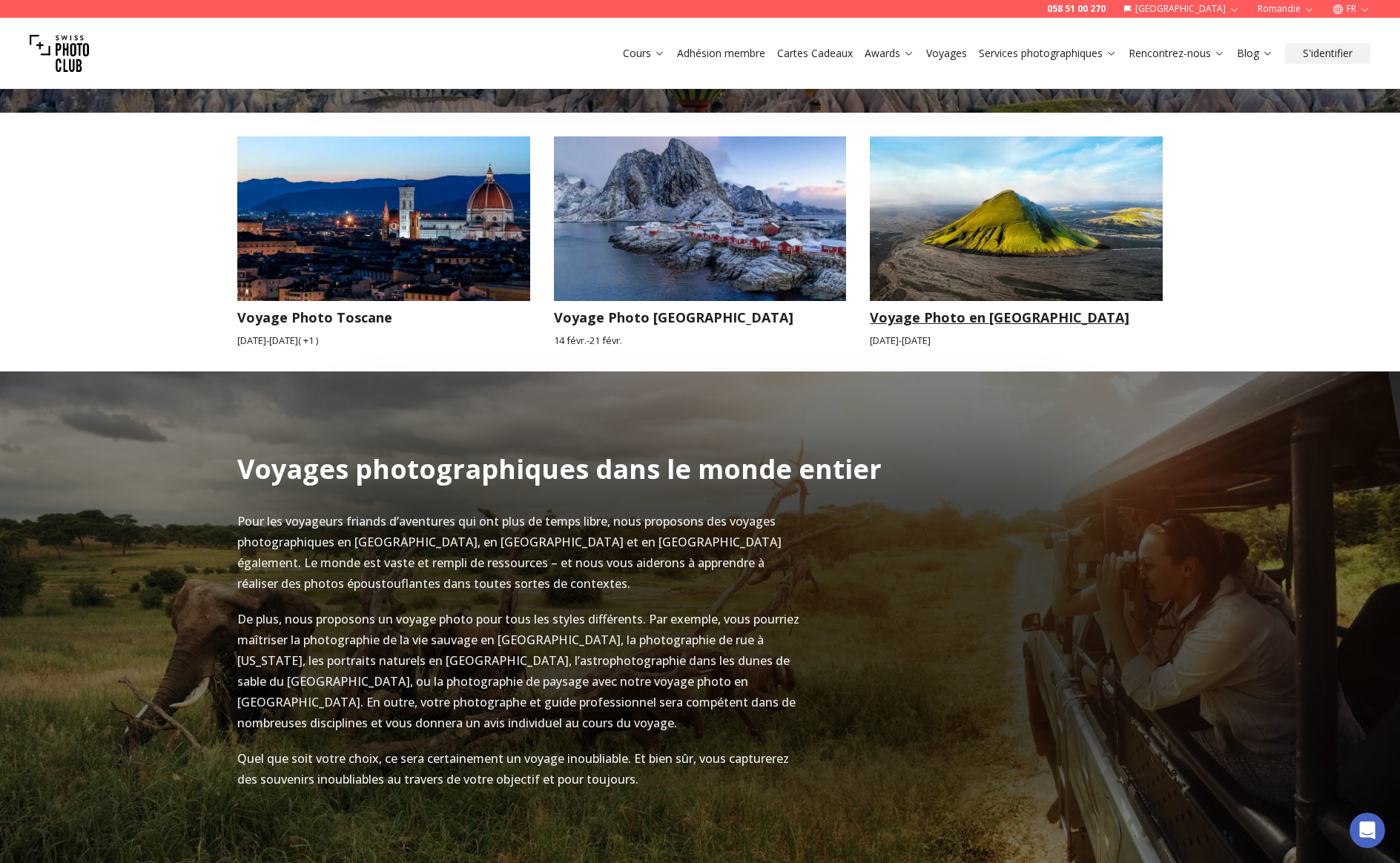
click at [904, 307] on article "Voyage Photo en [GEOGRAPHIC_DATA] [DATE] - [DATE]" at bounding box center [1017, 242] width 293 height 211
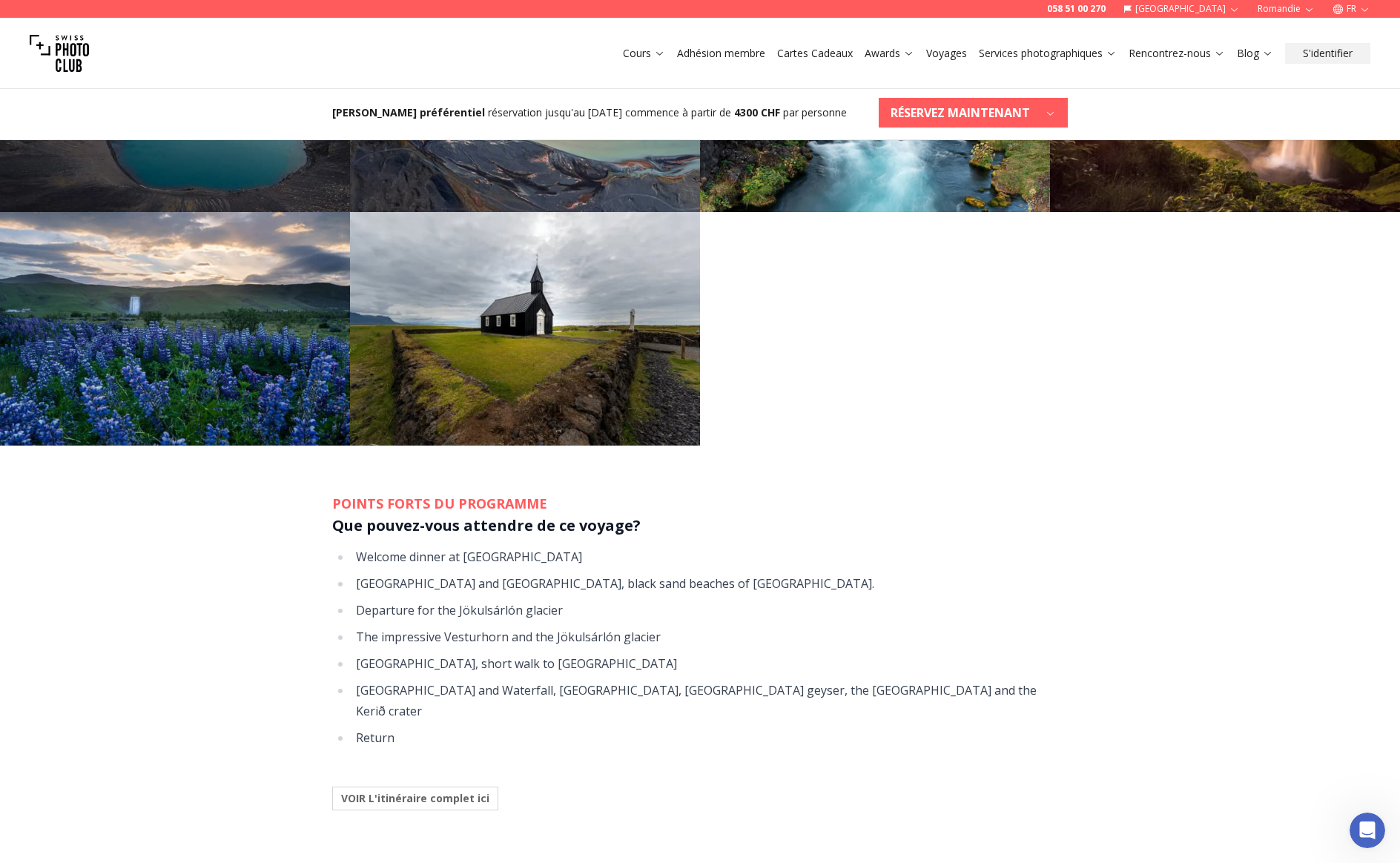
scroll to position [1901, 0]
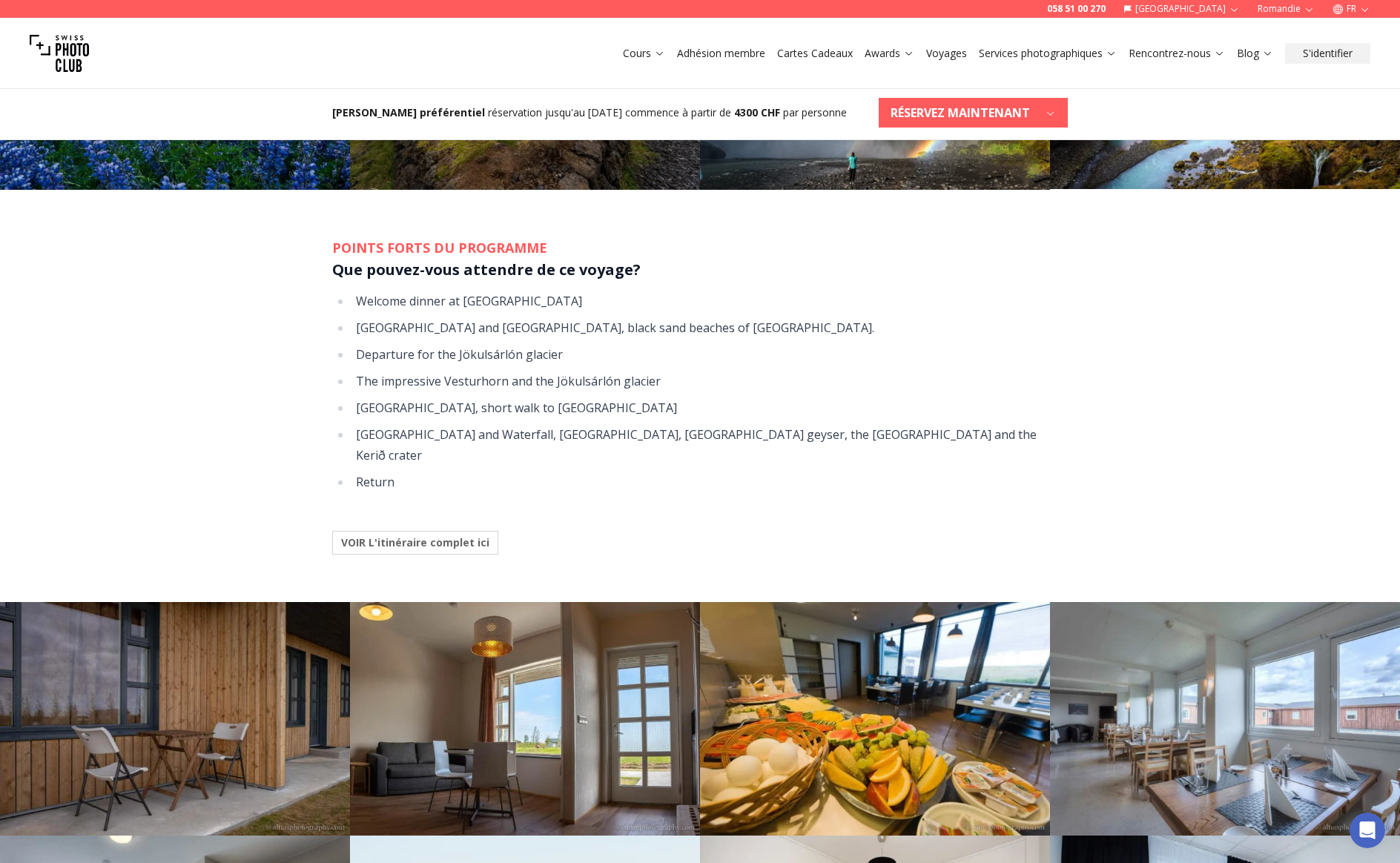
click at [403, 535] on b "VOIR L'itinéraire complet ici" at bounding box center [415, 542] width 148 height 15
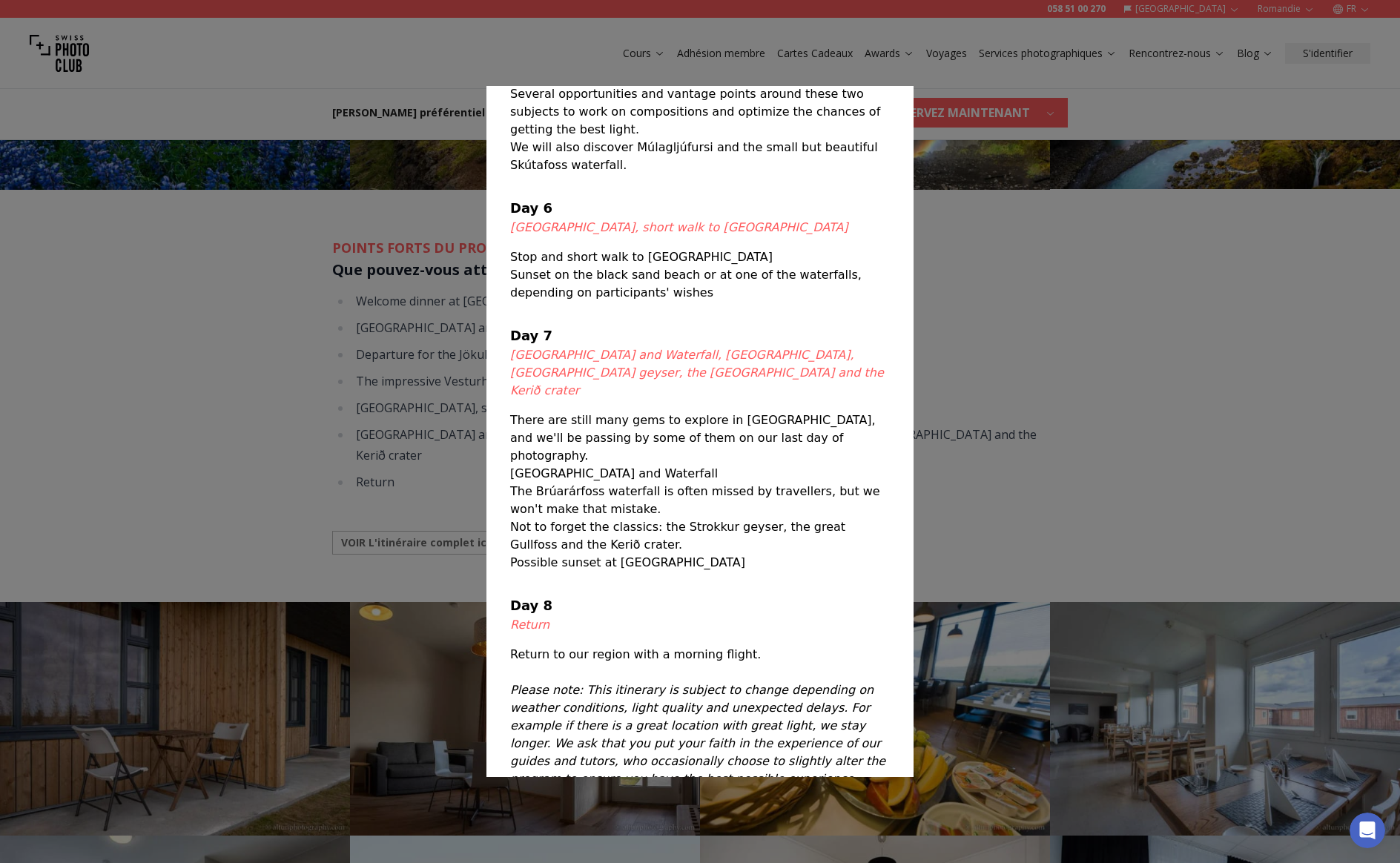
scroll to position [0, 0]
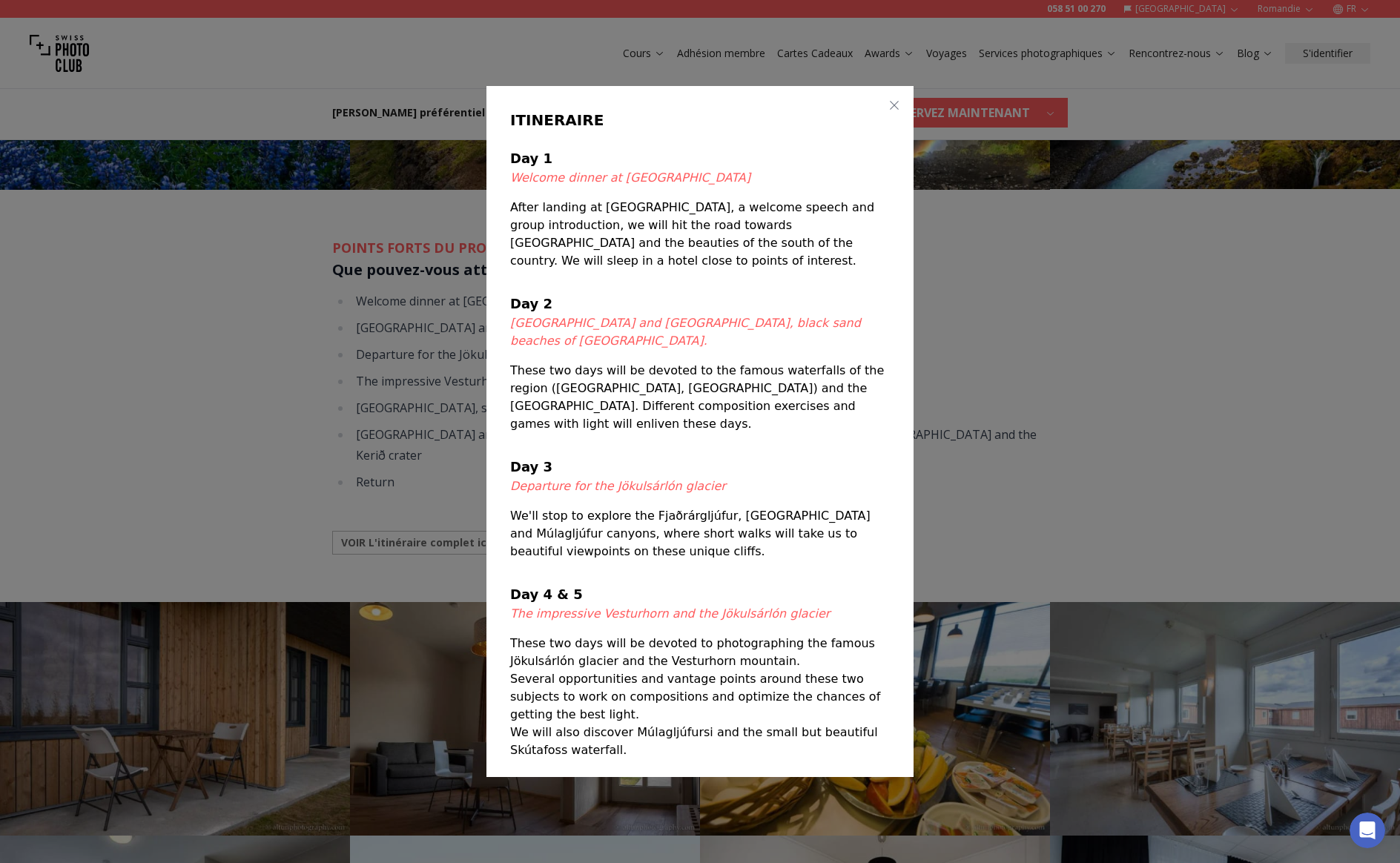
click at [889, 102] on icon "button" at bounding box center [895, 105] width 12 height 12
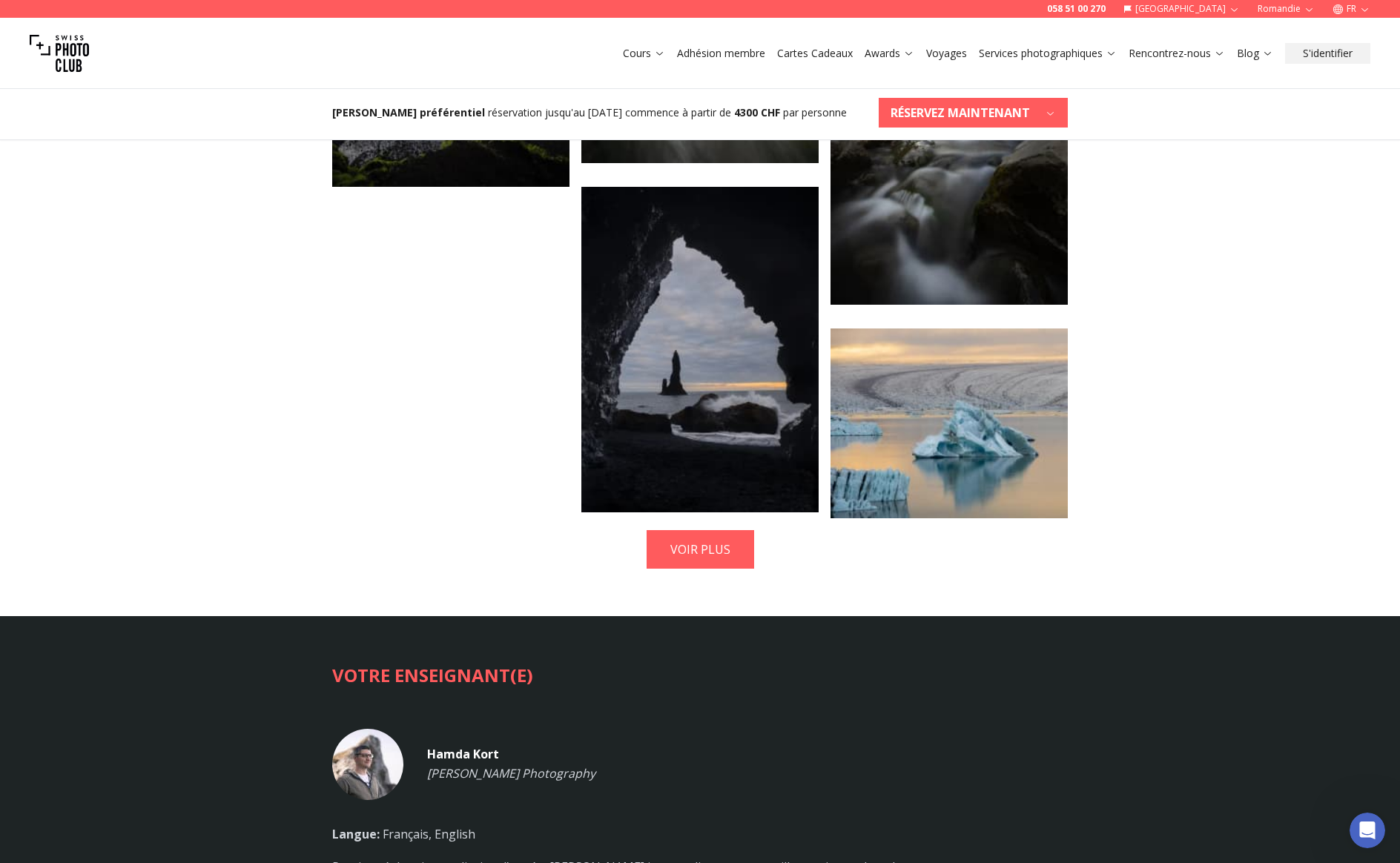
scroll to position [4145, 0]
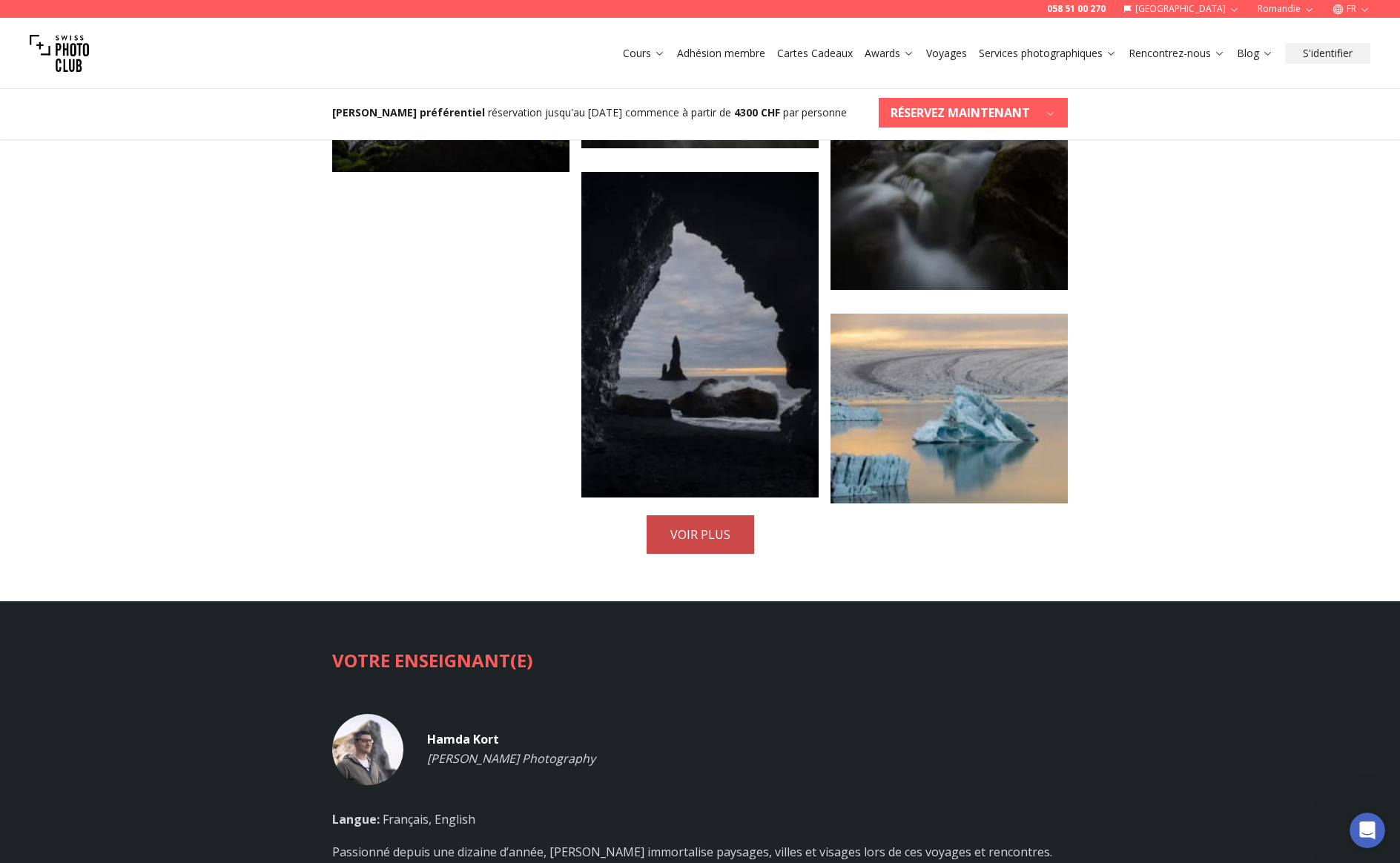
click at [674, 516] on button "VOIR PLUS" at bounding box center [700, 535] width 108 height 39
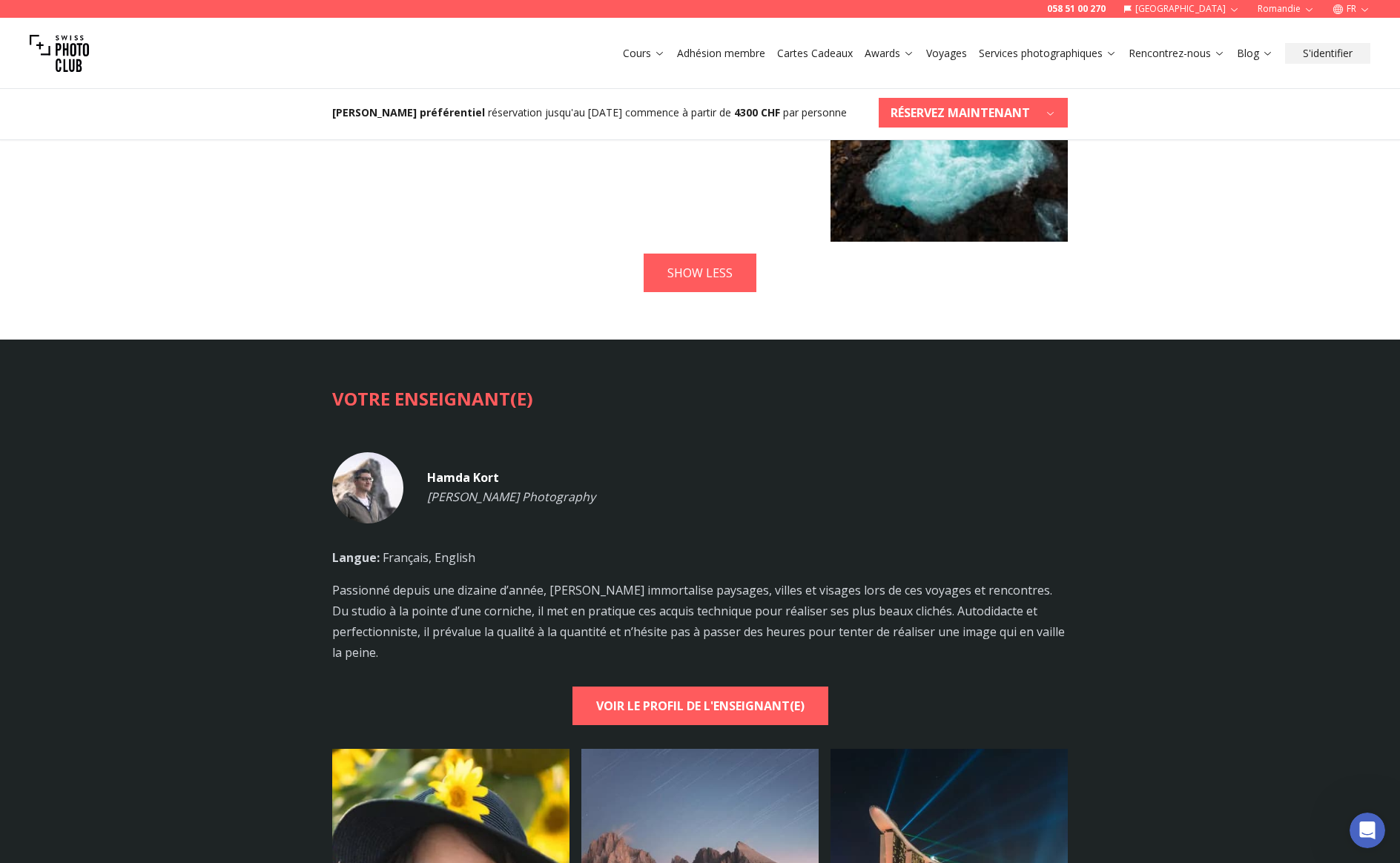
scroll to position [4669, 0]
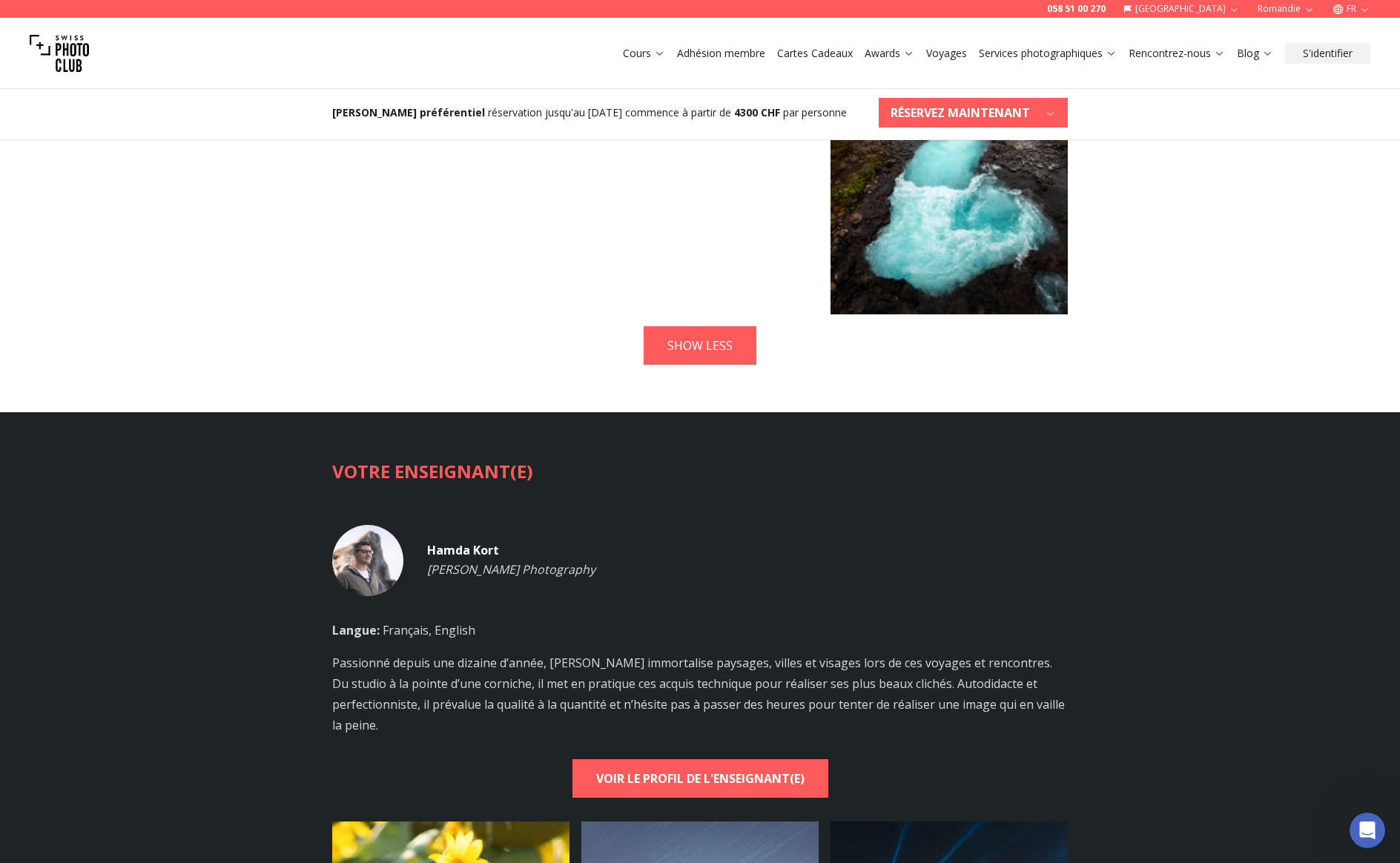
click at [346, 524] on img at bounding box center [368, 560] width 71 height 71
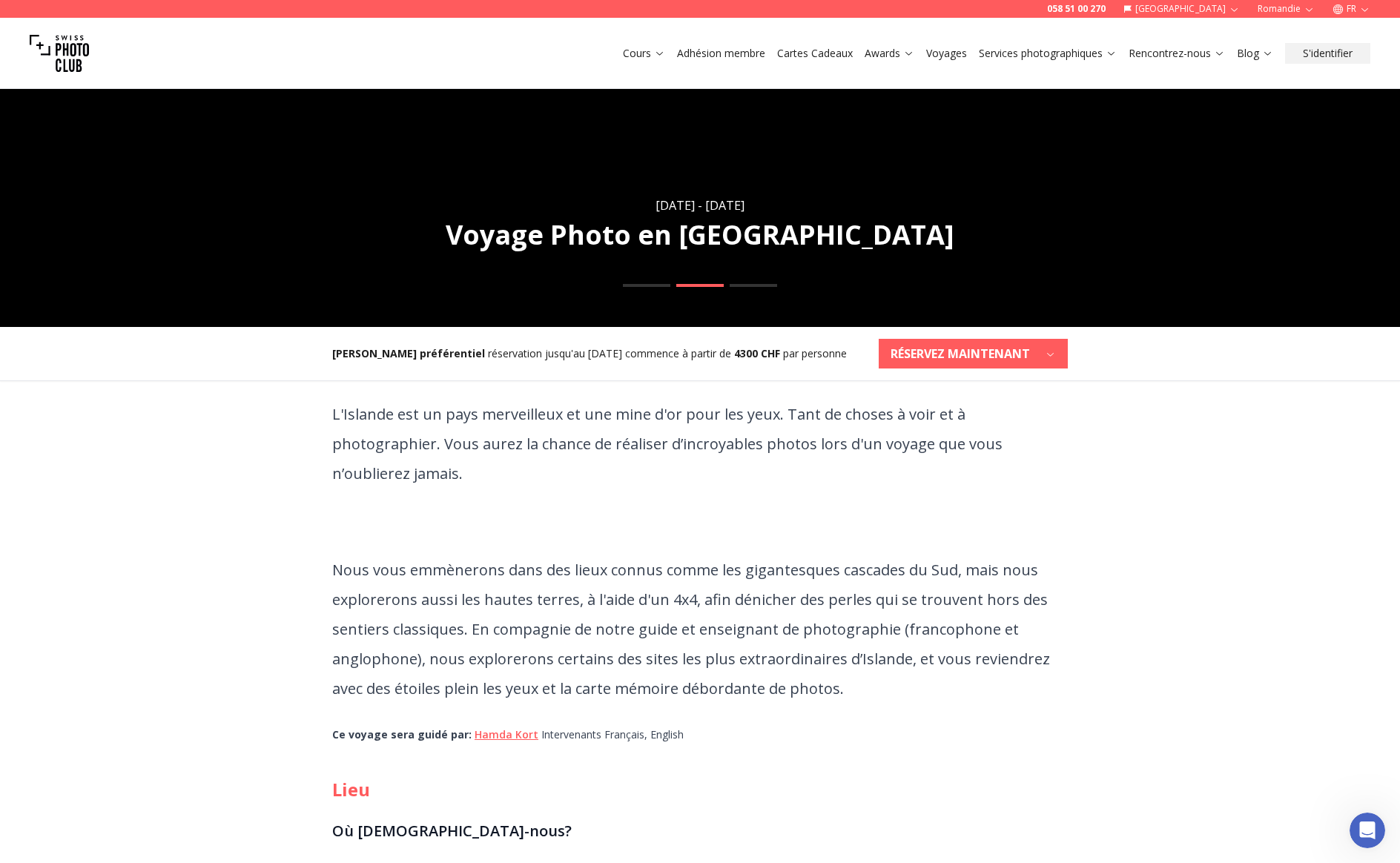
scroll to position [0, 0]
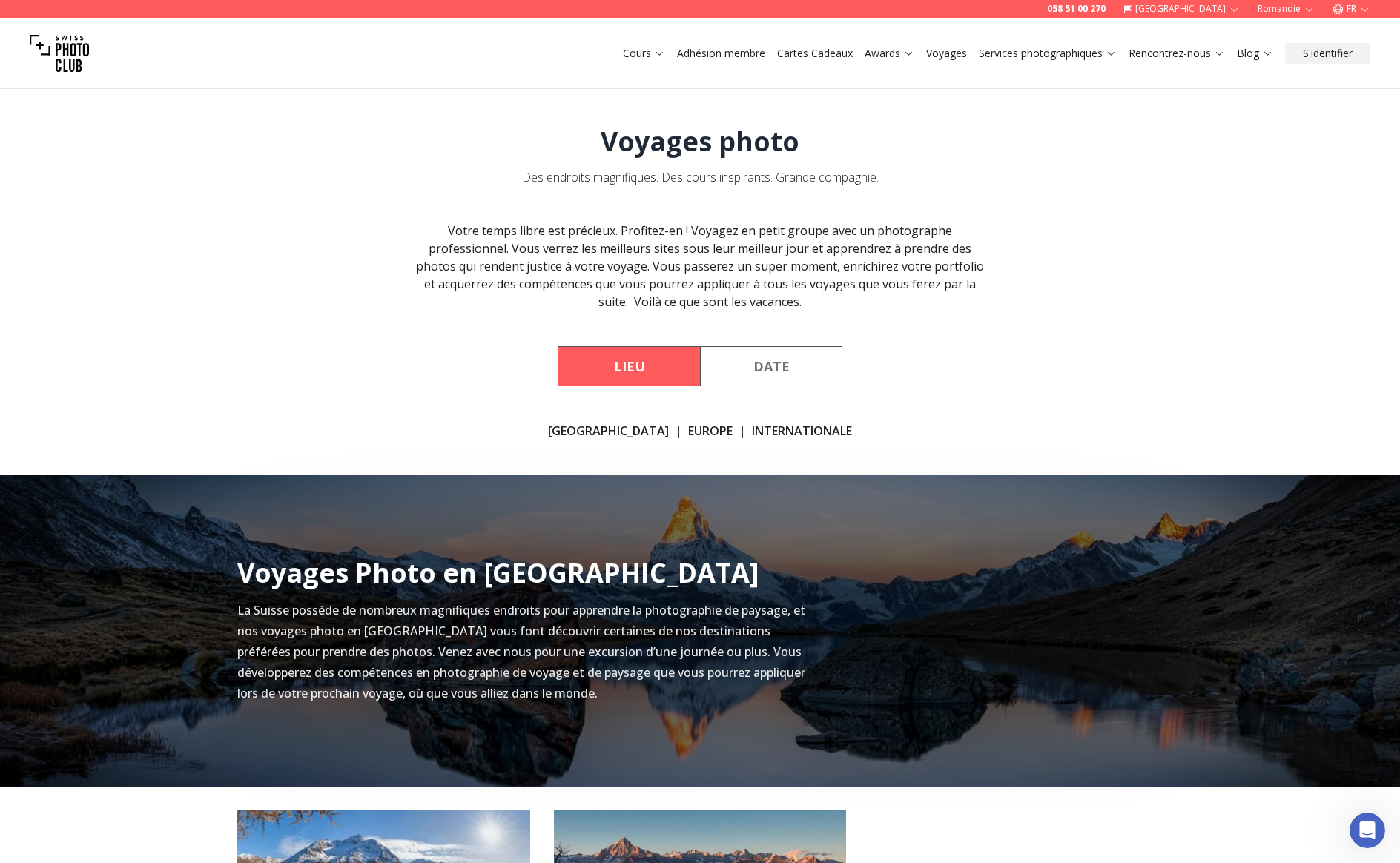
scroll to position [702, 0]
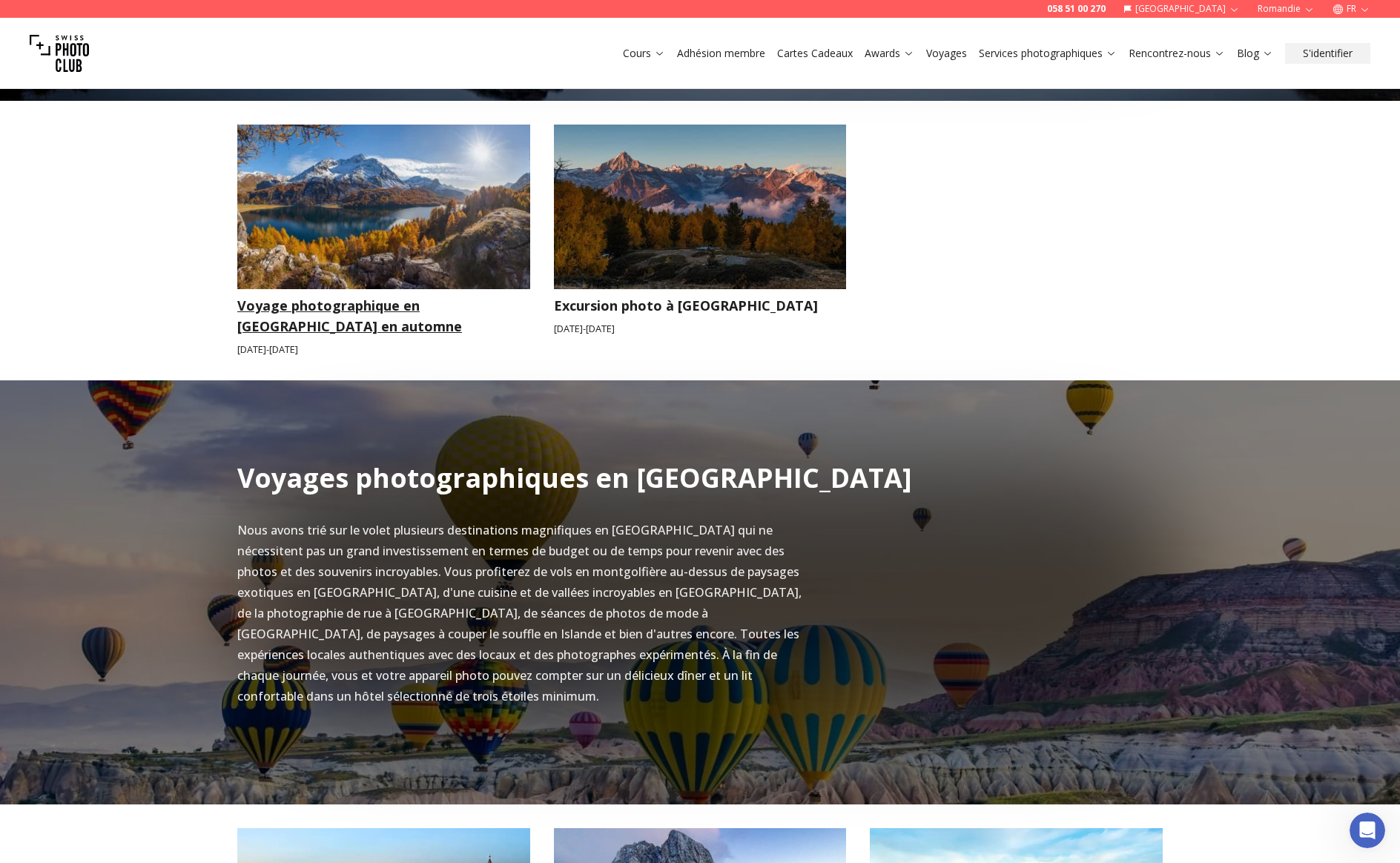
click at [328, 314] on h3 "Voyage photographique en [GEOGRAPHIC_DATA] en automne" at bounding box center [384, 315] width 293 height 41
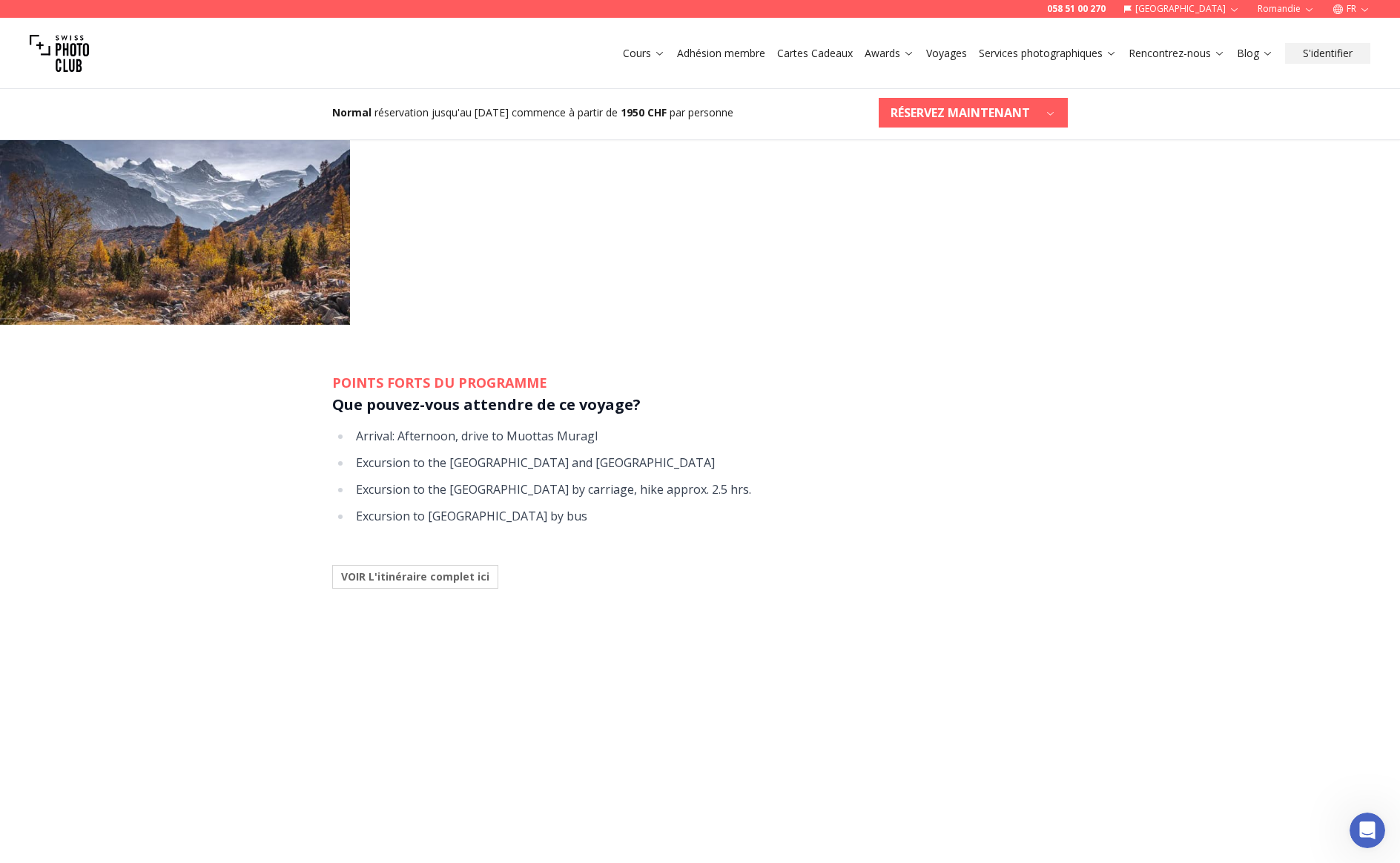
scroll to position [1287, 0]
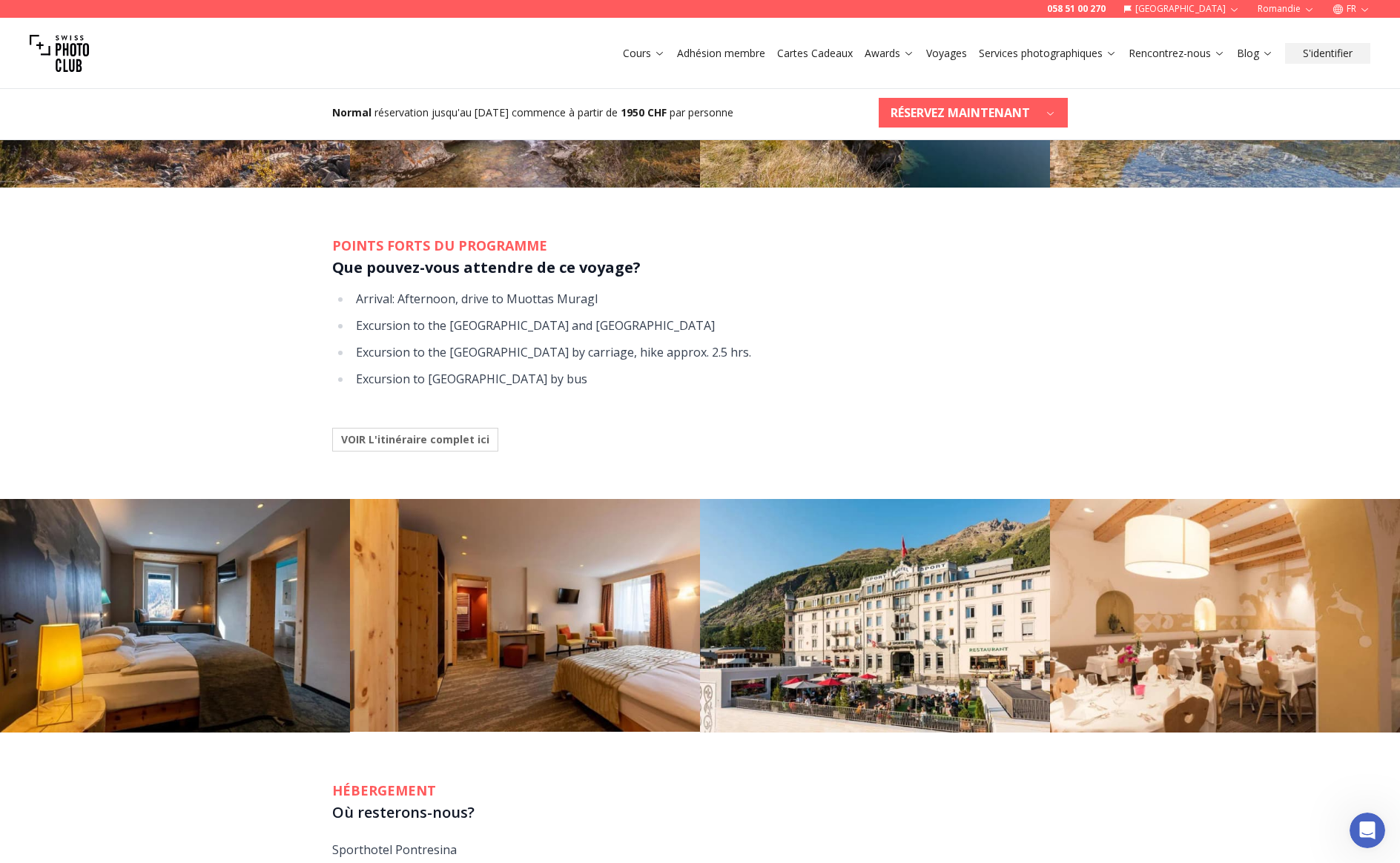
click at [404, 440] on b "VOIR L'itinéraire complet ici" at bounding box center [415, 439] width 148 height 15
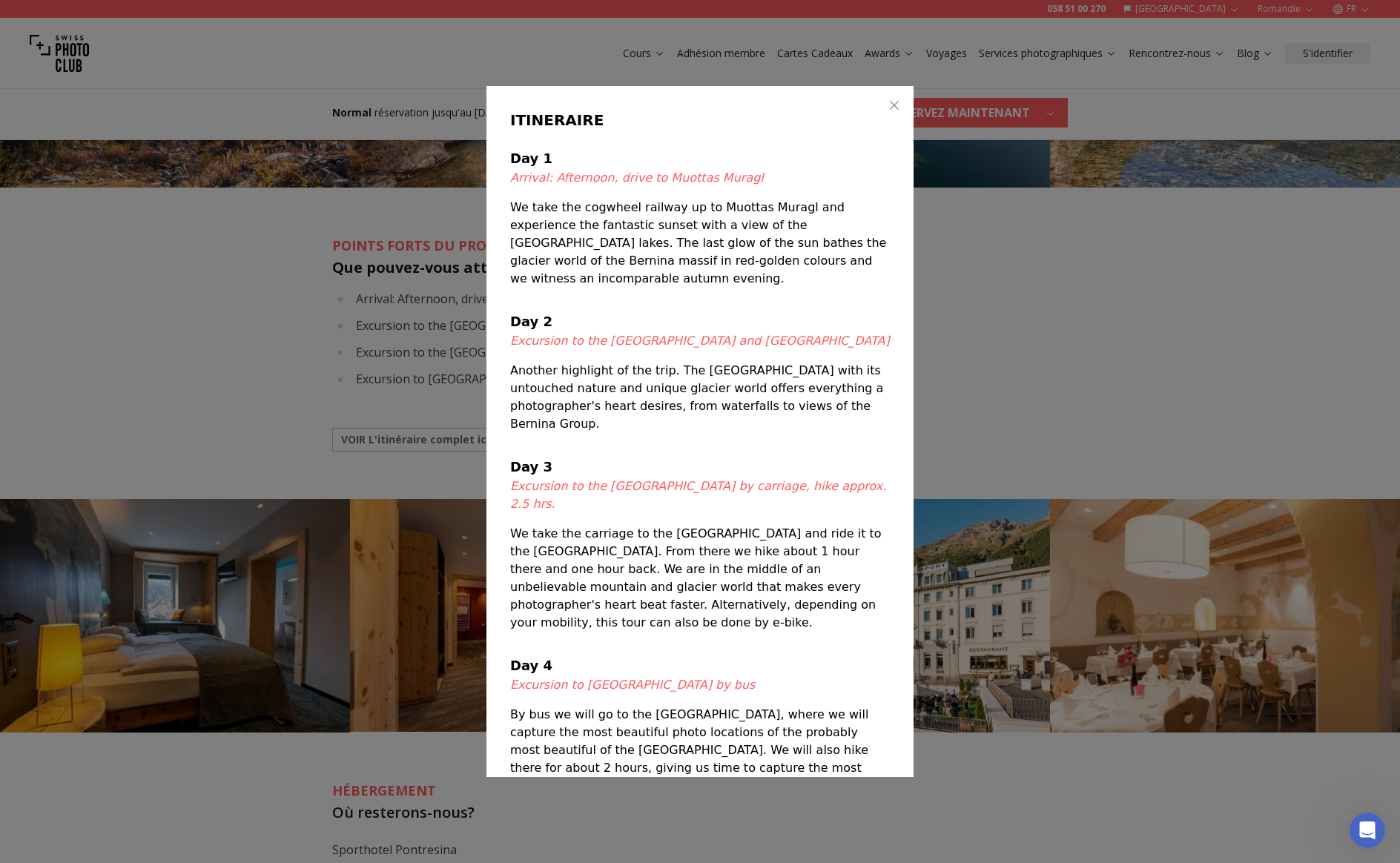
click at [366, 556] on div at bounding box center [700, 432] width 1400 height 863
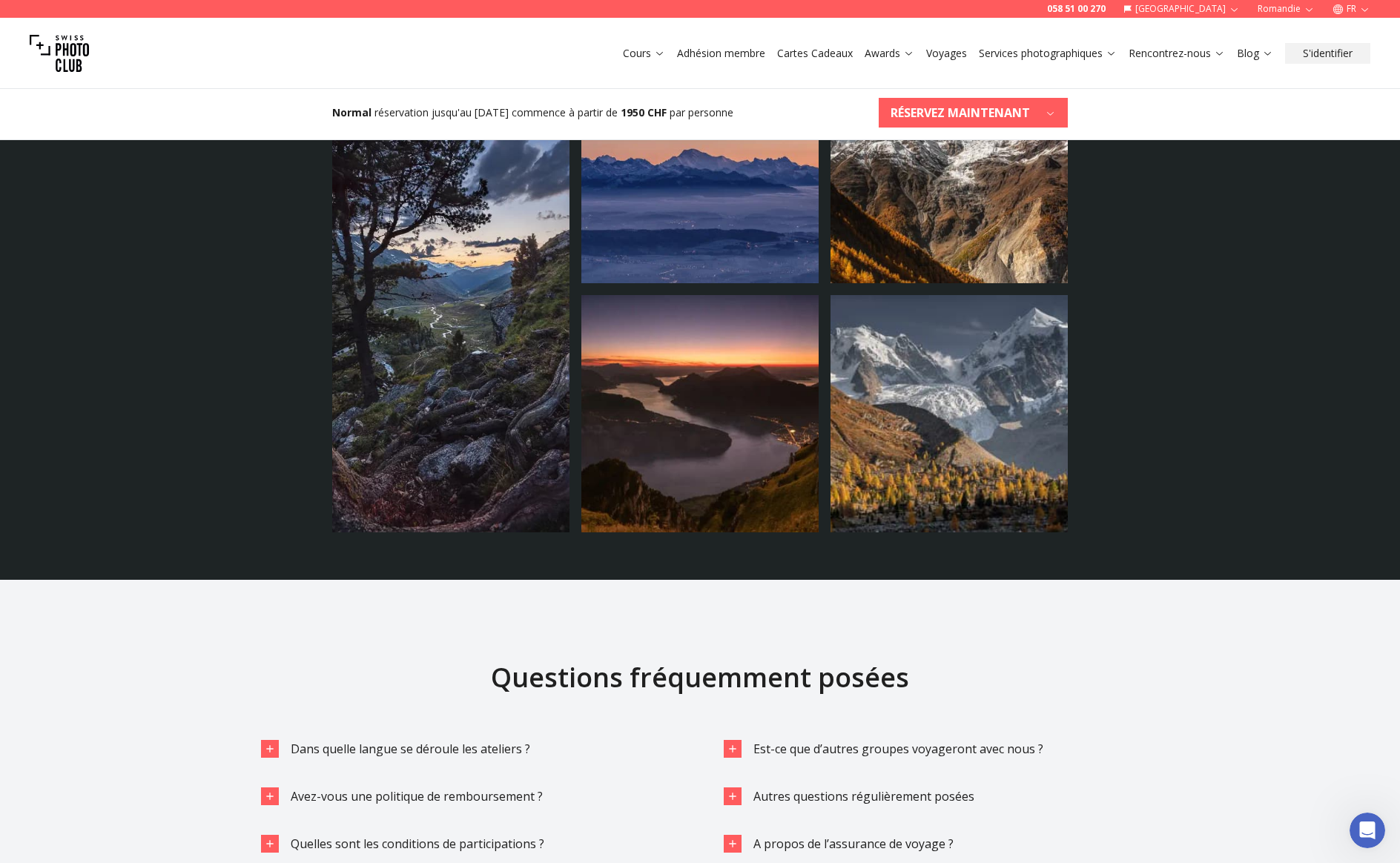
scroll to position [3220, 0]
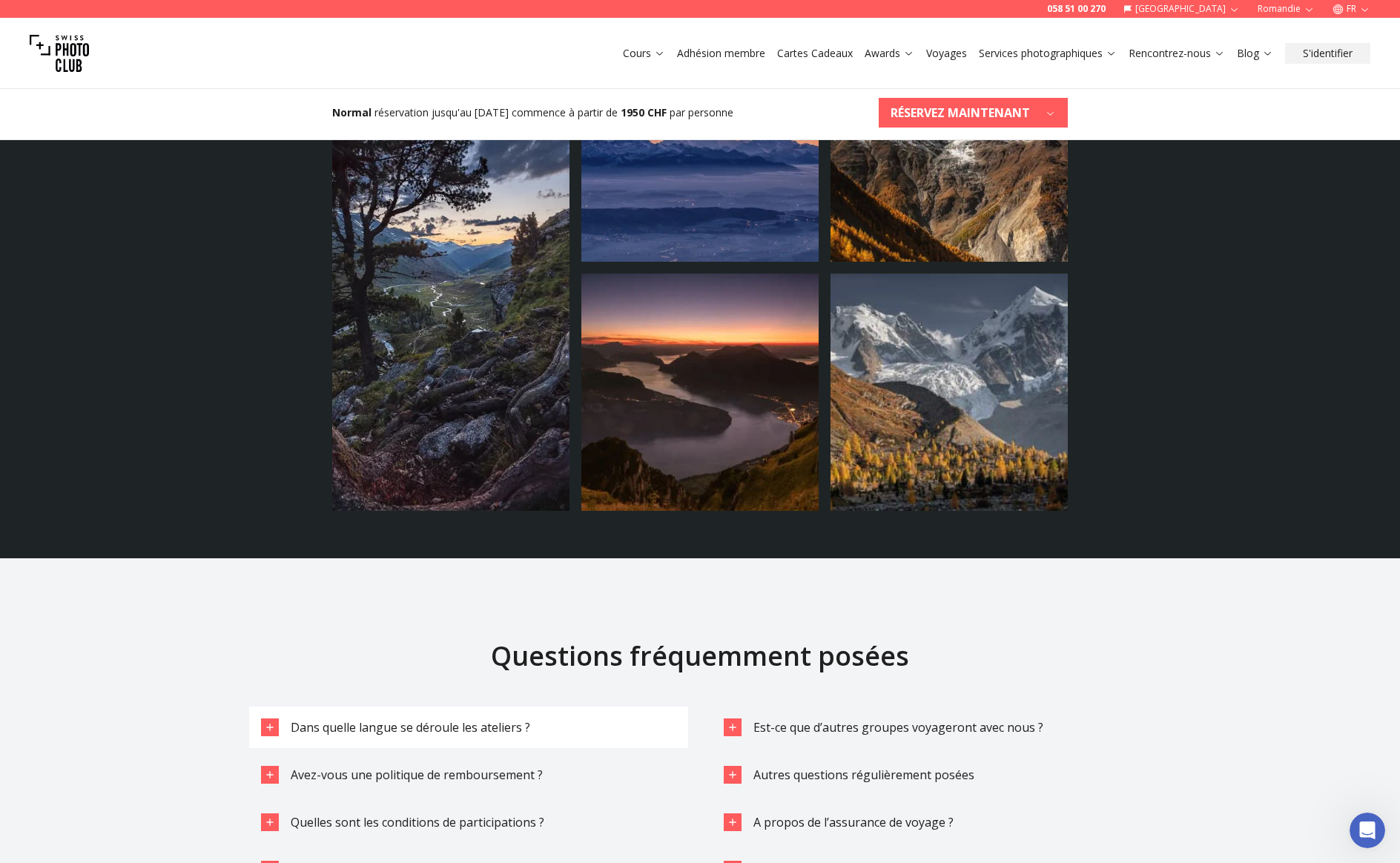
click at [382, 724] on span "Dans quelle langue se déroule les ateliers ?" at bounding box center [410, 727] width 239 height 17
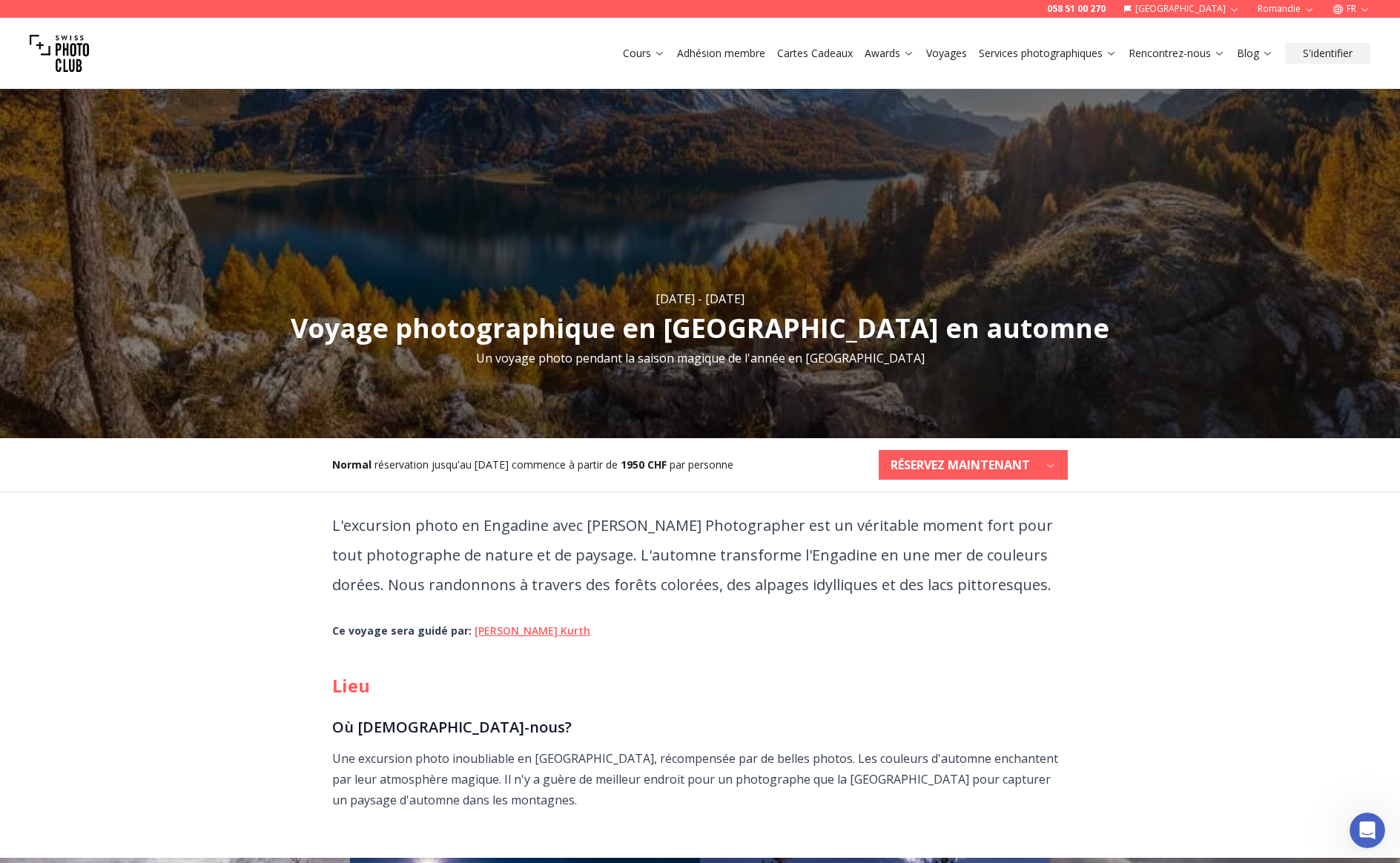
scroll to position [0, 0]
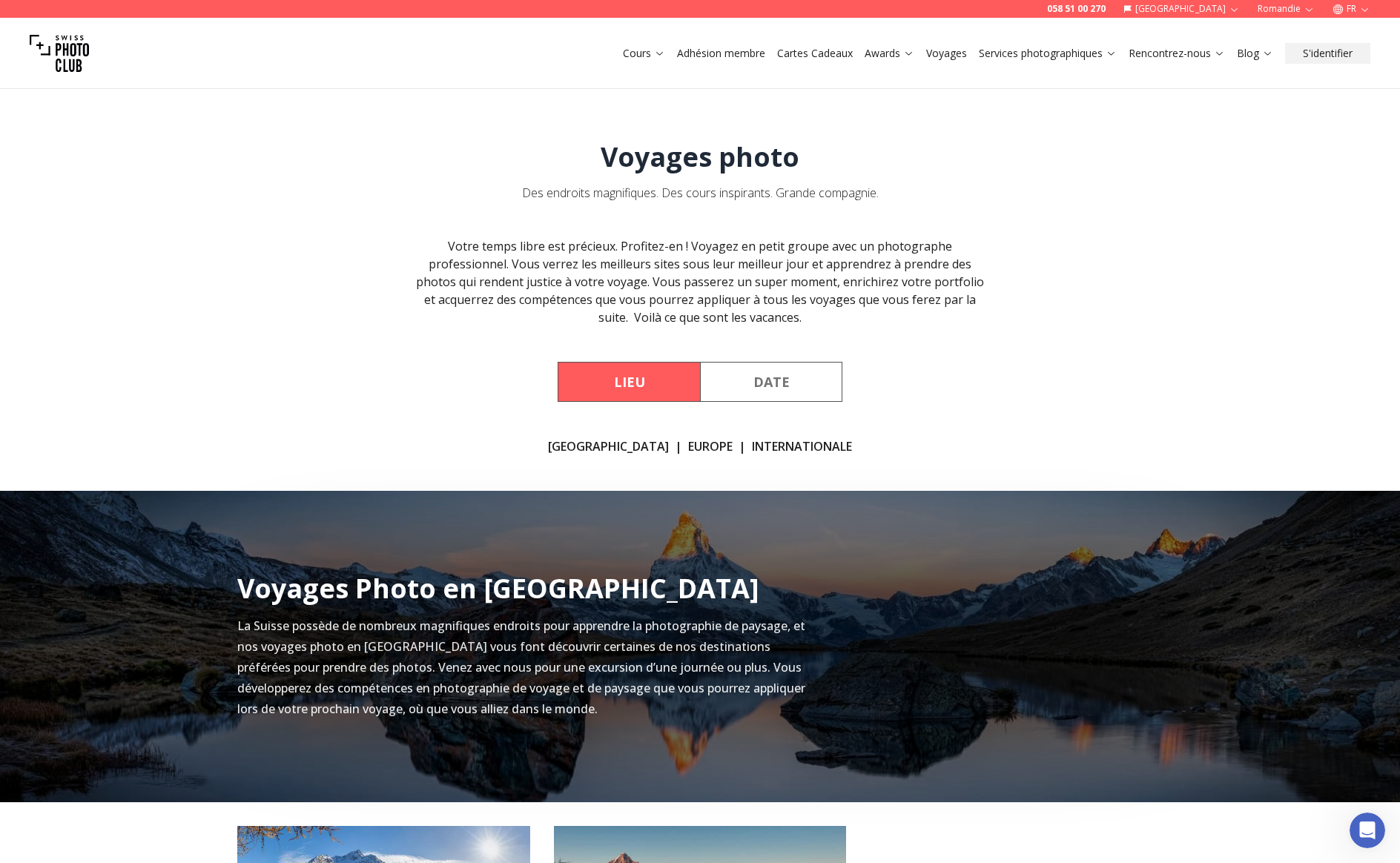
scroll to position [386, 0]
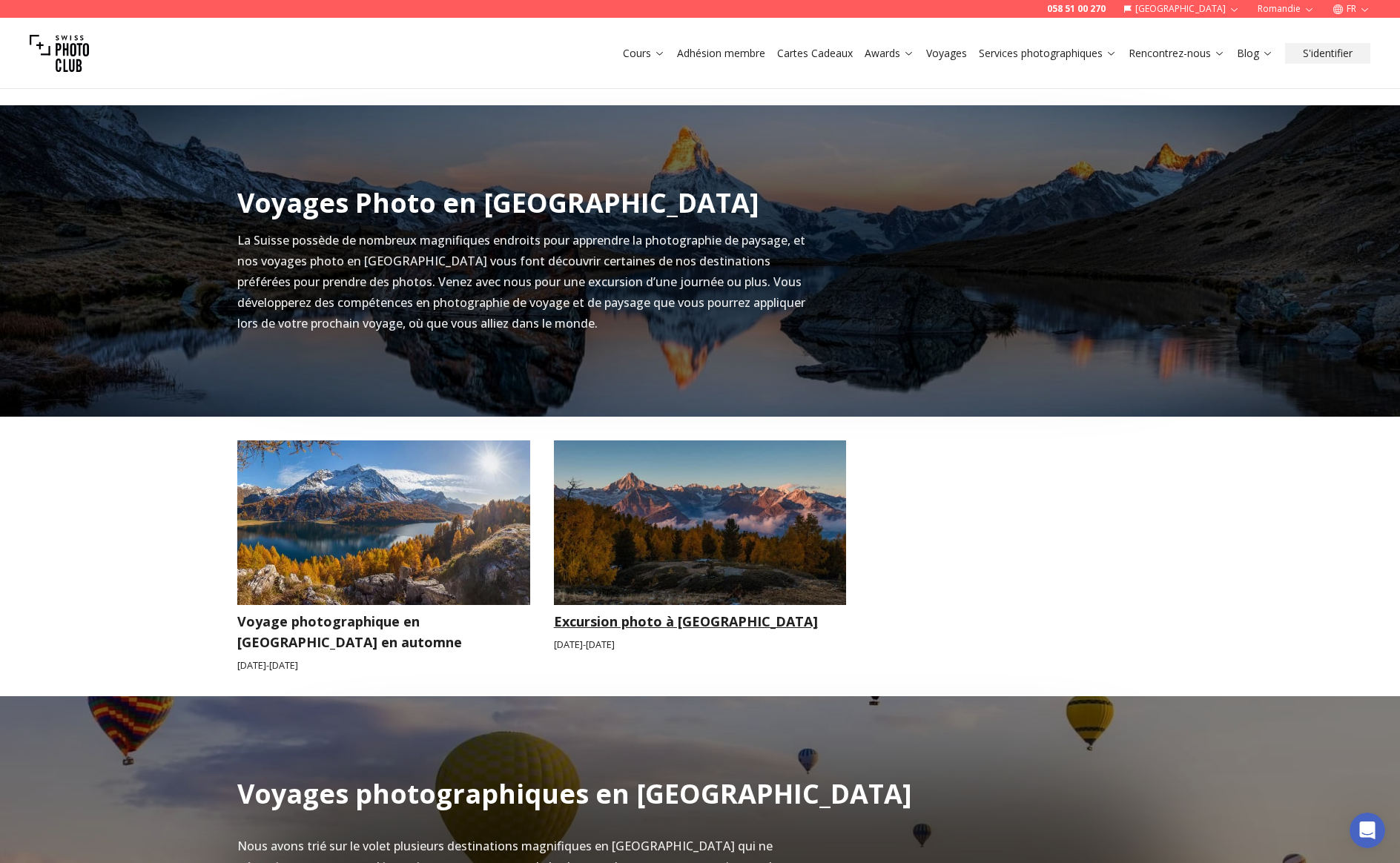
click at [696, 626] on h3 "Excursion photo à [GEOGRAPHIC_DATA]" at bounding box center [700, 622] width 293 height 21
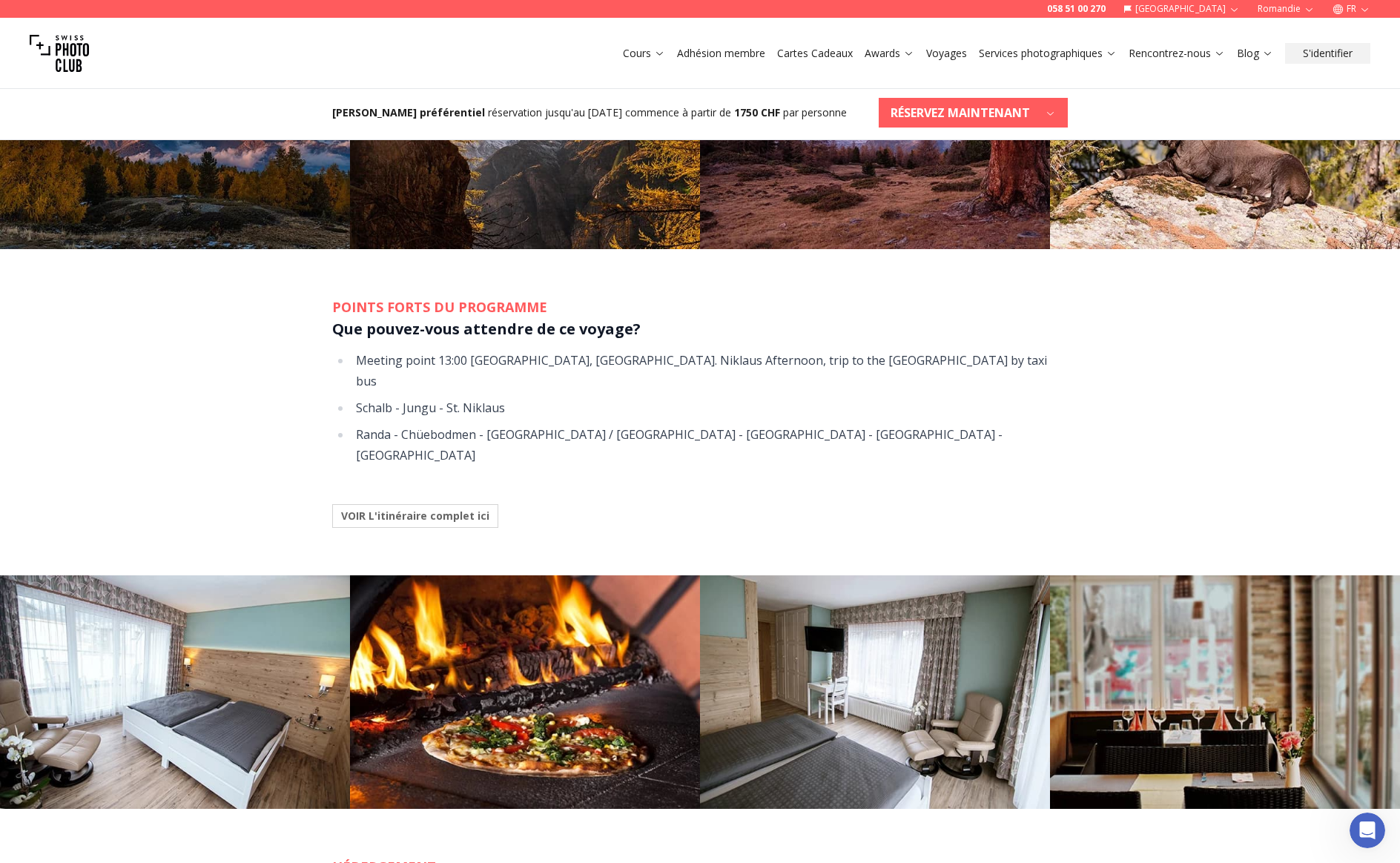
scroll to position [1065, 0]
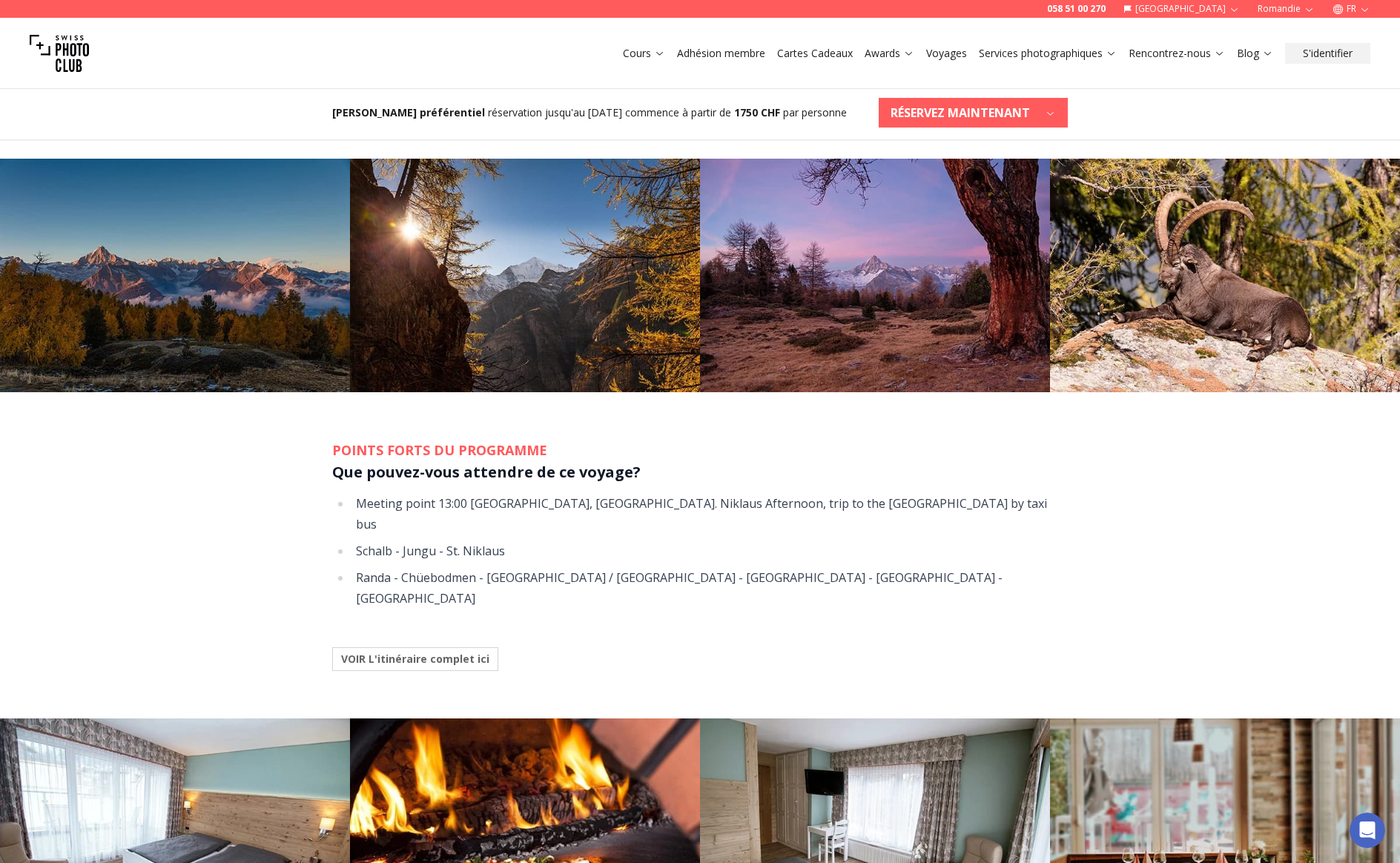
click at [385, 652] on b "VOIR L'itinéraire complet ici" at bounding box center [415, 659] width 148 height 15
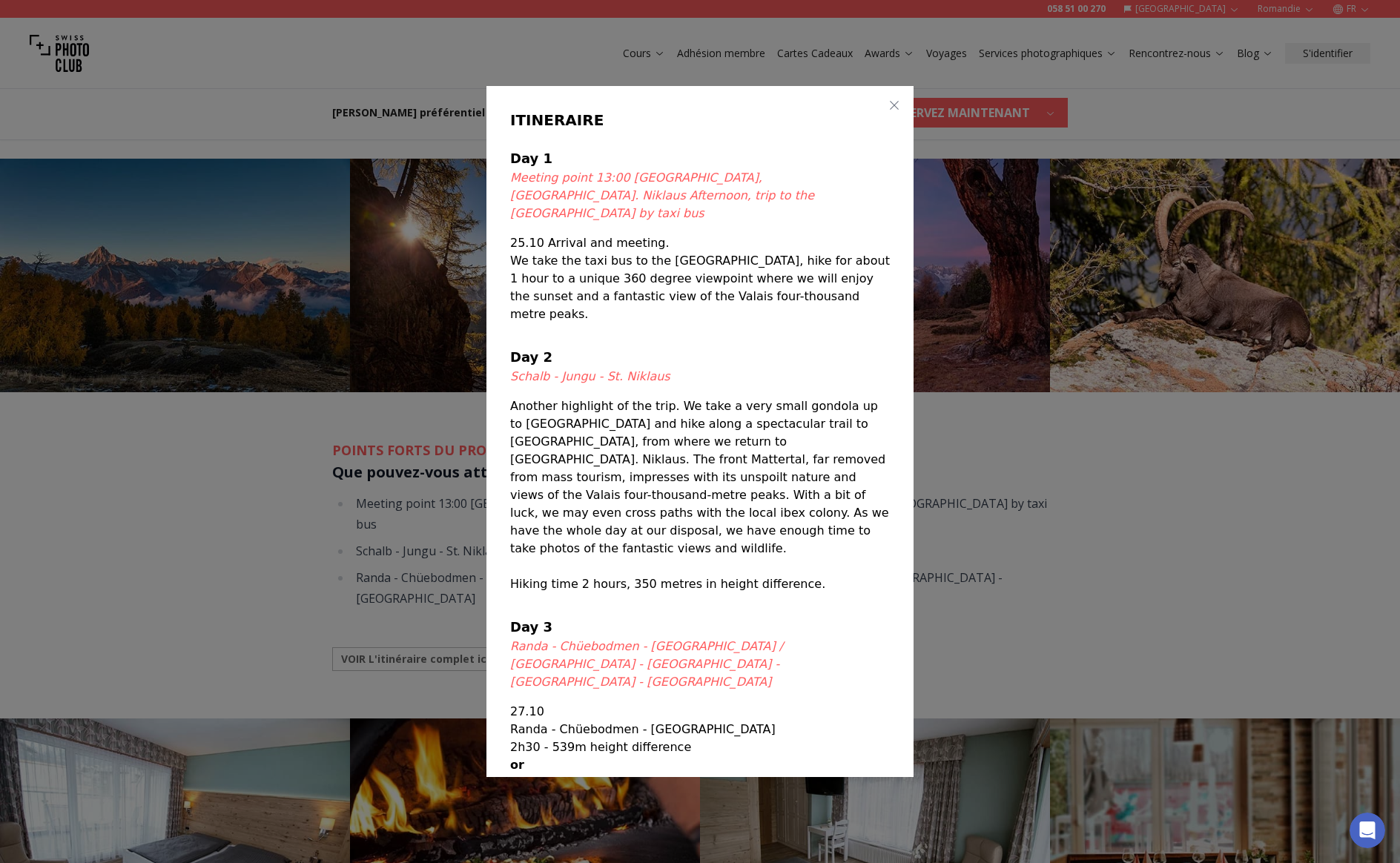
scroll to position [4, 0]
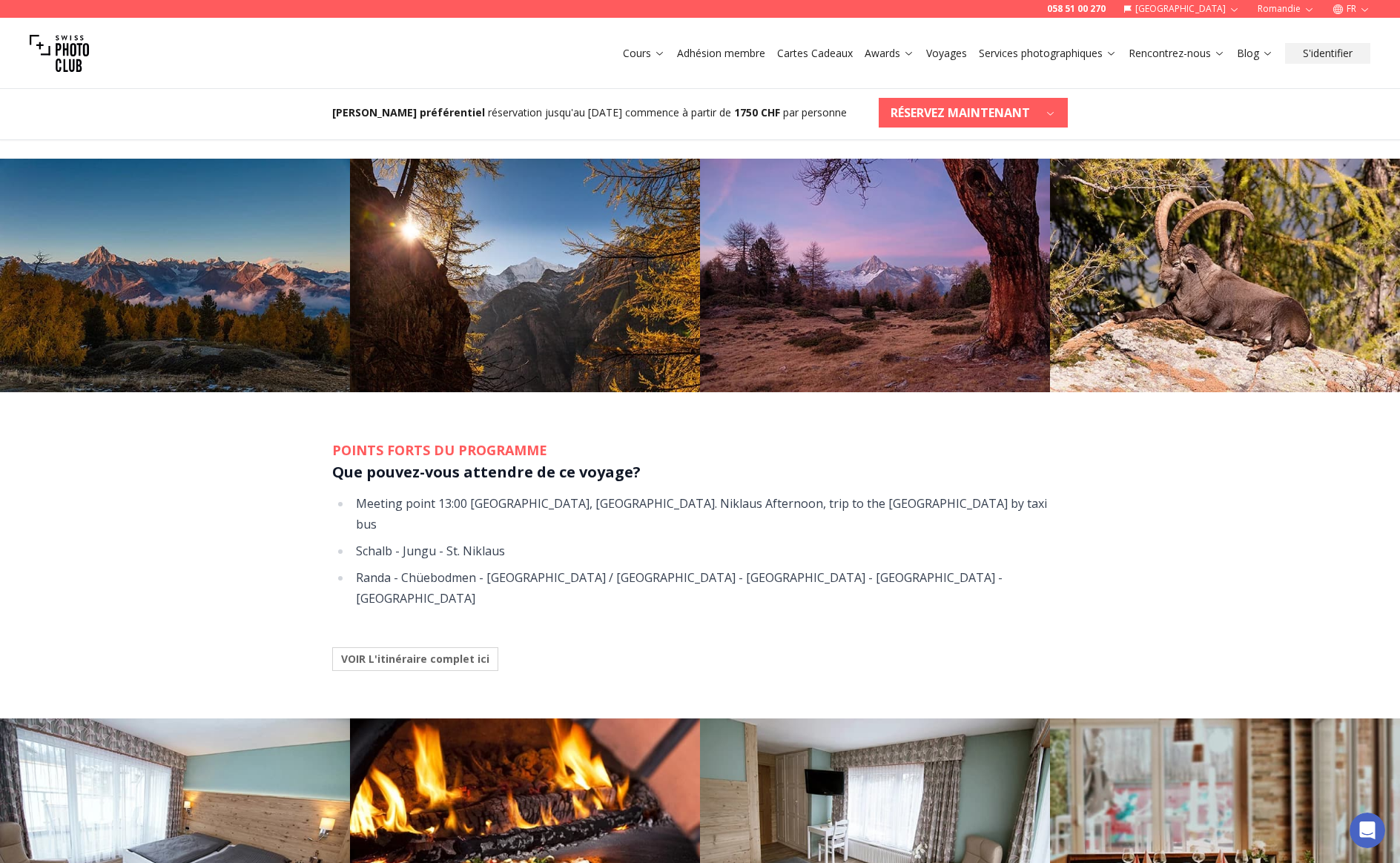
click at [276, 491] on div at bounding box center [700, 432] width 1400 height 863
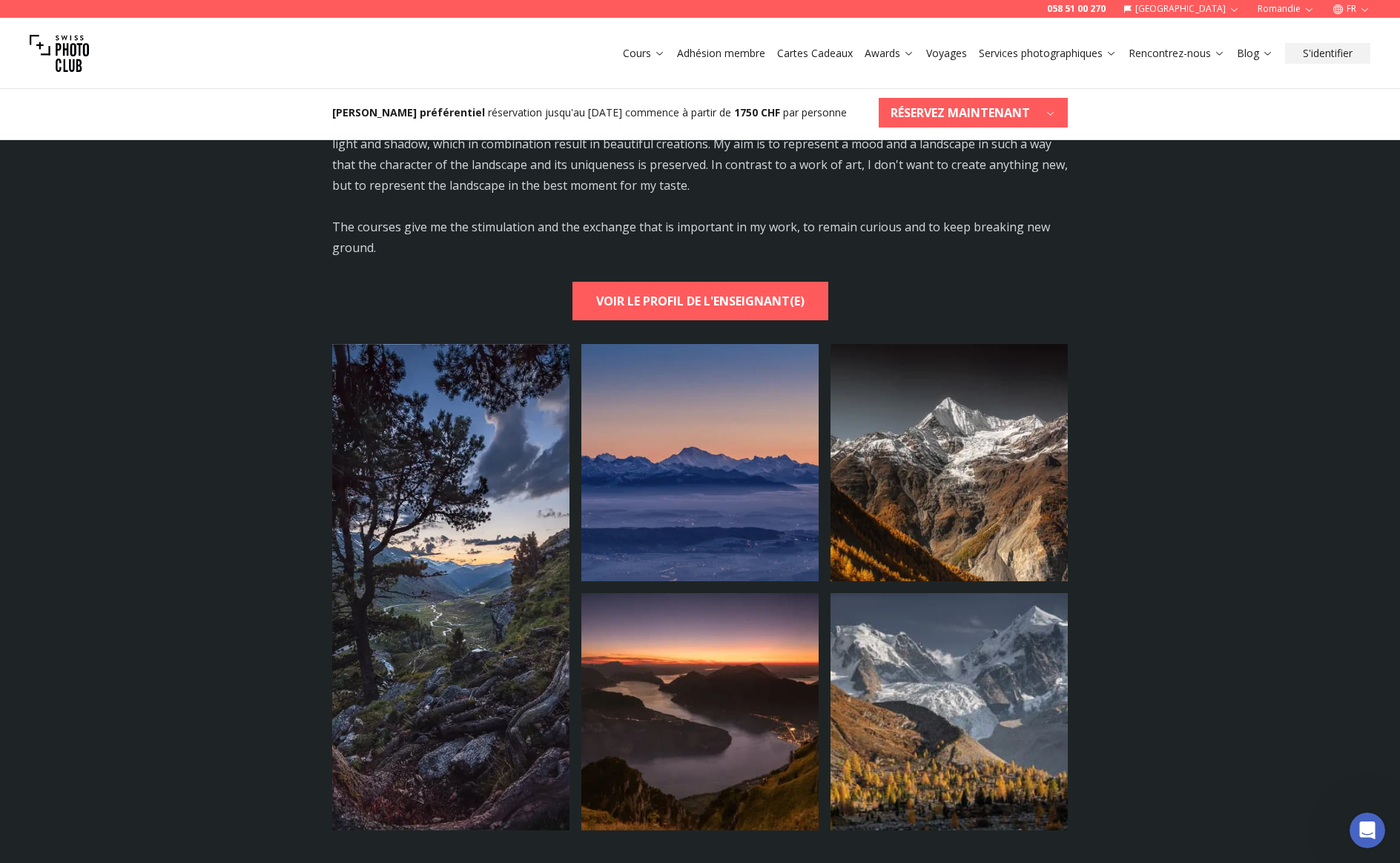
scroll to position [2885, 0]
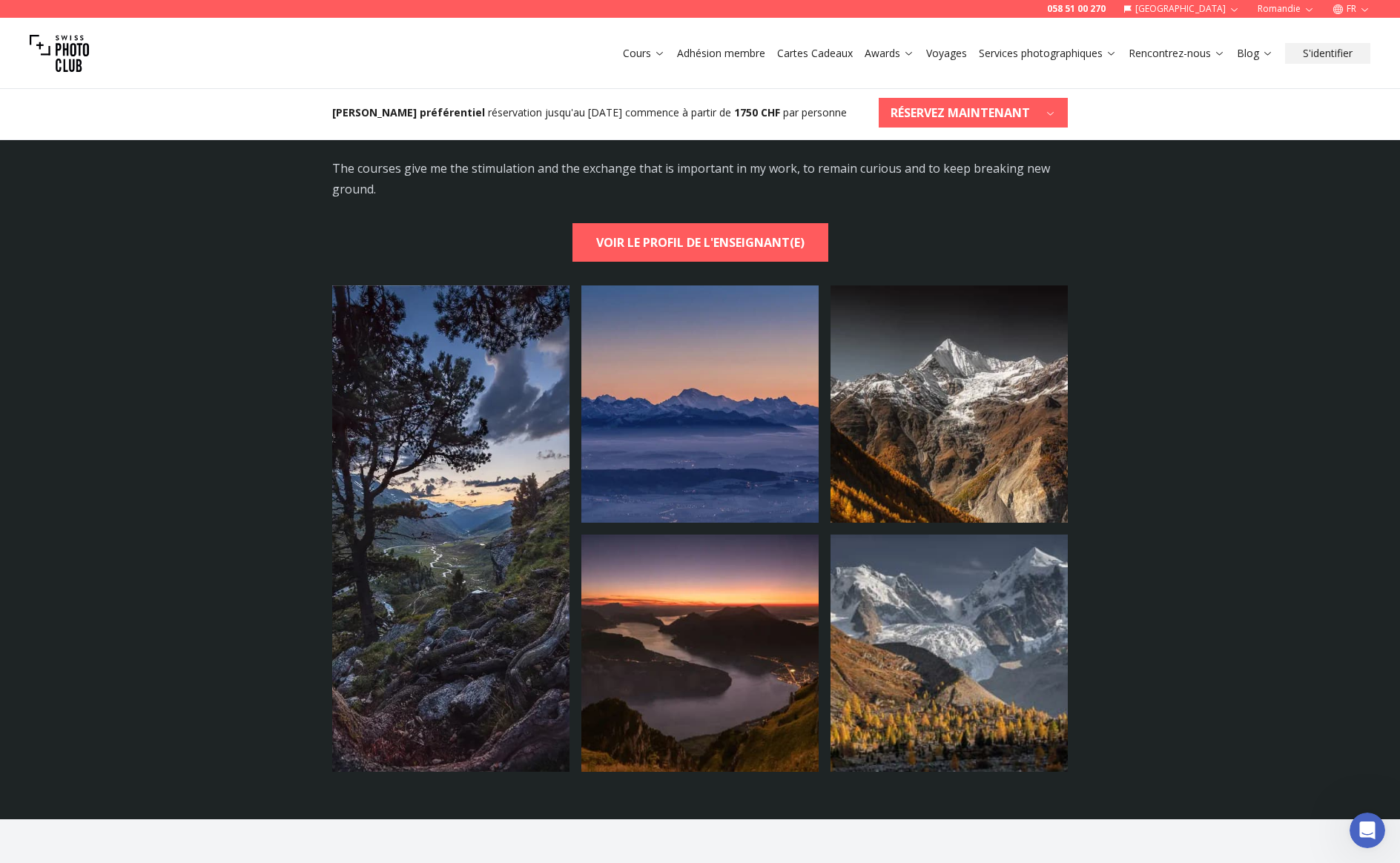
click at [947, 444] on img at bounding box center [949, 403] width 238 height 238
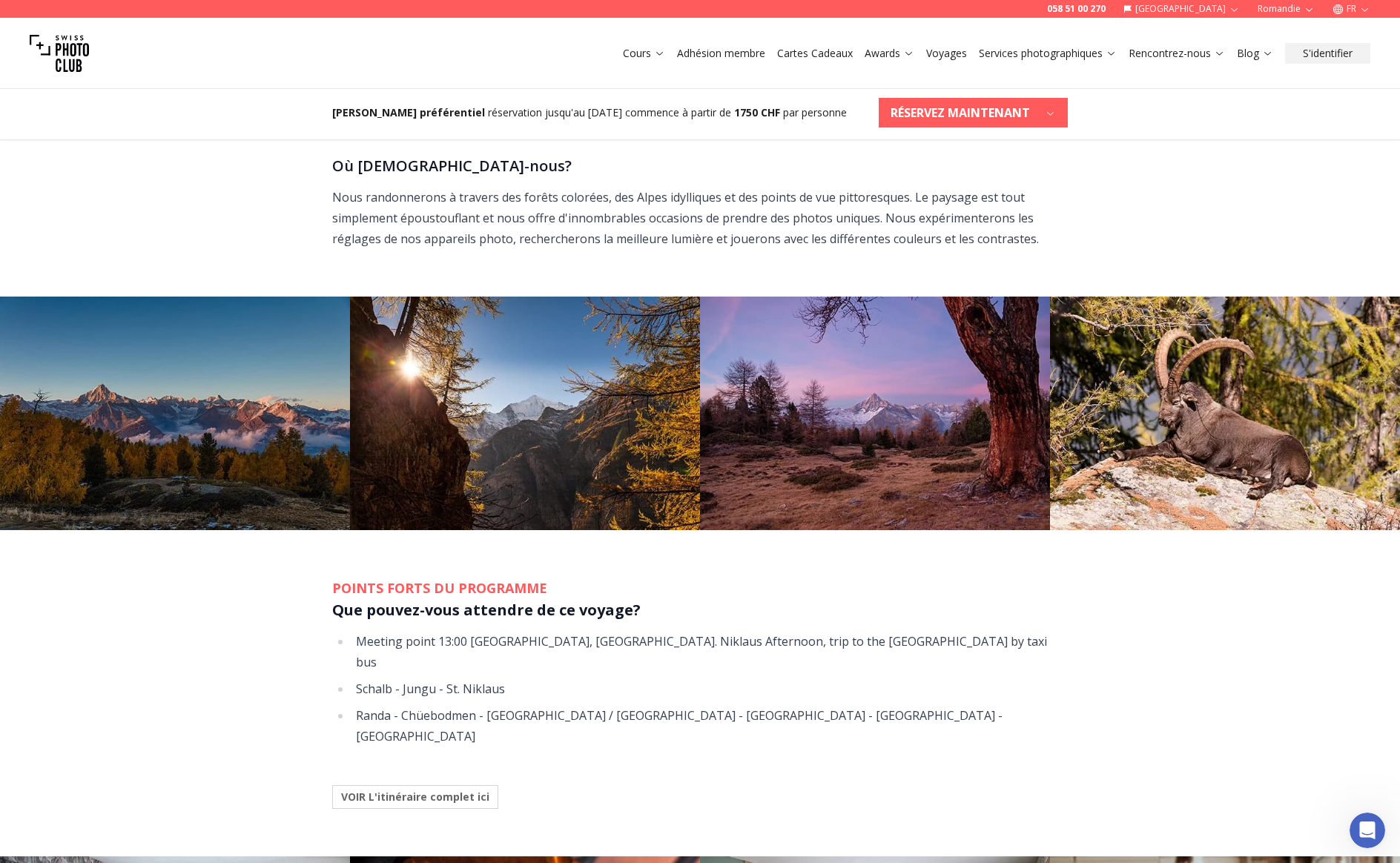
scroll to position [1820, 0]
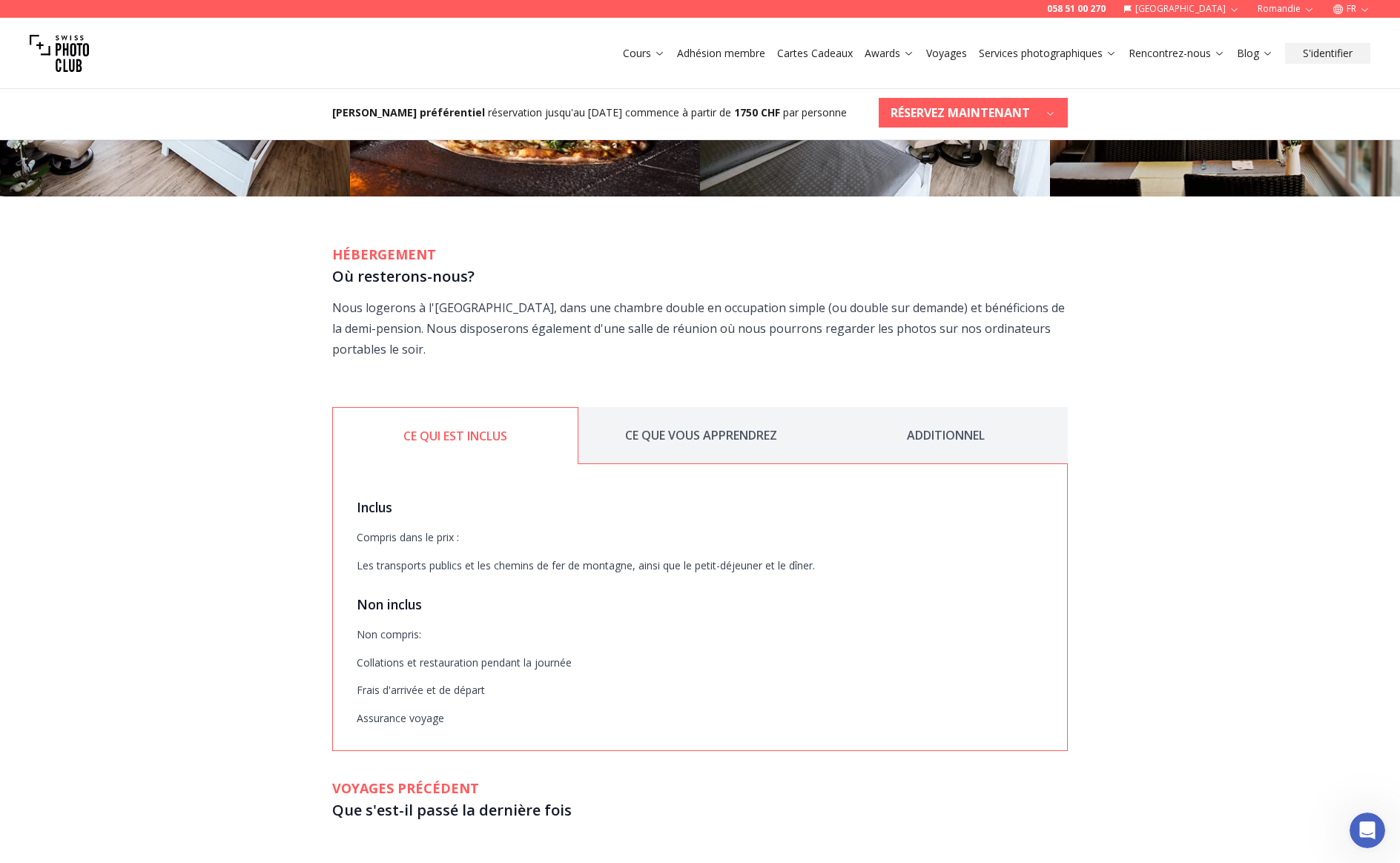
click at [917, 407] on button "ADDITIONNEL" at bounding box center [945, 435] width 245 height 57
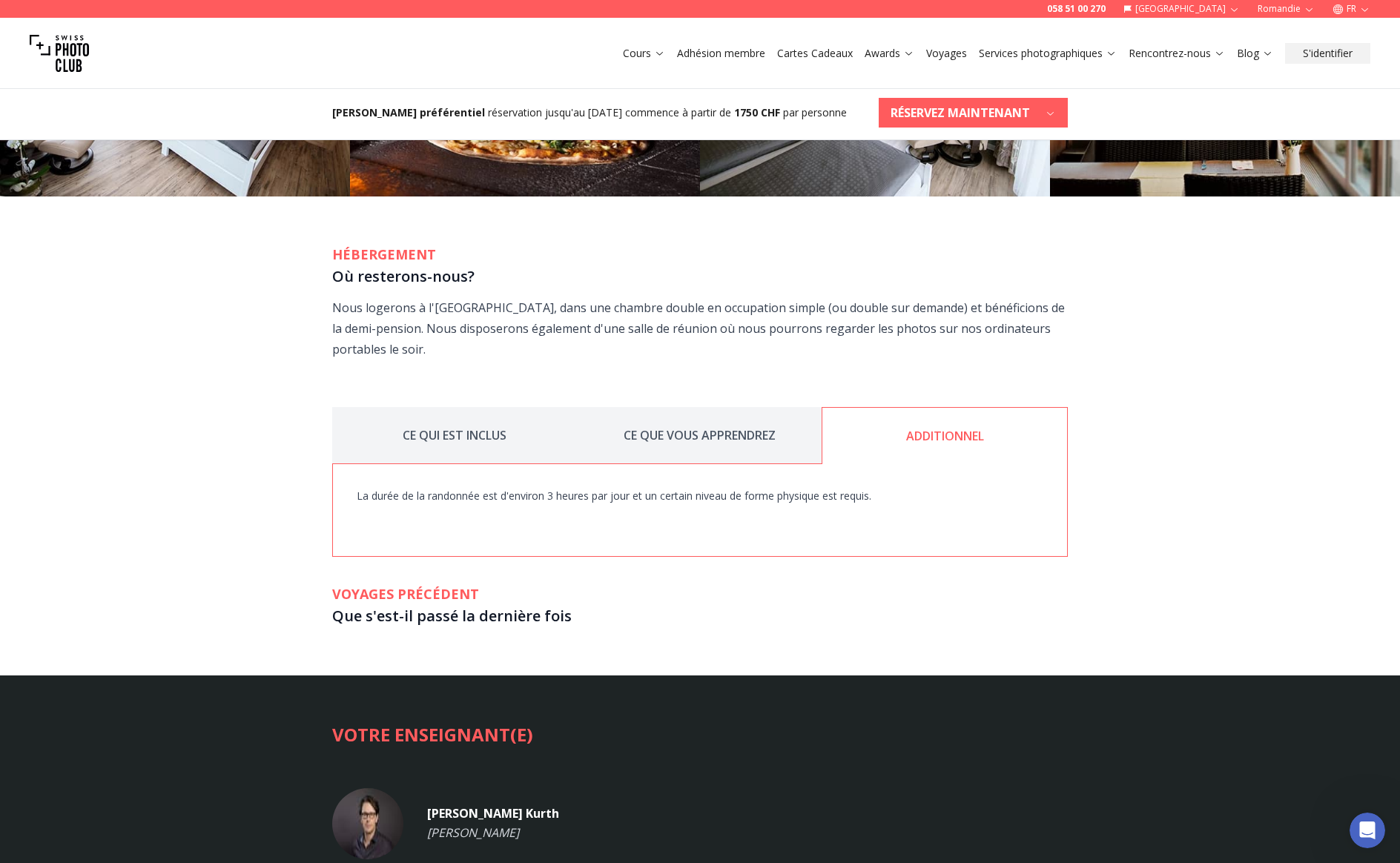
click at [627, 407] on button "CE QUE VOUS APPRENDREZ" at bounding box center [699, 435] width 245 height 57
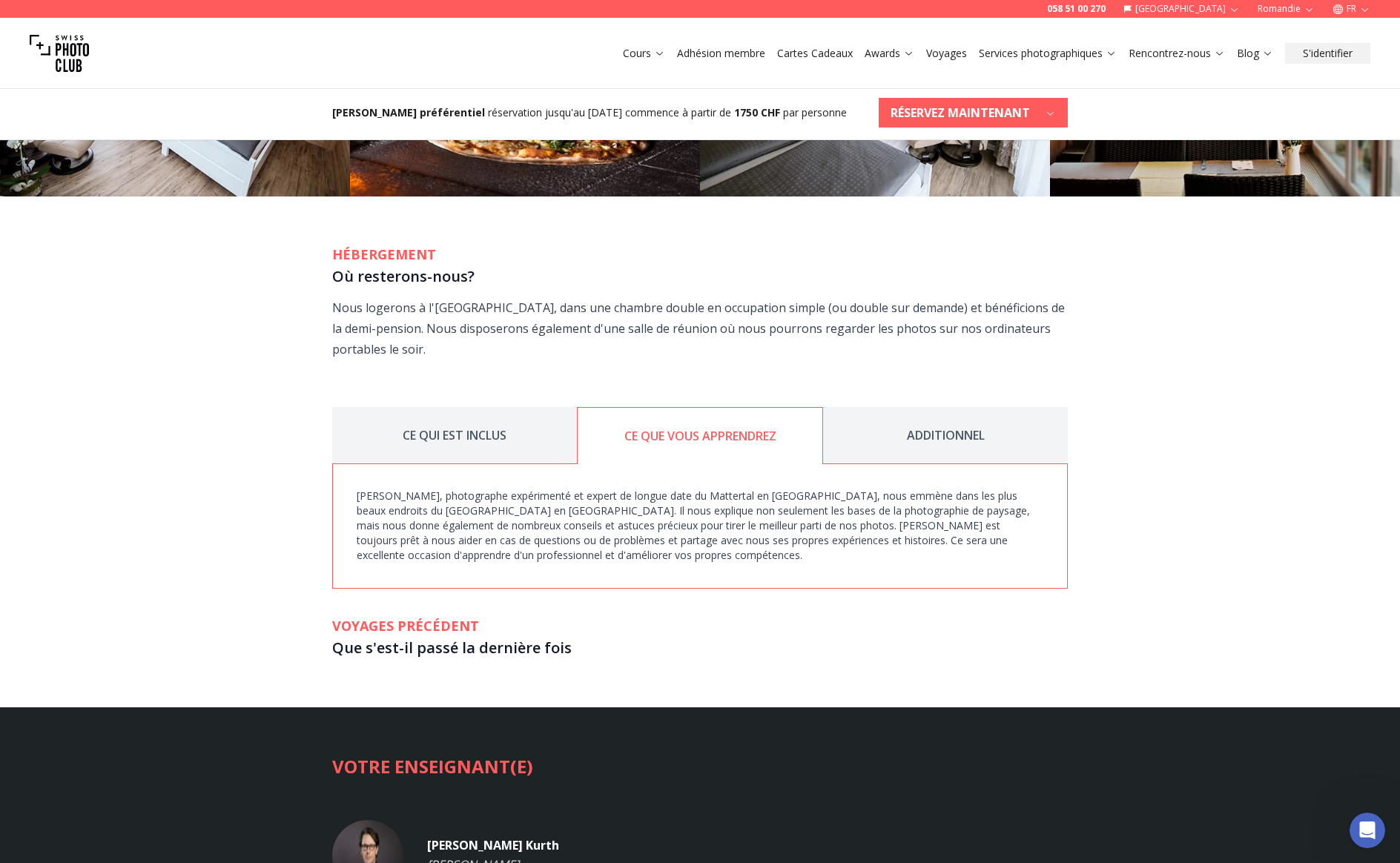
click at [525, 407] on button "CE QUI EST INCLUS" at bounding box center [454, 435] width 245 height 57
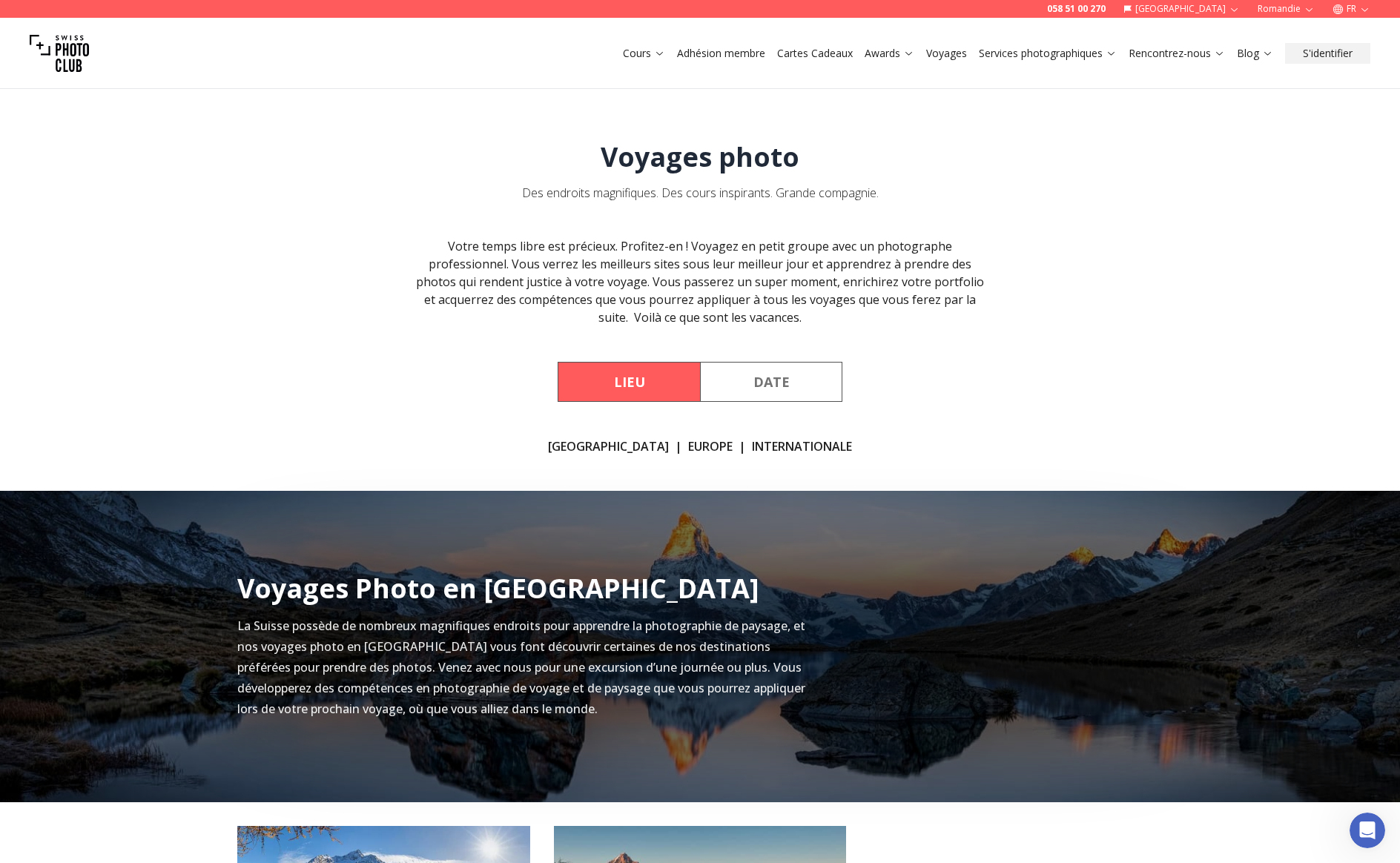
scroll to position [372, 0]
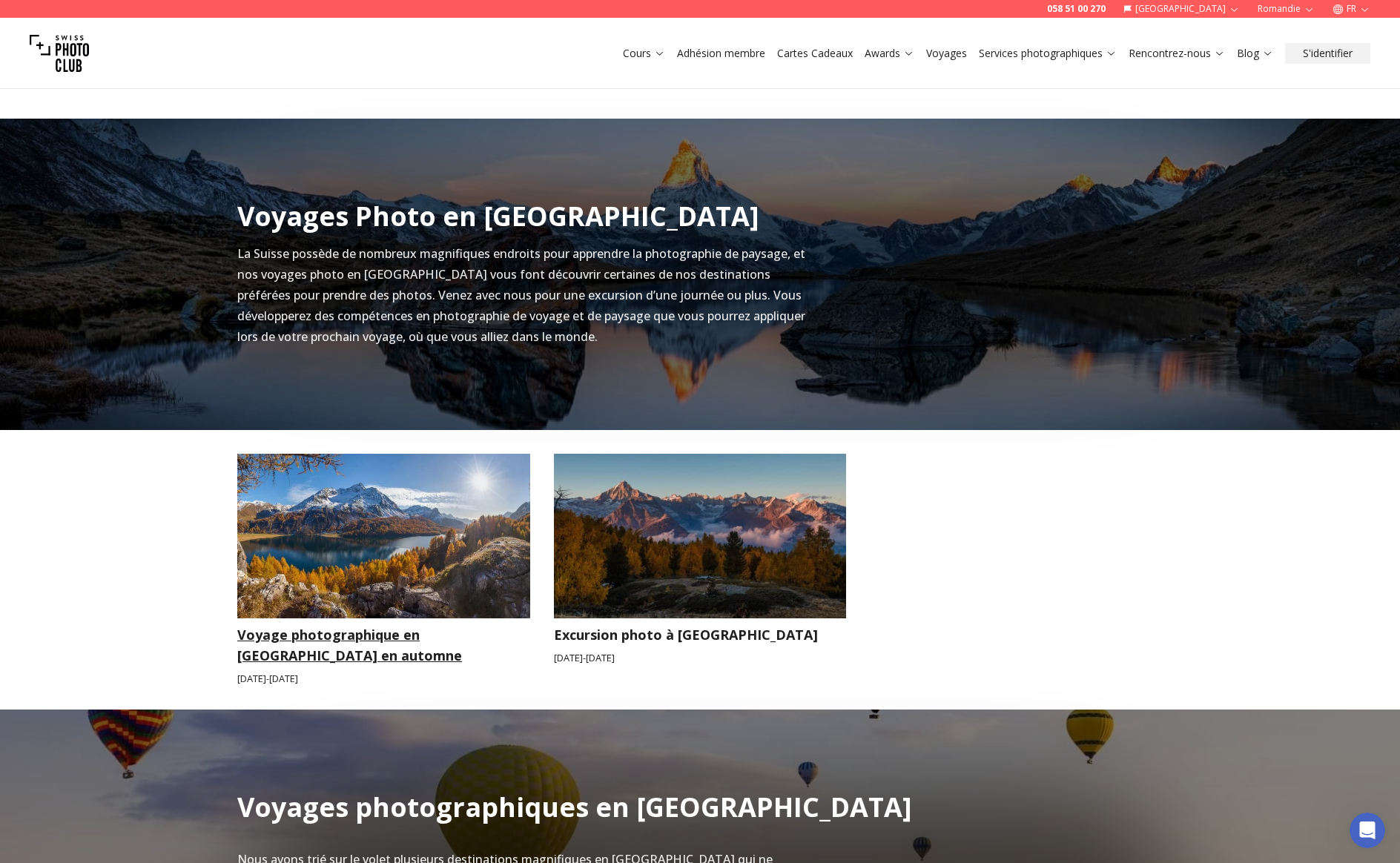
click at [350, 630] on h3 "Voyage photographique en [GEOGRAPHIC_DATA] en automne" at bounding box center [384, 645] width 293 height 41
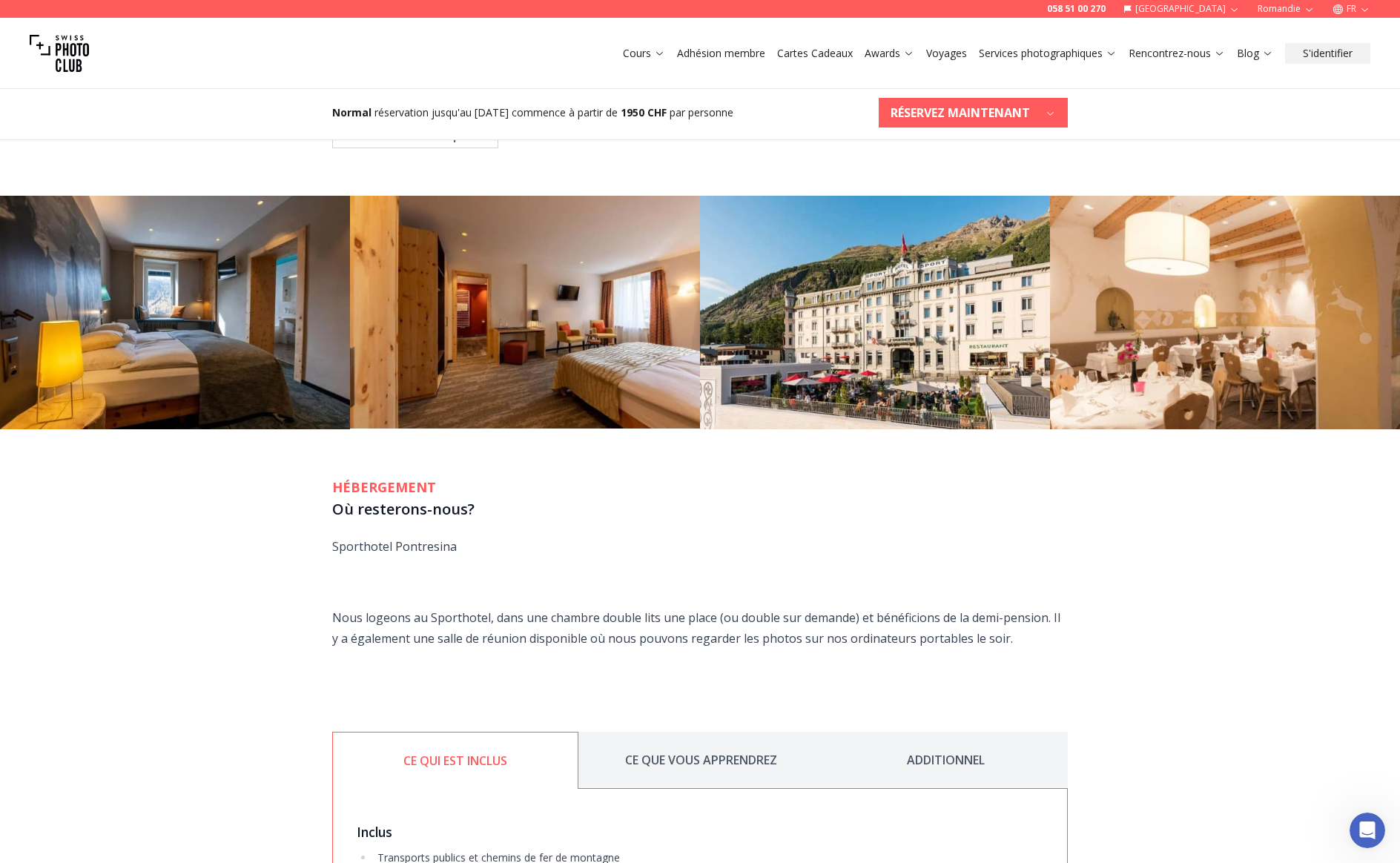
scroll to position [1679, 0]
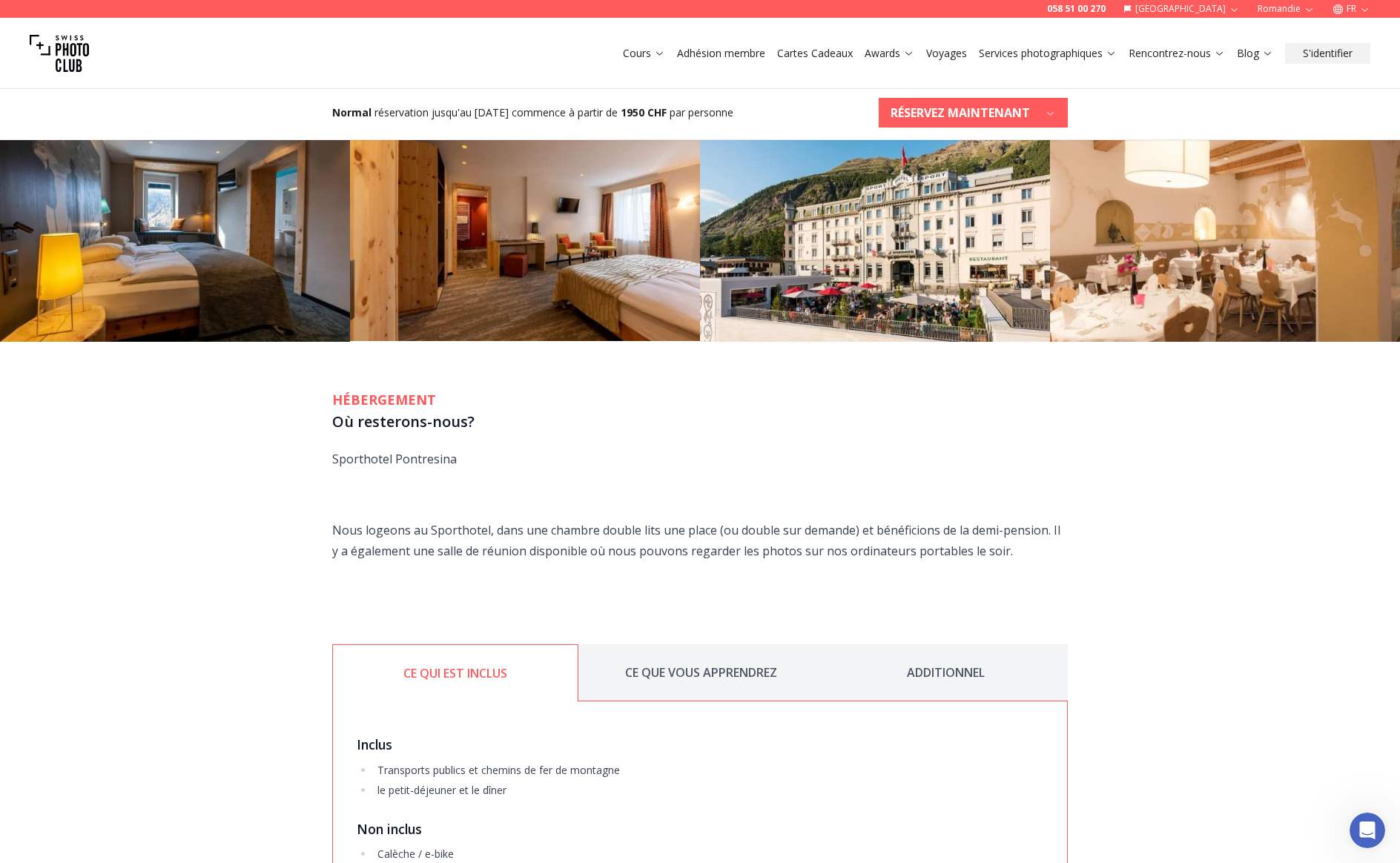
click at [981, 674] on button "ADDITIONNEL" at bounding box center [945, 673] width 245 height 57
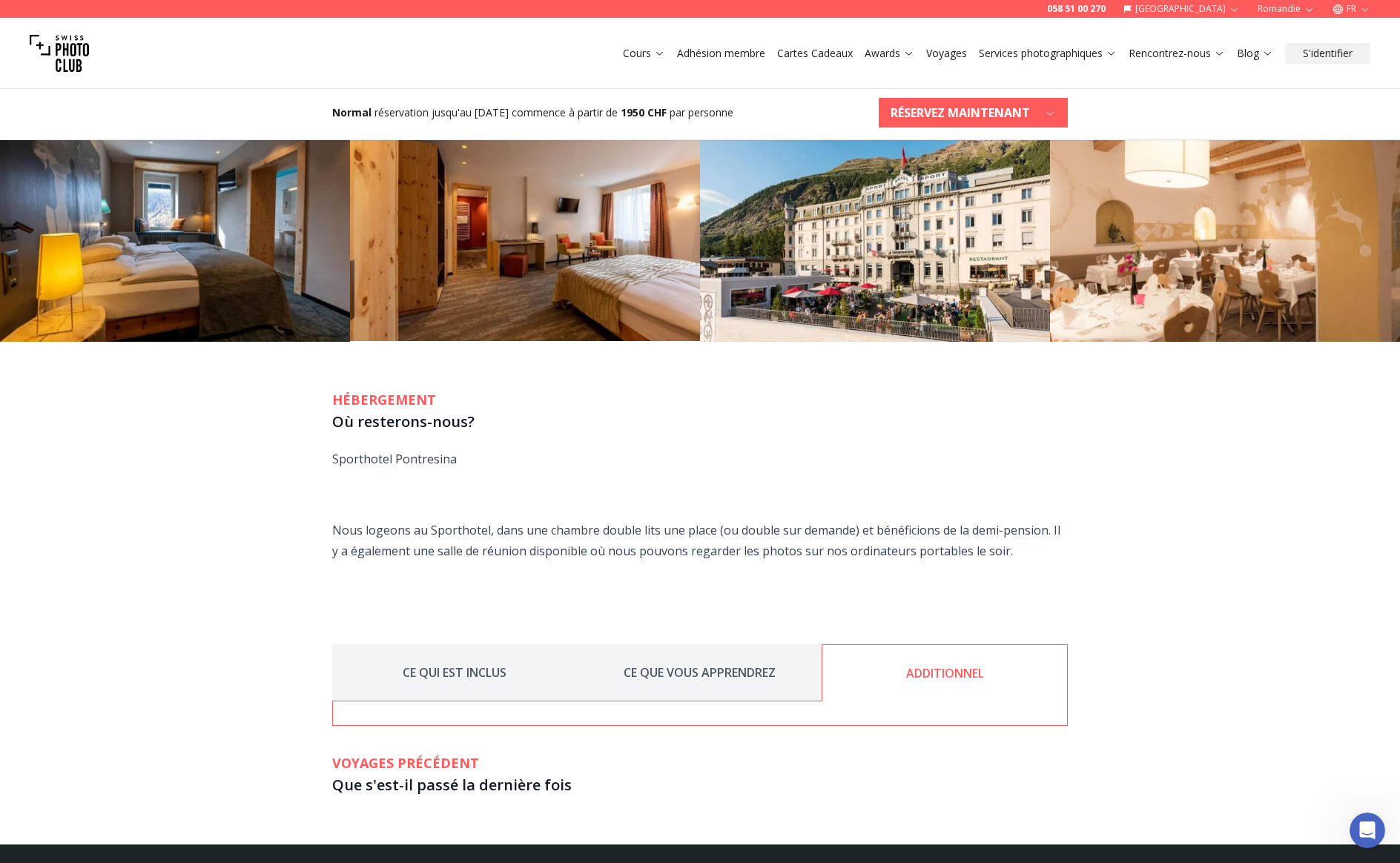
click at [749, 688] on button "CE QUE VOUS APPRENDREZ" at bounding box center [699, 673] width 245 height 57
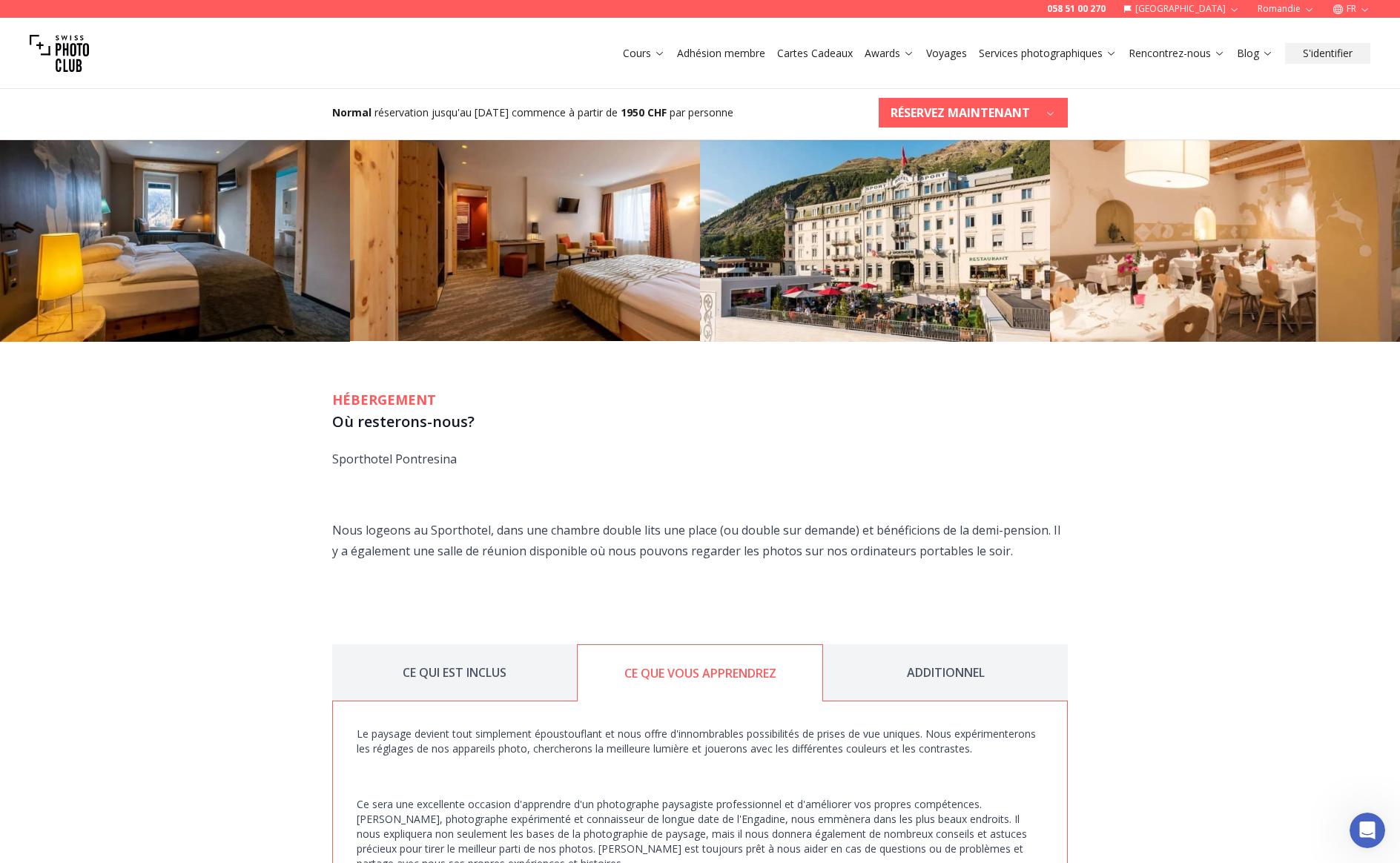
click at [504, 670] on button "CE QUI EST INCLUS" at bounding box center [454, 673] width 245 height 57
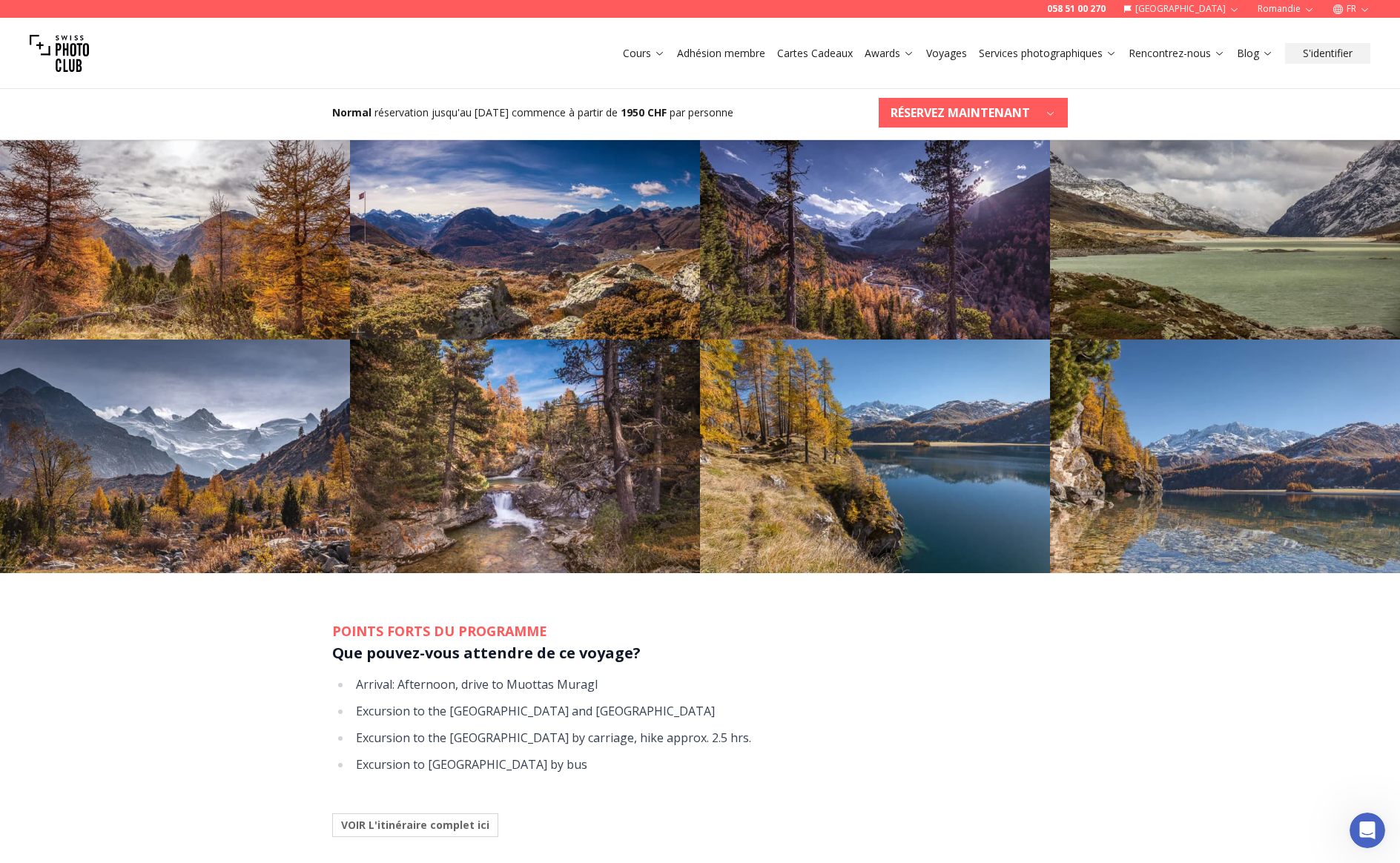
scroll to position [902, 0]
click at [444, 831] on b "VOIR L'itinéraire complet ici" at bounding box center [415, 825] width 148 height 15
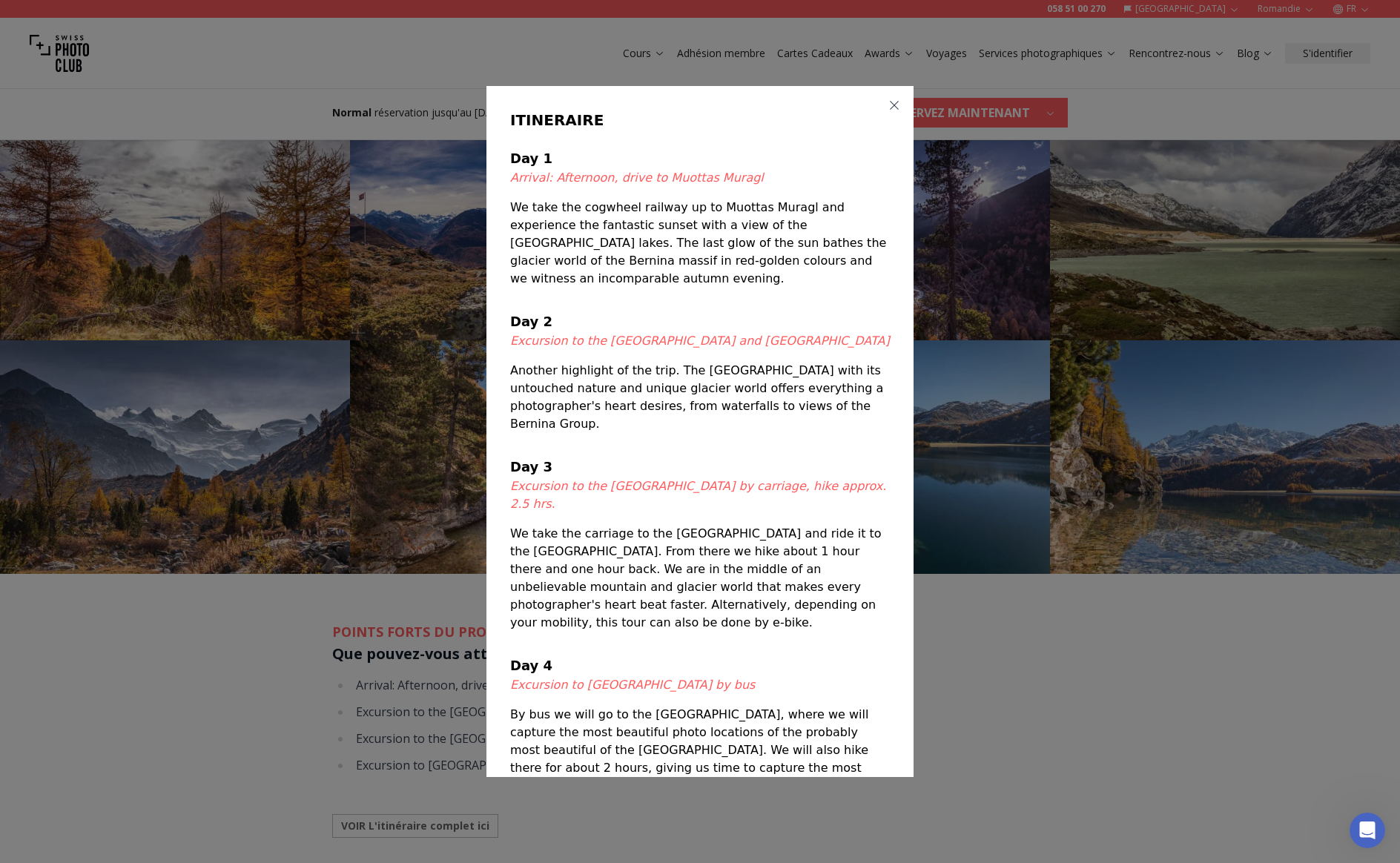
click at [894, 111] on icon "button" at bounding box center [895, 105] width 12 height 12
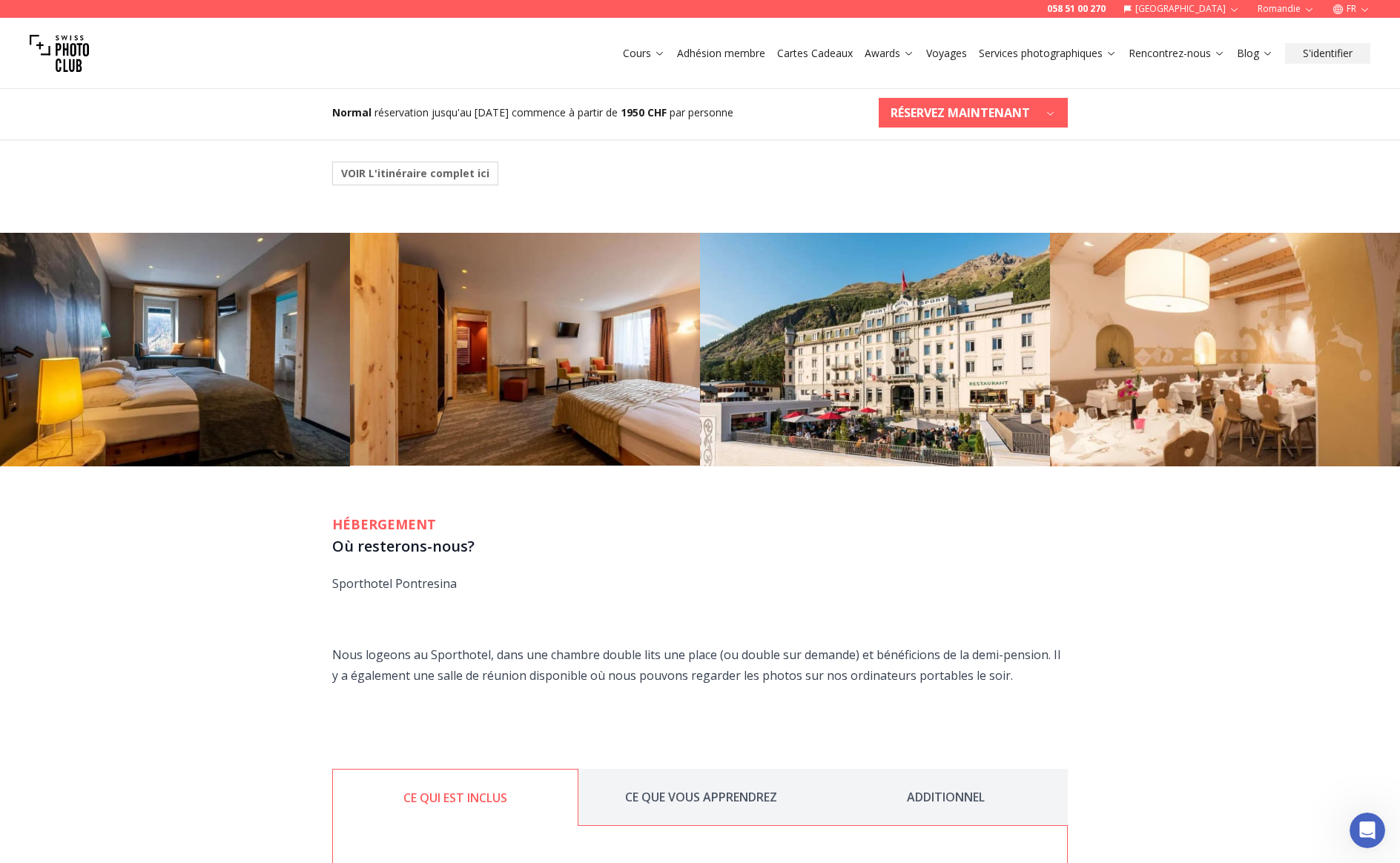
scroll to position [1807, 0]
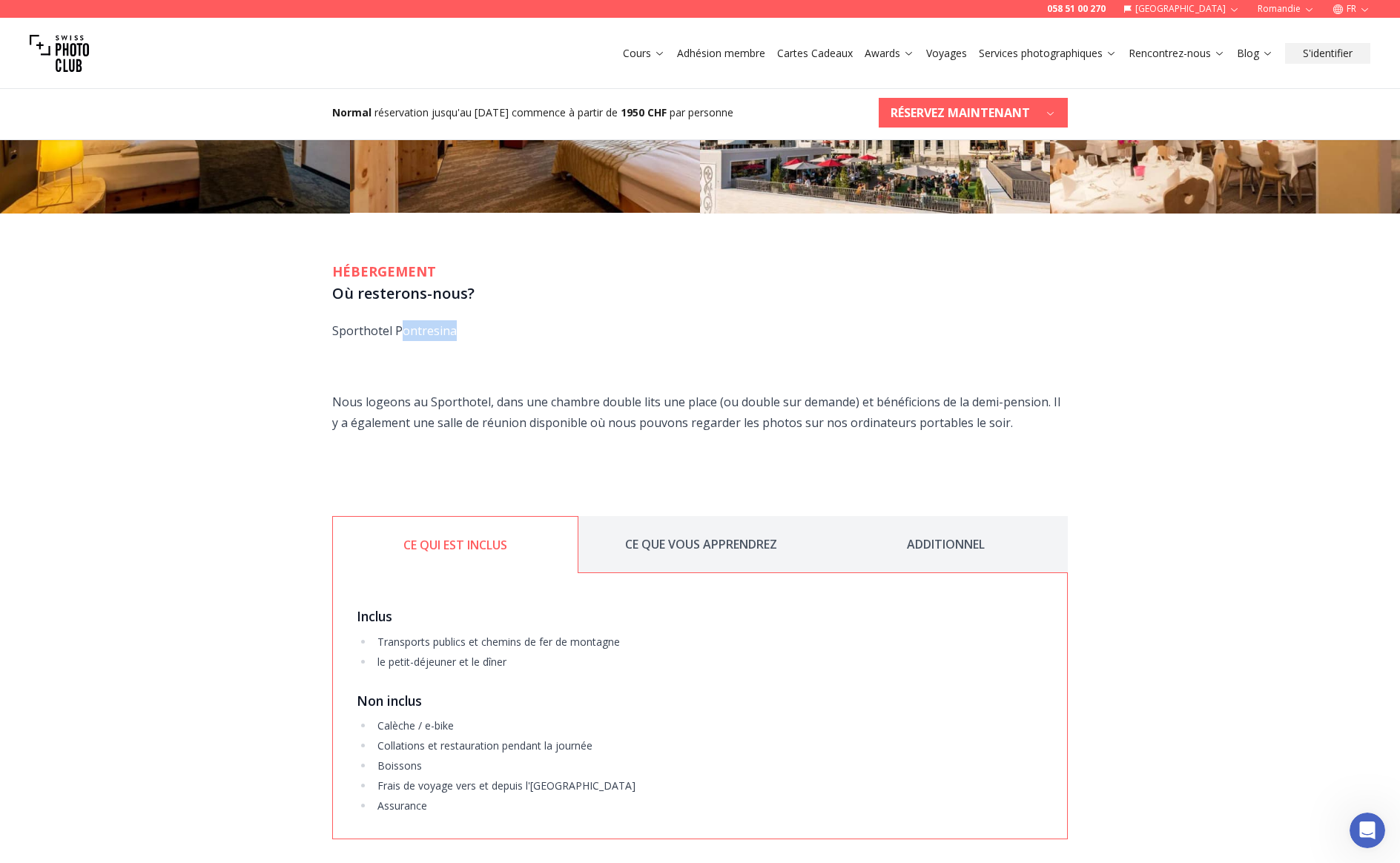
drag, startPoint x: 437, startPoint y: 335, endPoint x: 399, endPoint y: 336, distance: 38.0
click at [399, 336] on p "Sporthotel Pontresina" at bounding box center [700, 331] width 736 height 21
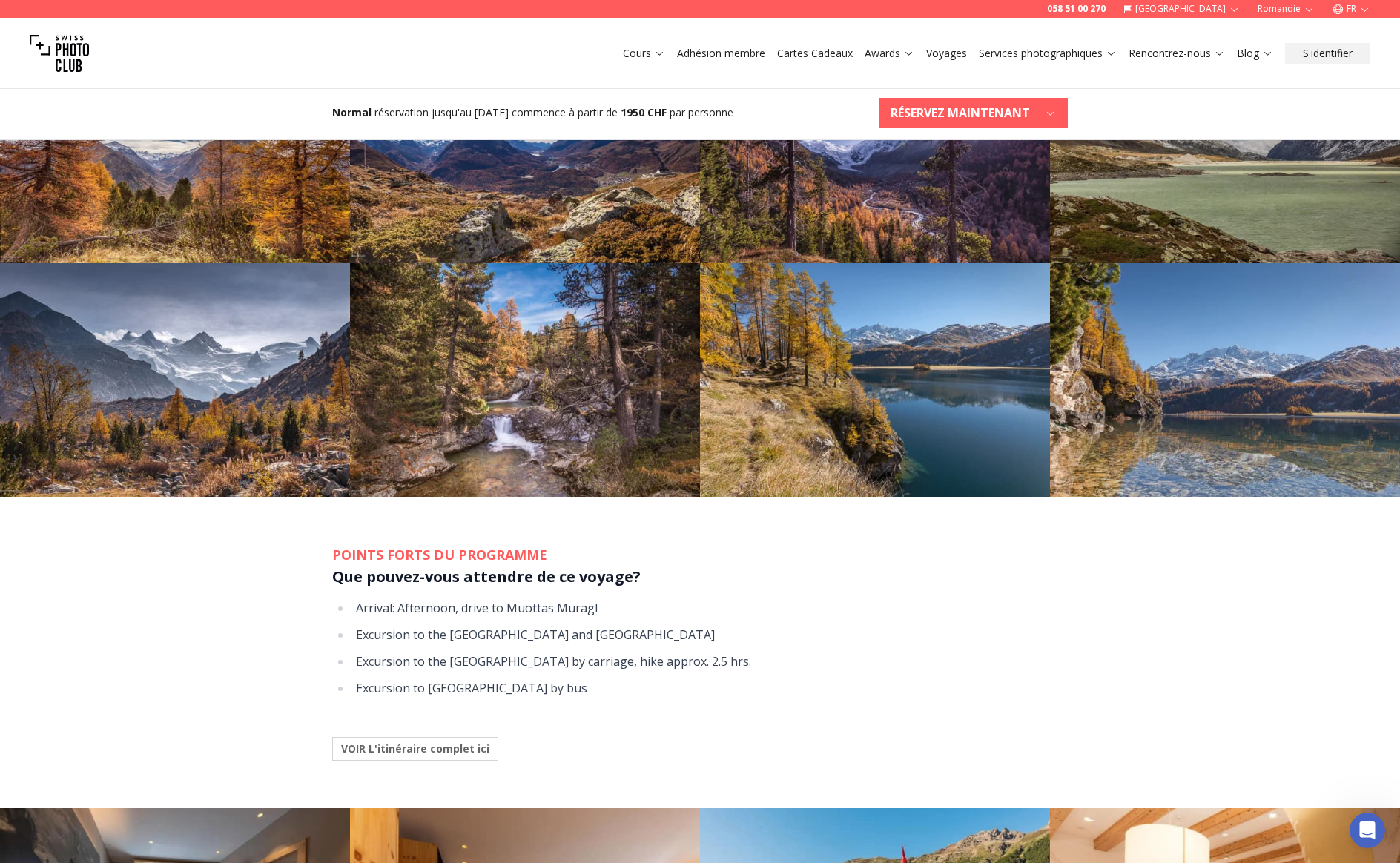
scroll to position [1066, 0]
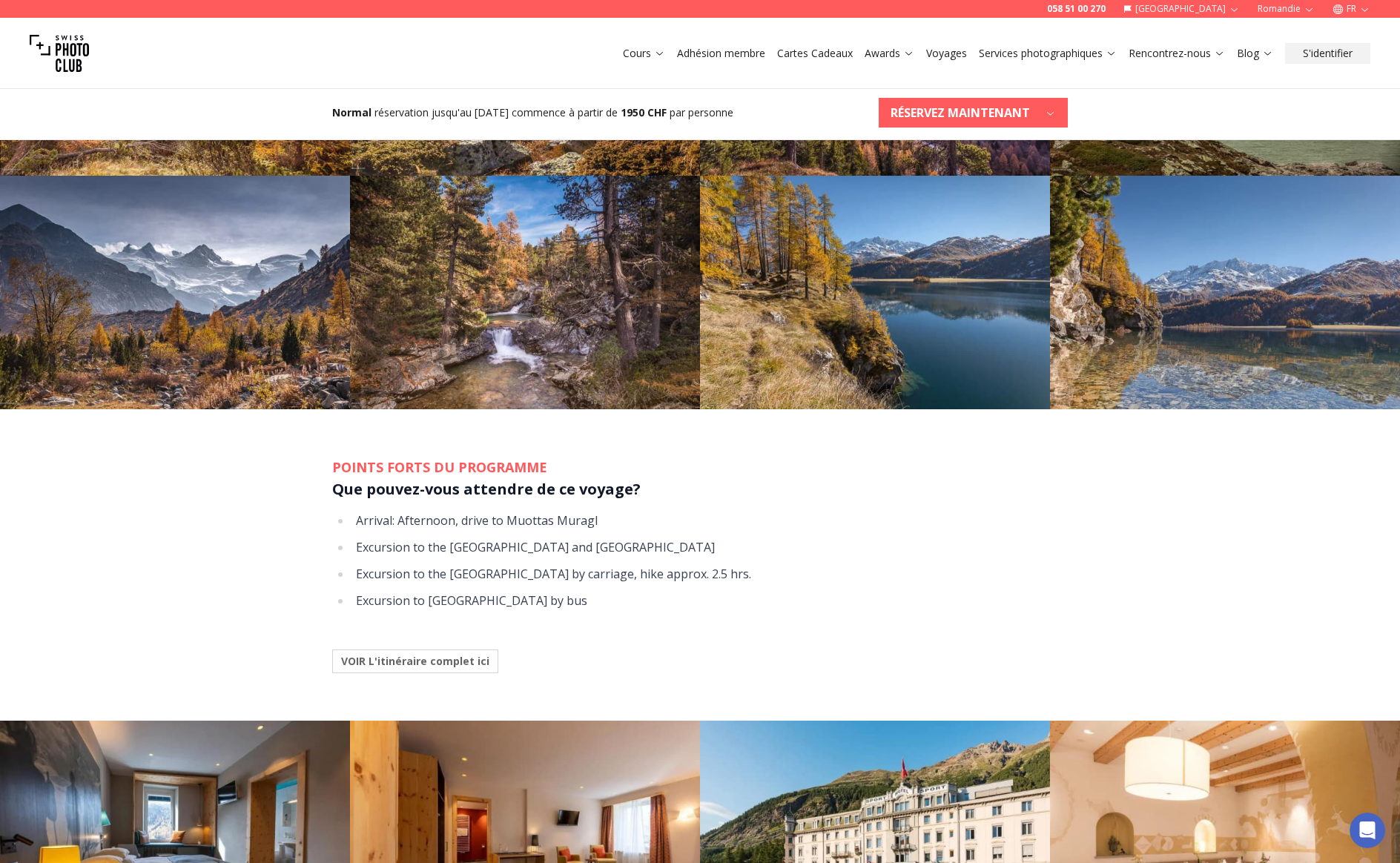
click at [452, 664] on b "VOIR L'itinéraire complet ici" at bounding box center [415, 661] width 148 height 15
click at [208, 550] on div at bounding box center [700, 432] width 1400 height 863
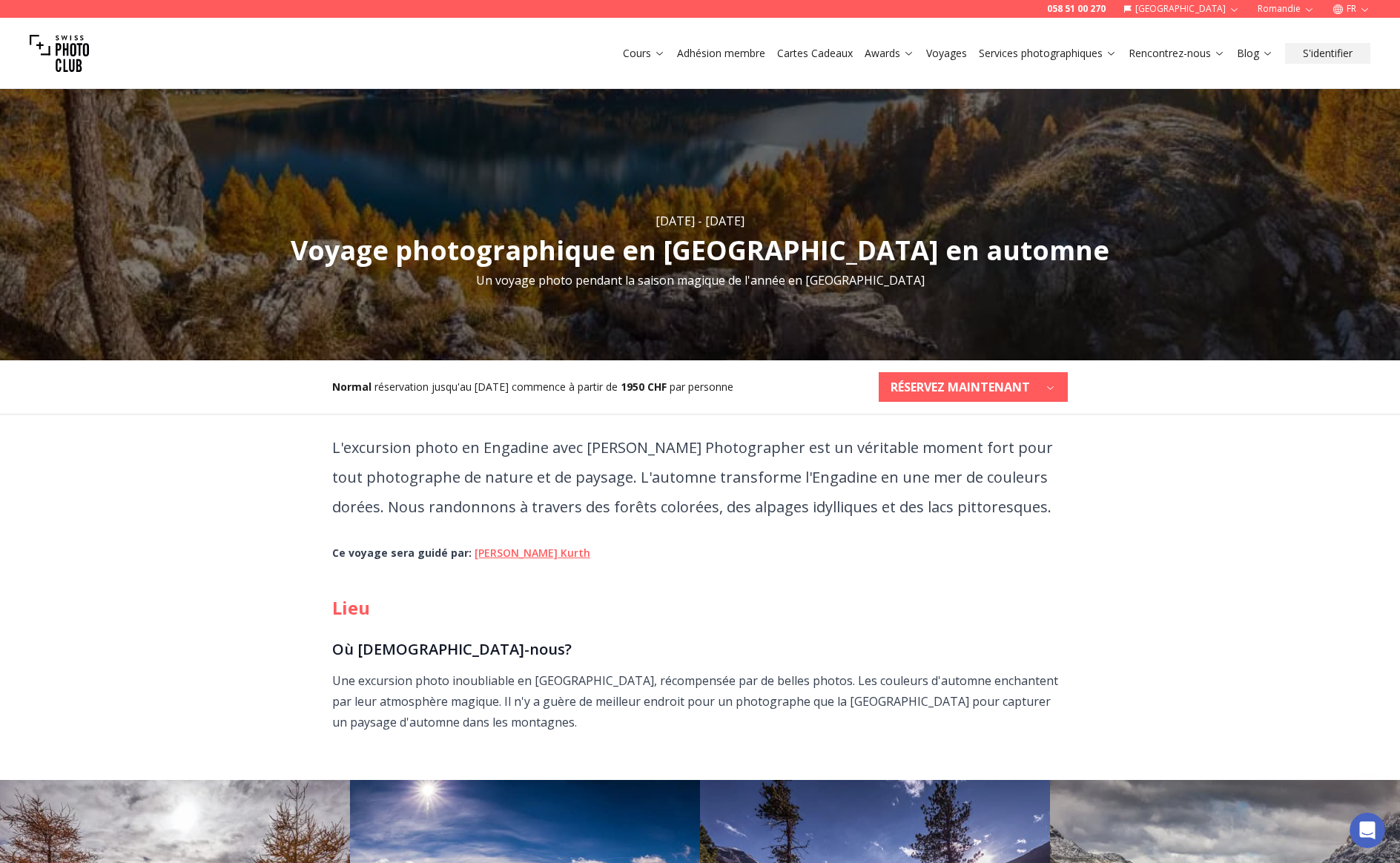
scroll to position [65, 0]
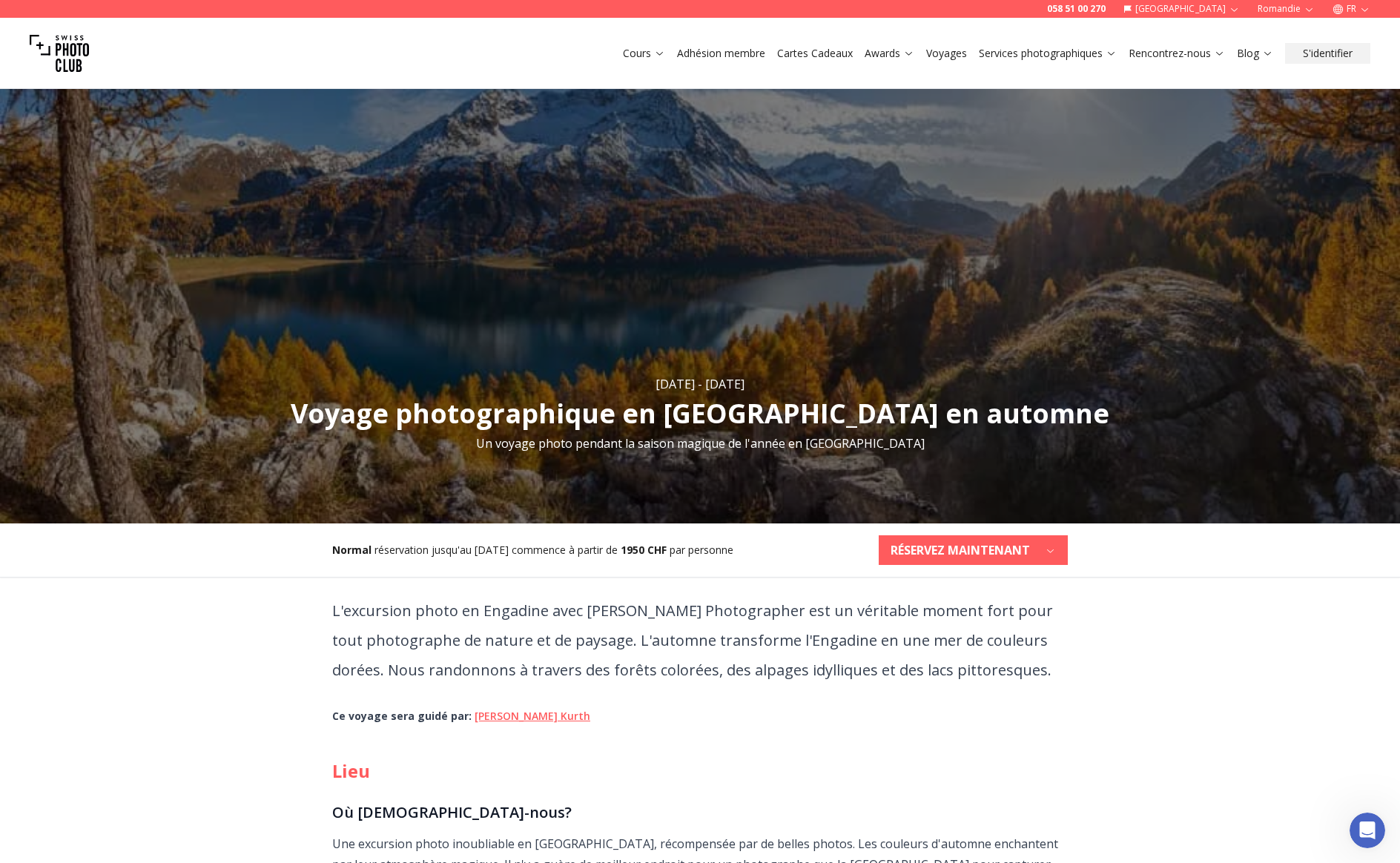
click at [992, 541] on b "RÉSERVEZ MAINTENANT" at bounding box center [960, 550] width 139 height 18
click at [986, 544] on b "RÉSERVEZ MAINTENANT" at bounding box center [960, 550] width 139 height 18
click at [985, 544] on b "RÉSERVEZ MAINTENANT" at bounding box center [960, 550] width 139 height 18
click at [969, 596] on link "[DATE] - [DATE]" at bounding box center [928, 586] width 108 height 24
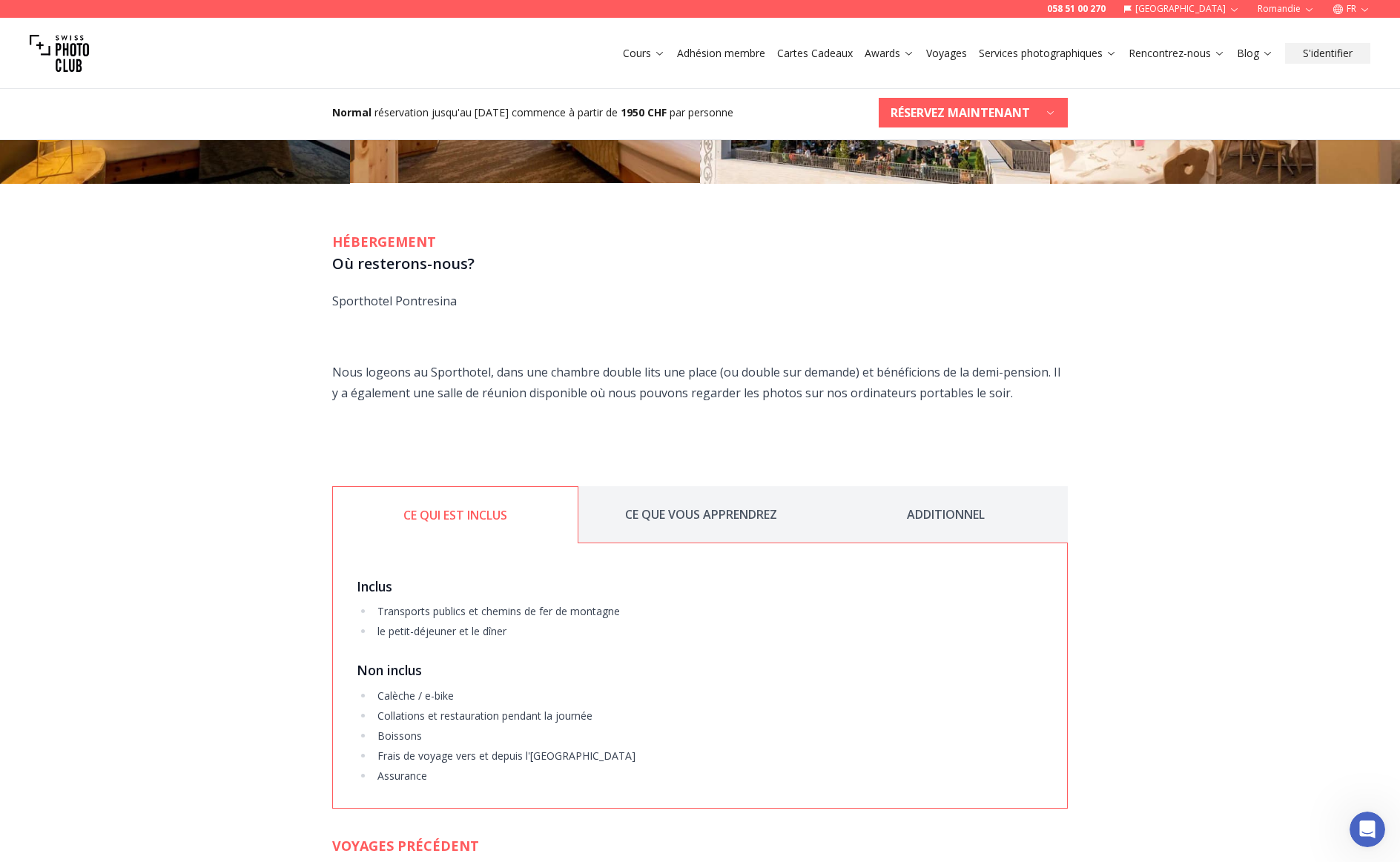
scroll to position [1937, 0]
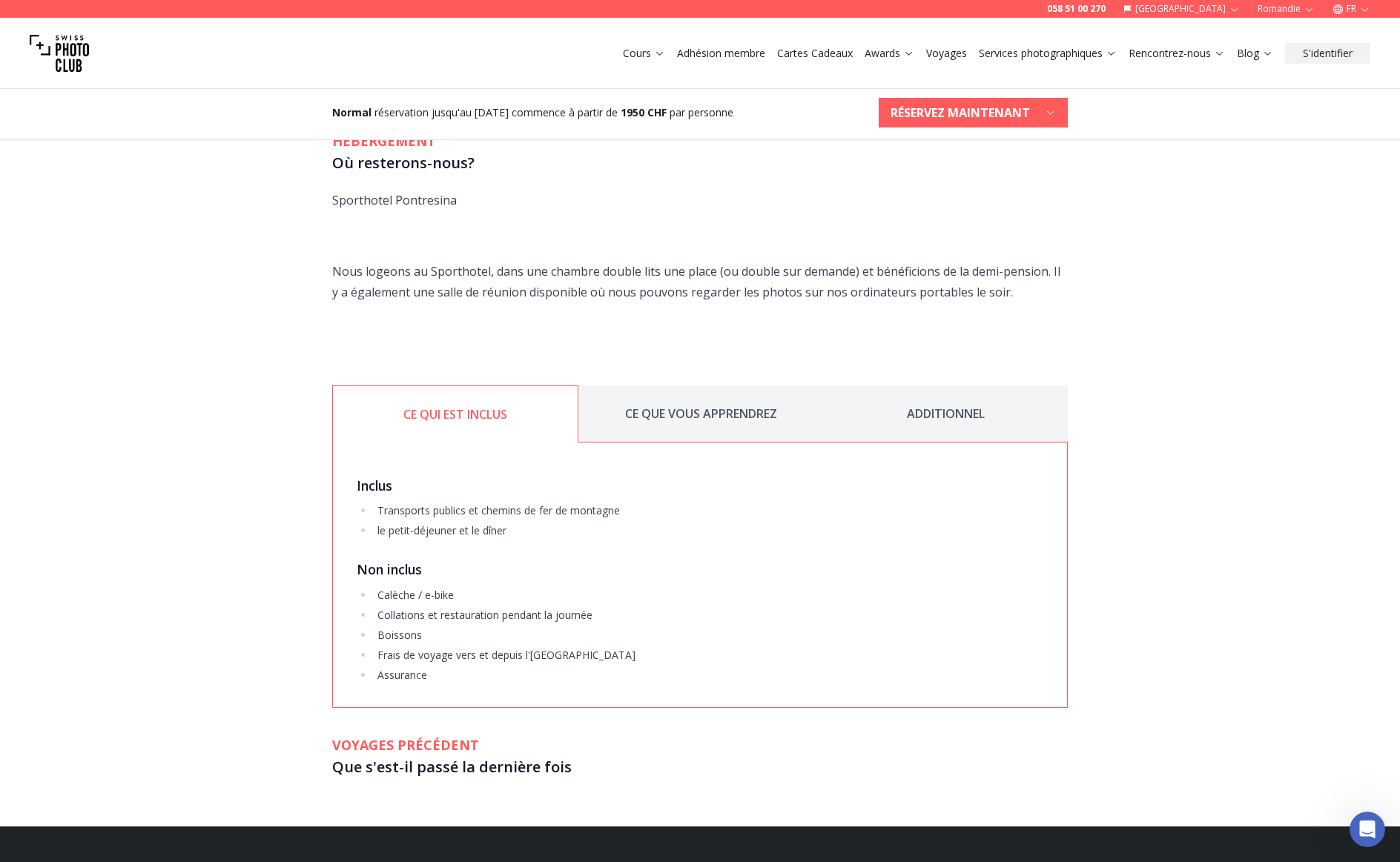
click at [925, 423] on button "ADDITIONNEL" at bounding box center [945, 414] width 245 height 57
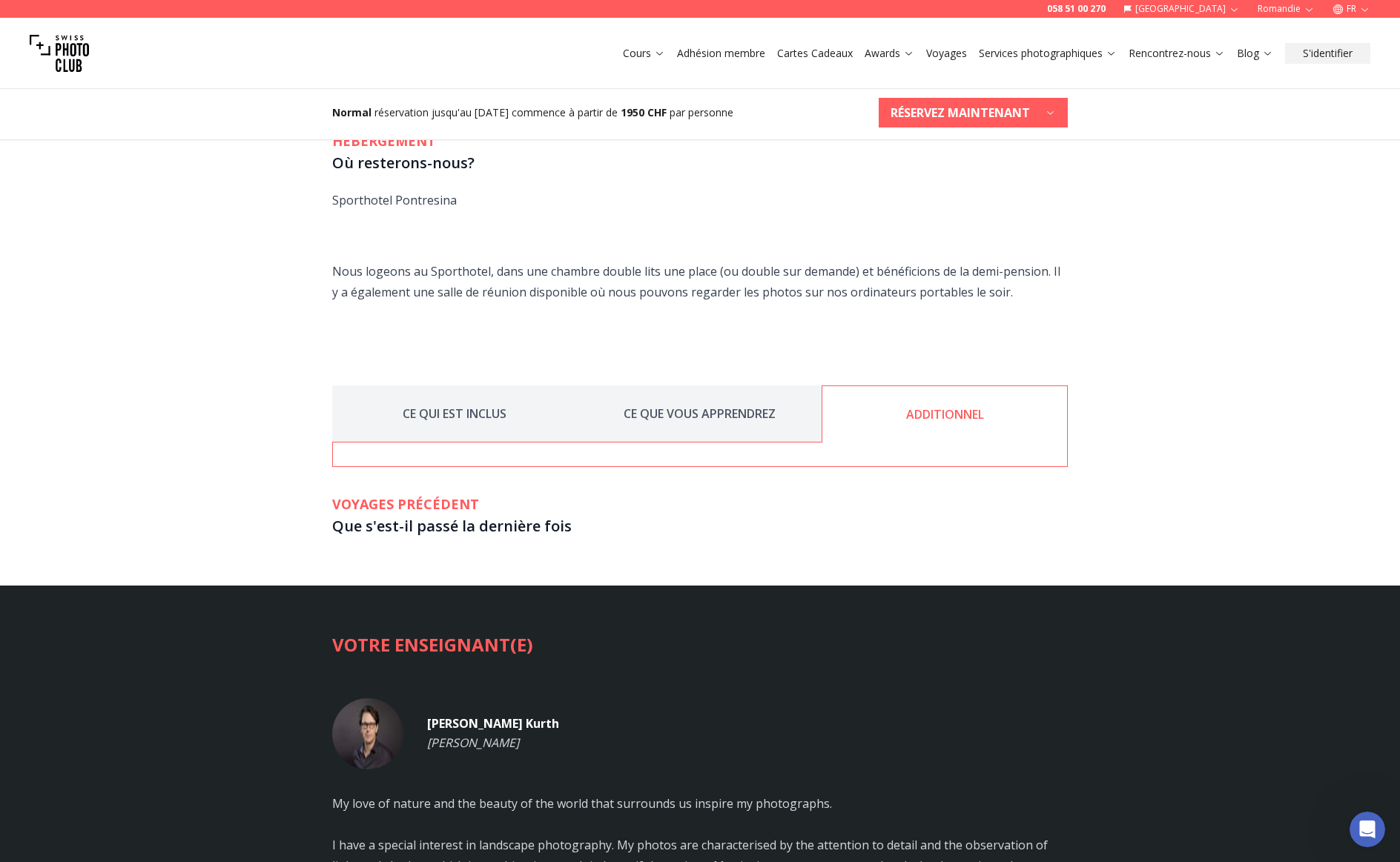
click at [711, 412] on button "CE QUE VOUS APPRENDREZ" at bounding box center [699, 414] width 245 height 57
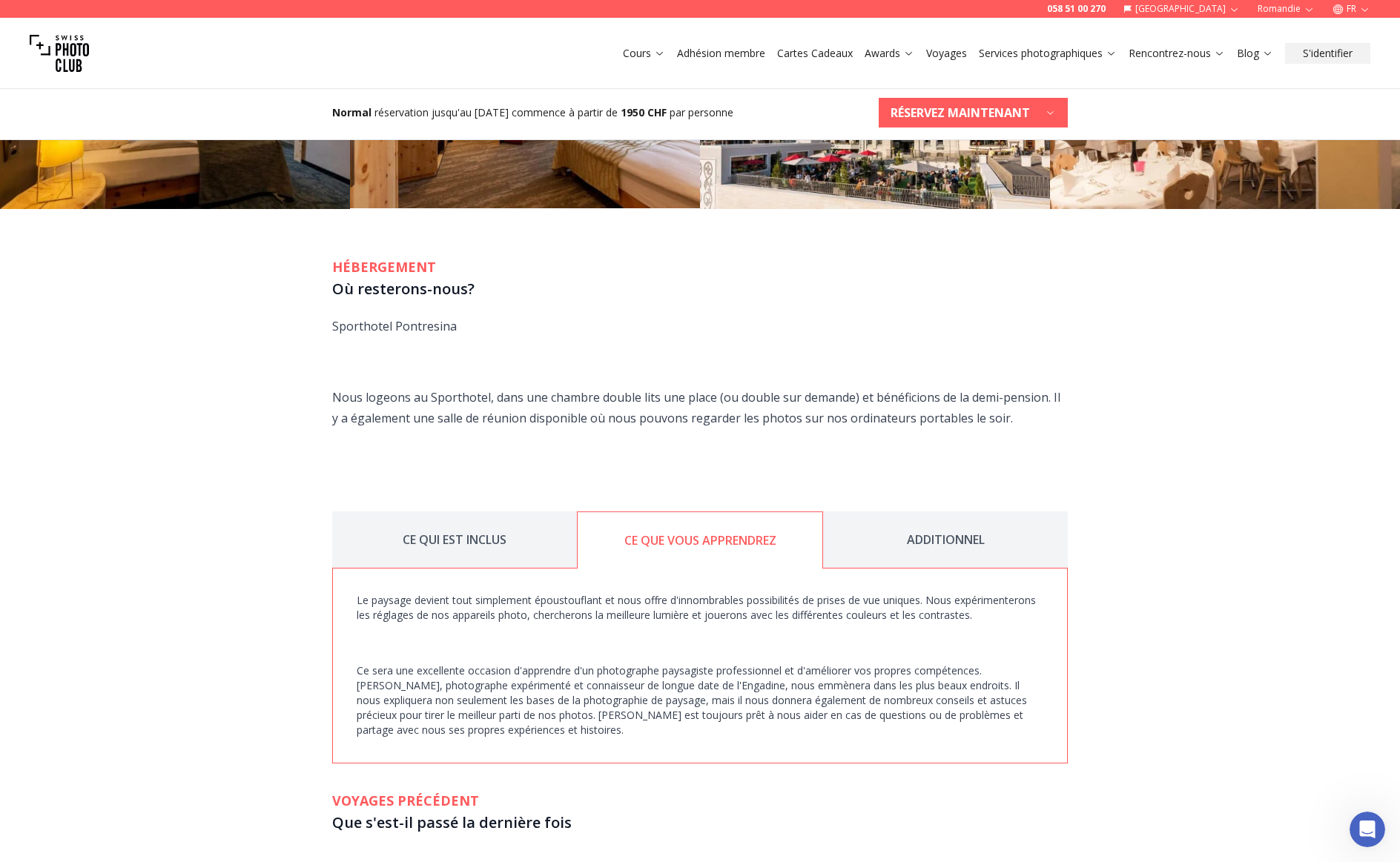
scroll to position [1809, 0]
